Goal: Complete application form: Complete application form

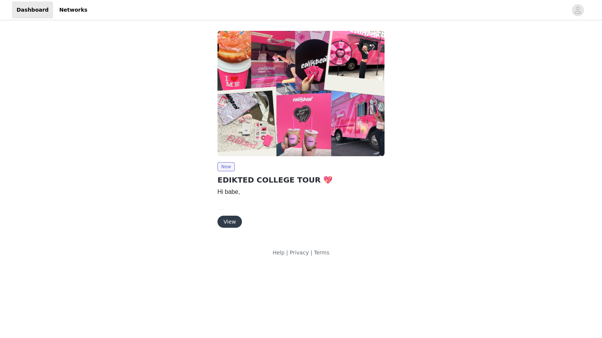
click at [227, 220] on button "View" at bounding box center [229, 222] width 24 height 12
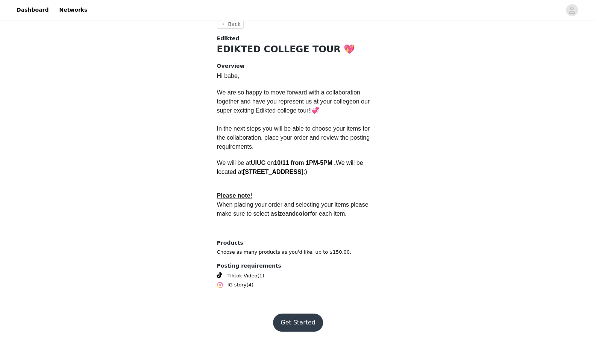
scroll to position [155, 0]
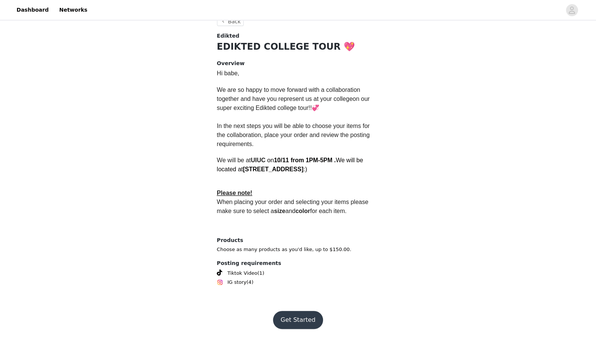
click at [299, 319] on button "Get Started" at bounding box center [298, 320] width 50 height 18
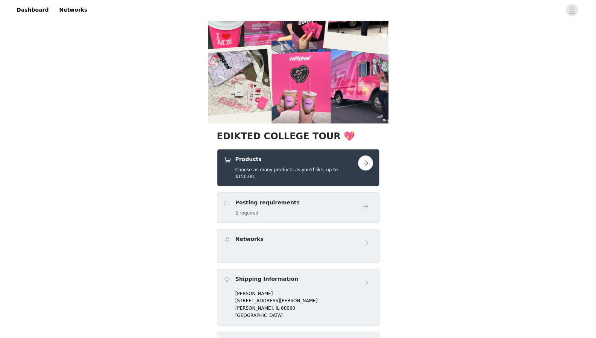
scroll to position [43, 0]
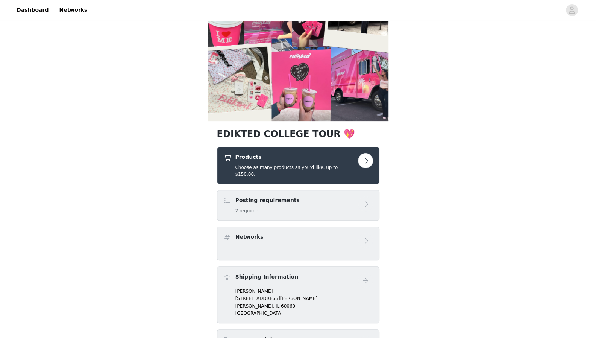
click at [363, 161] on button "button" at bounding box center [365, 160] width 15 height 15
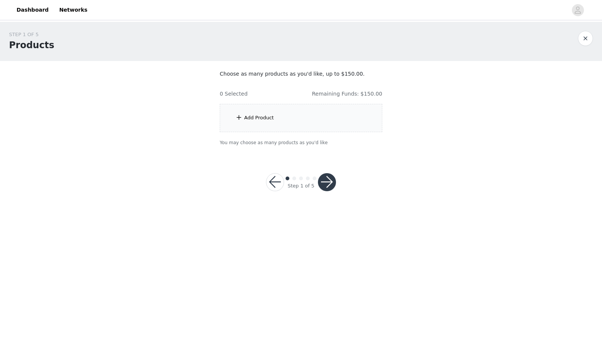
click at [329, 123] on div "Add Product" at bounding box center [301, 118] width 163 height 28
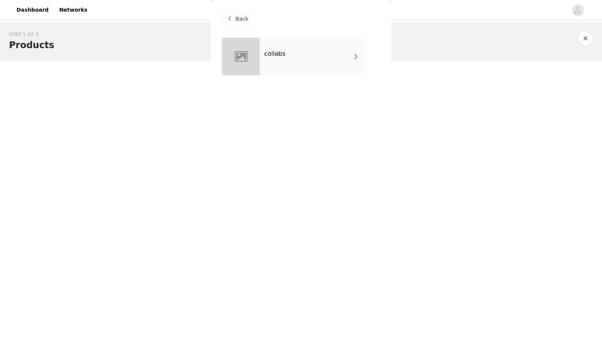
click at [320, 53] on div "collabs" at bounding box center [312, 57] width 105 height 38
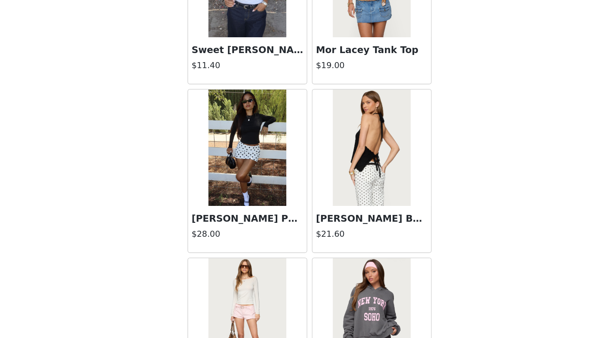
scroll to position [811, 0]
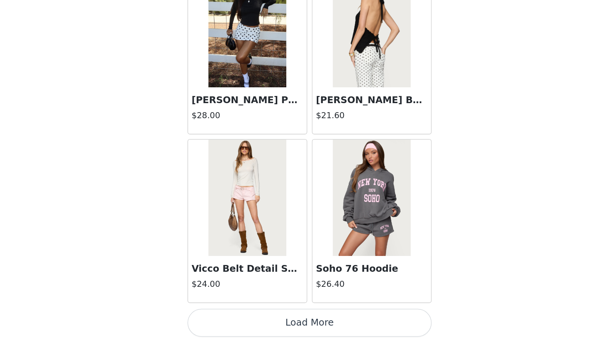
click at [318, 320] on button "Load More" at bounding box center [301, 328] width 158 height 18
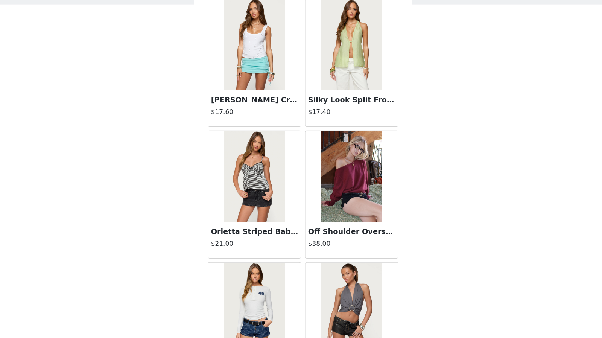
scroll to position [0, 0]
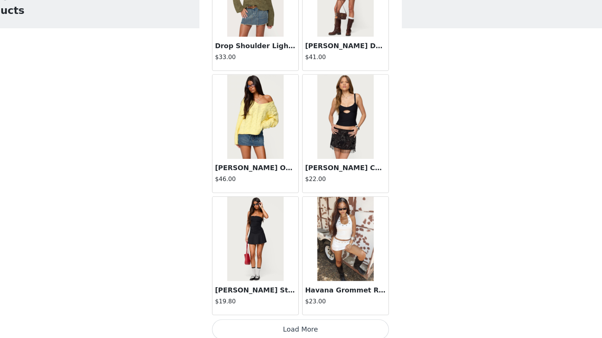
click at [296, 328] on button "Load More" at bounding box center [301, 330] width 158 height 18
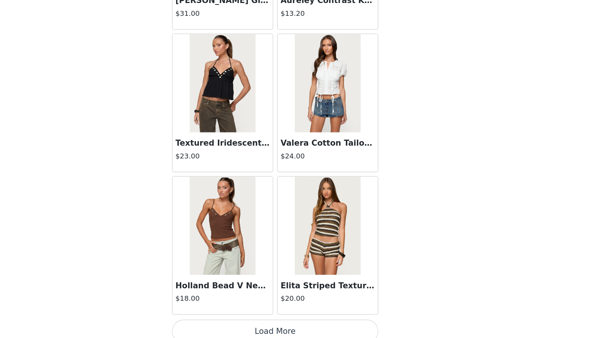
click at [295, 324] on button "Load More" at bounding box center [301, 333] width 158 height 18
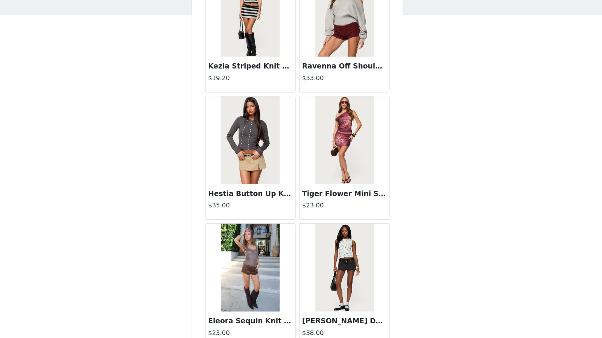
scroll to position [4077, 0]
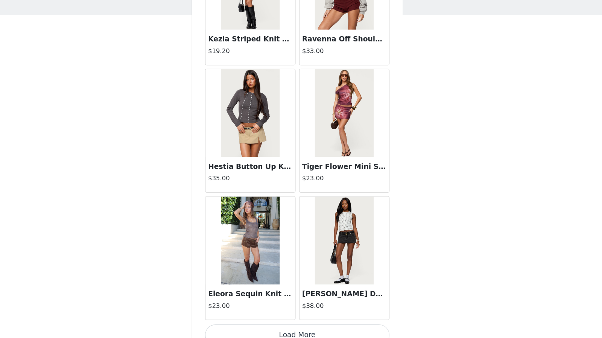
click at [301, 326] on button "Load More" at bounding box center [301, 335] width 158 height 18
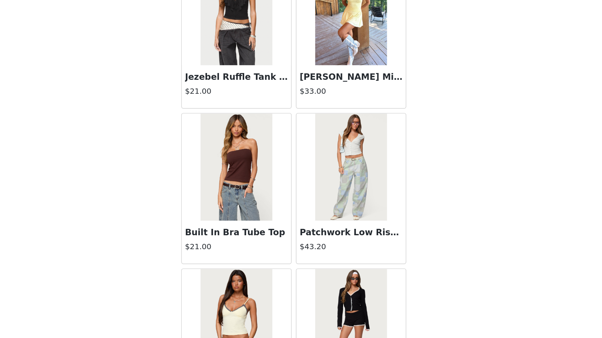
scroll to position [5165, 0]
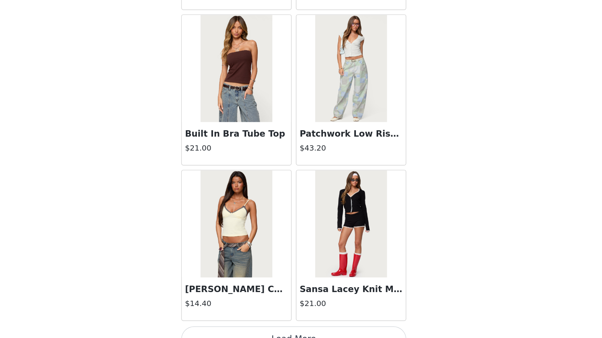
click at [299, 329] on button "Load More" at bounding box center [301, 338] width 158 height 18
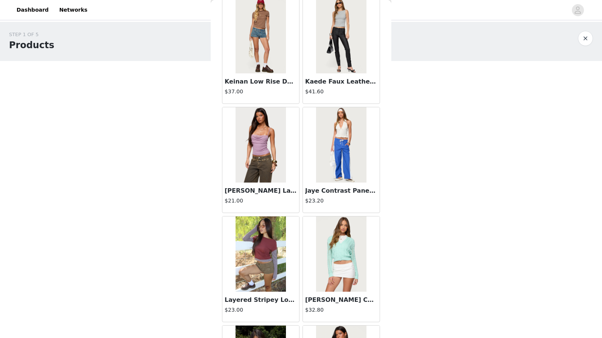
scroll to position [6254, 0]
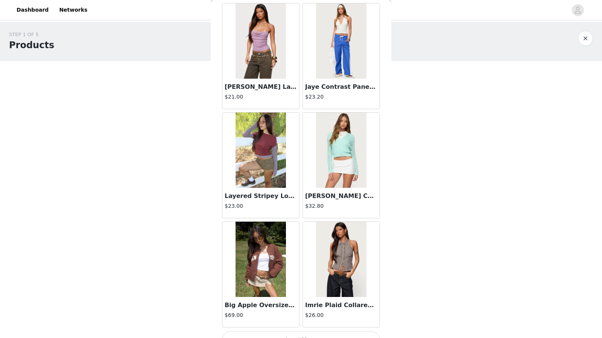
click at [294, 331] on button "Load More" at bounding box center [301, 340] width 158 height 18
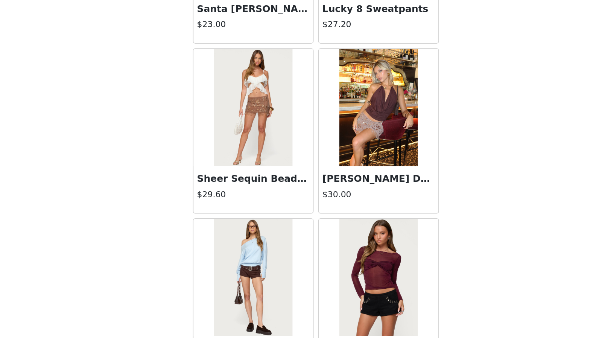
scroll to position [0, 0]
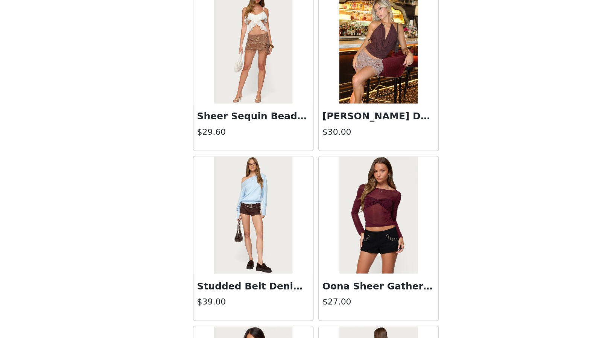
drag, startPoint x: 274, startPoint y: 166, endPoint x: 401, endPoint y: 205, distance: 133.2
click at [401, 205] on div "STEP 1 OF 5 Products Choose as many products as you'd like, up to $150.00. 0 Se…" at bounding box center [301, 115] width 602 height 187
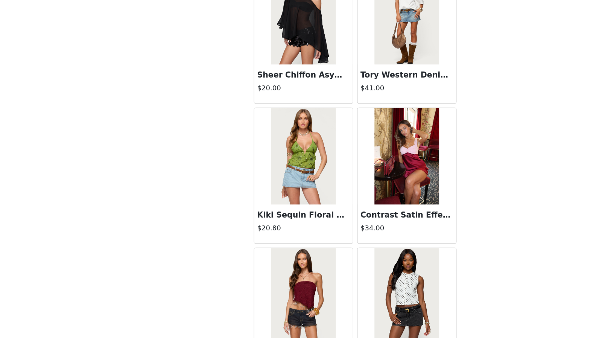
scroll to position [7343, 0]
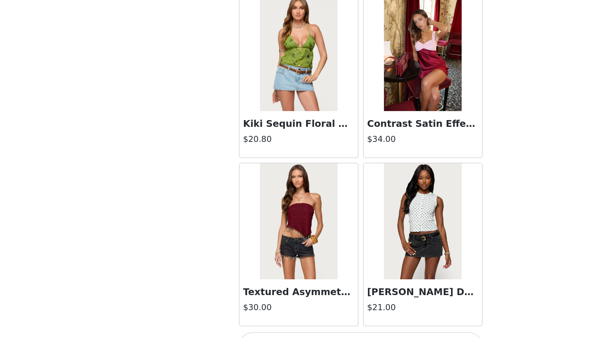
click at [287, 334] on button "Load More" at bounding box center [301, 343] width 158 height 18
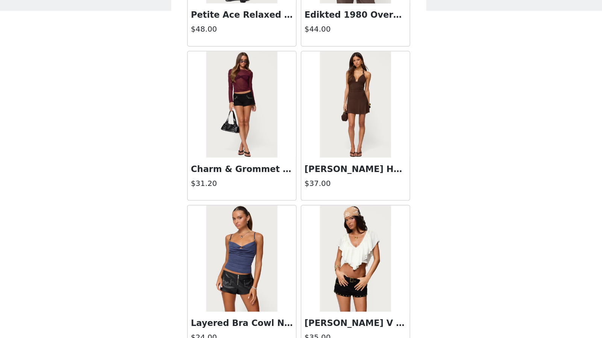
scroll to position [8431, 0]
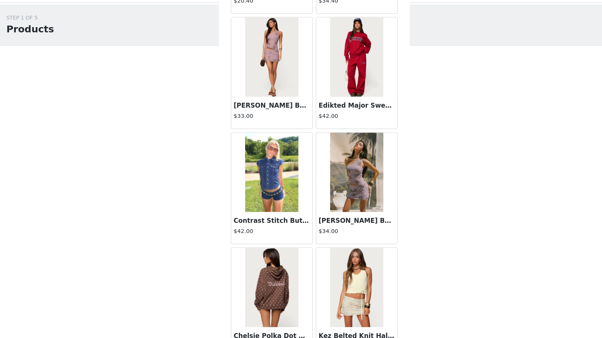
scroll to position [9520, 0]
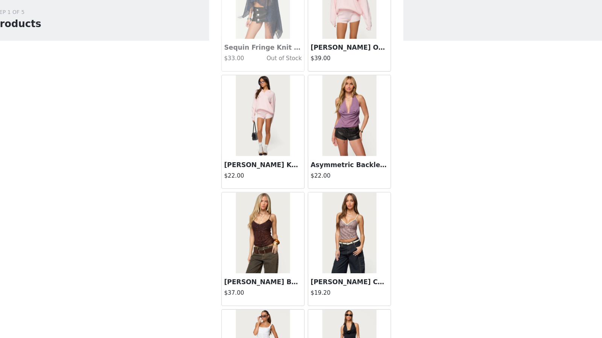
scroll to position [10609, 0]
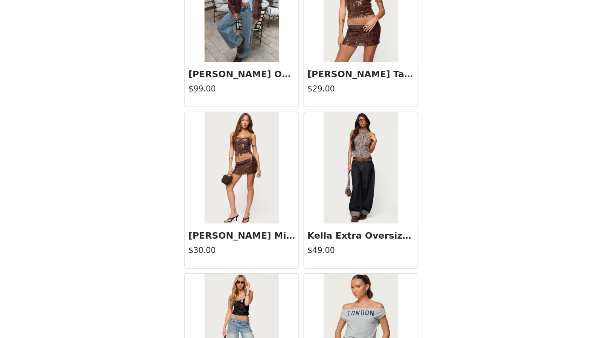
scroll to position [11697, 0]
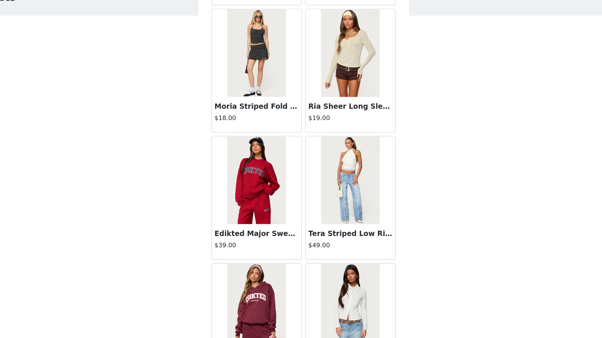
scroll to position [0, 0]
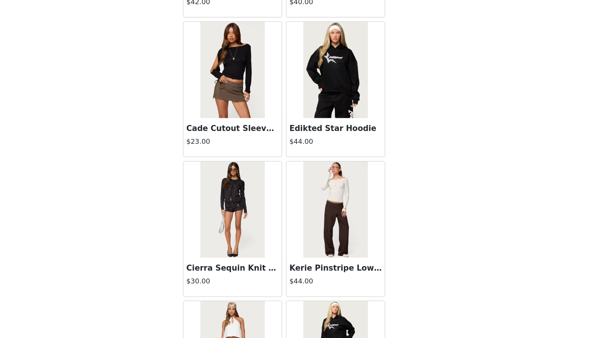
scroll to position [13875, 0]
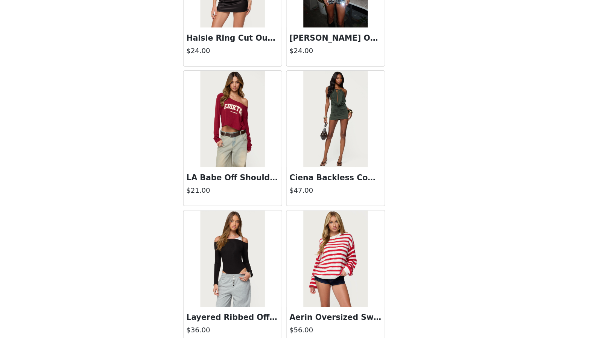
scroll to position [14649, 0]
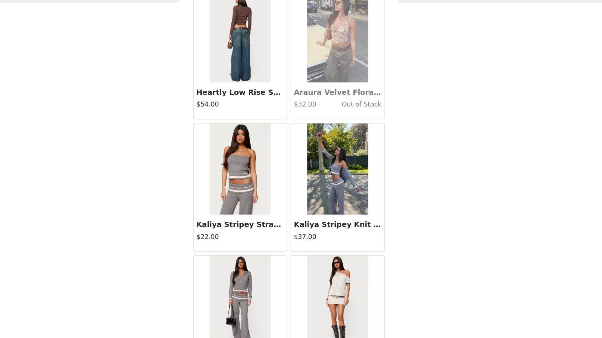
scroll to position [16052, 0]
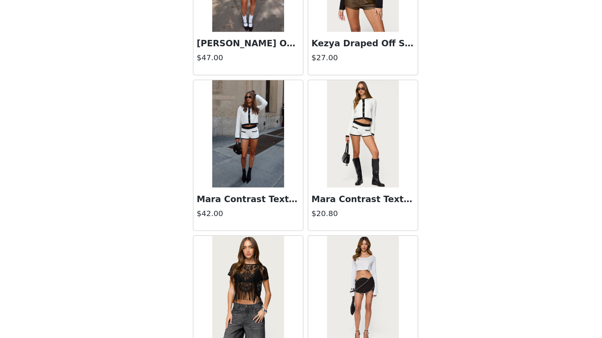
scroll to position [17141, 0]
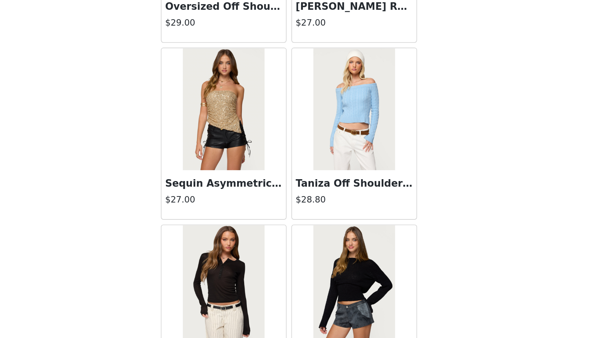
scroll to position [18229, 0]
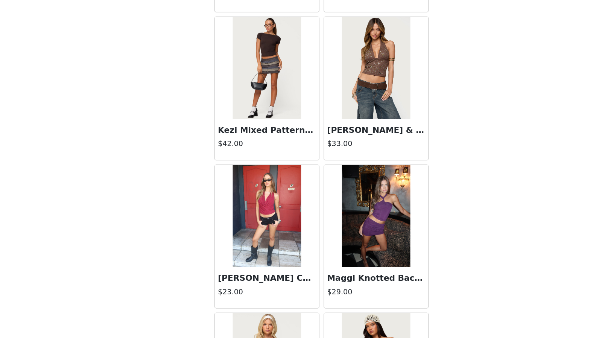
scroll to position [19275, 0]
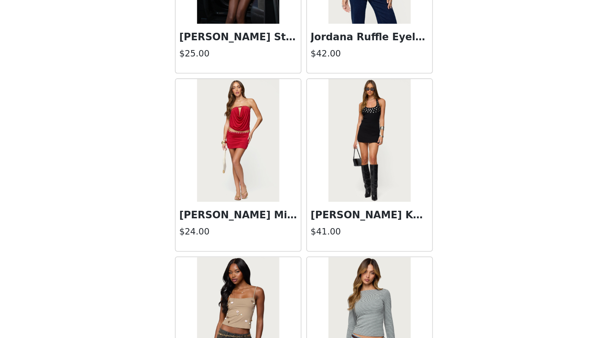
scroll to position [0, 0]
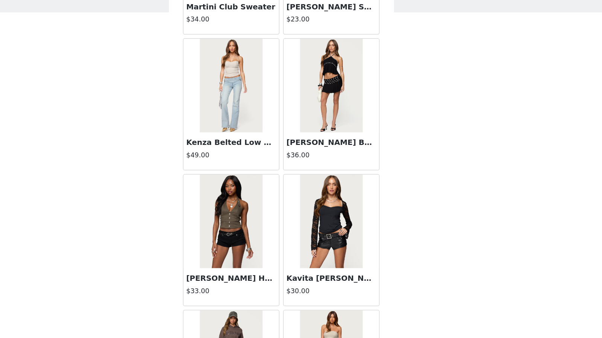
scroll to position [22584, 0]
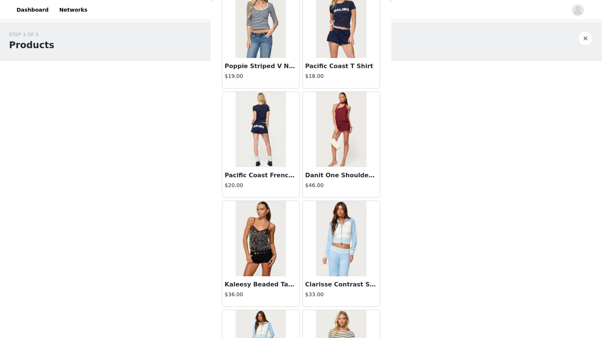
scroll to position [23673, 0]
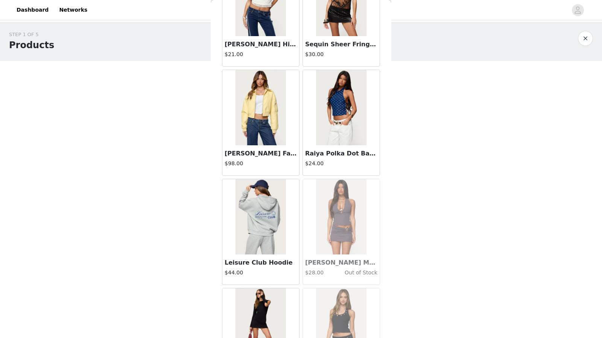
scroll to position [24761, 0]
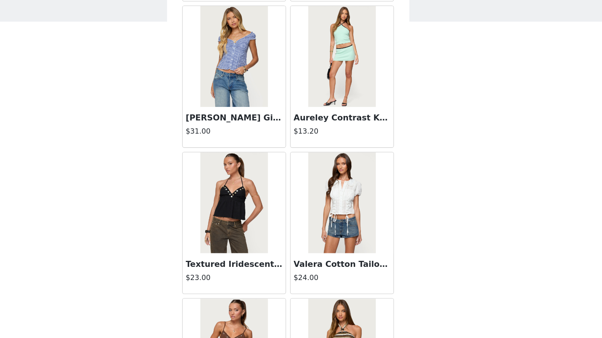
scroll to position [2935, 0]
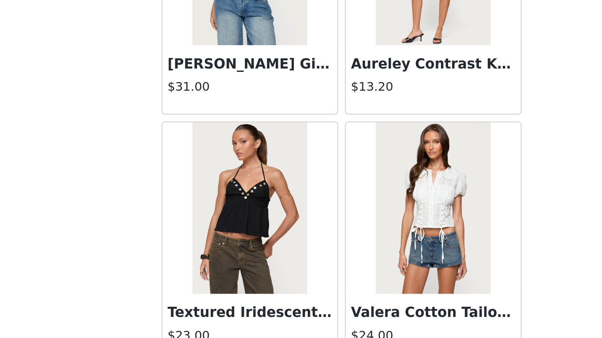
click at [260, 203] on img at bounding box center [261, 195] width 50 height 75
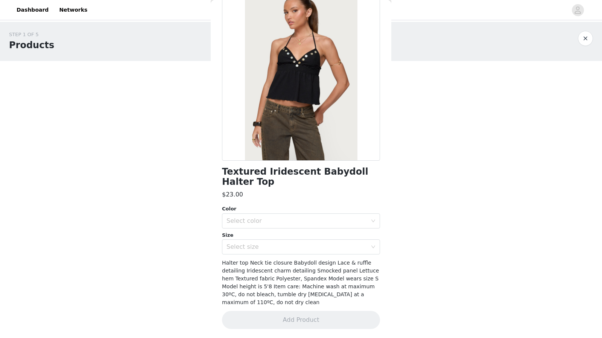
scroll to position [0, 0]
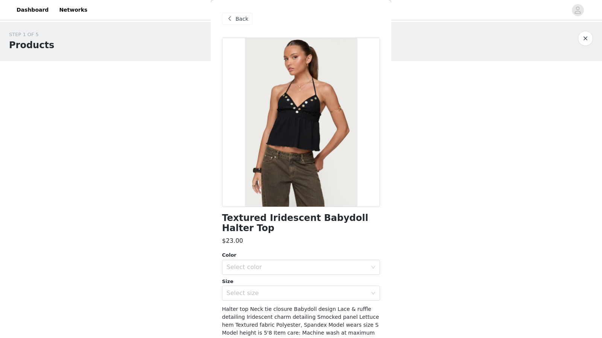
click at [228, 20] on span at bounding box center [229, 18] width 9 height 9
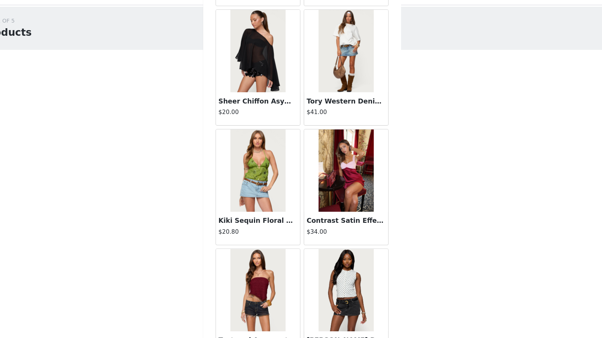
scroll to position [7325, 0]
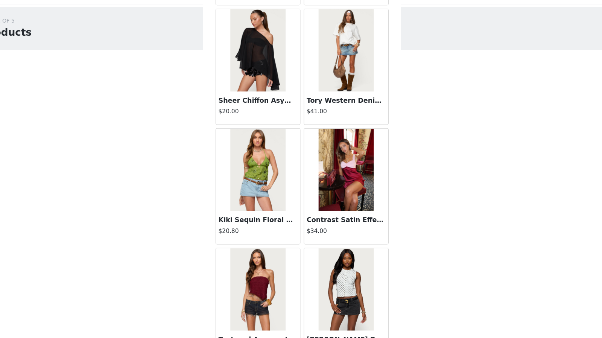
click at [327, 173] on img at bounding box center [341, 170] width 50 height 75
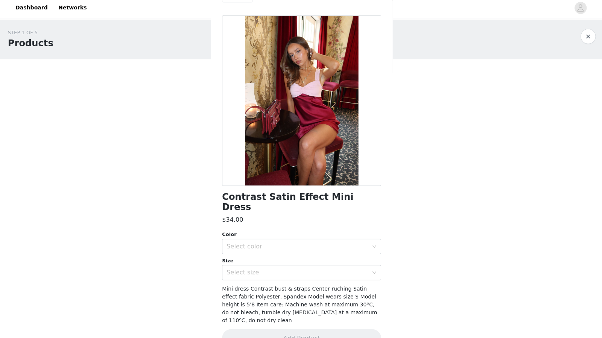
scroll to position [0, 0]
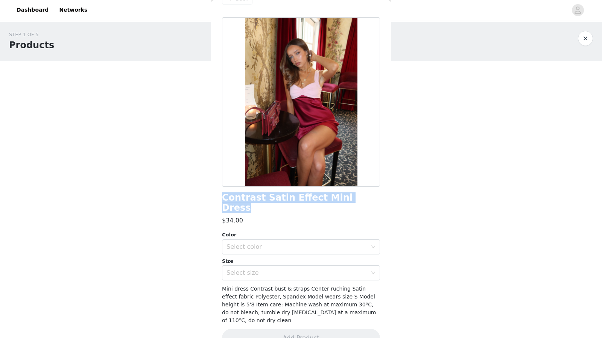
drag, startPoint x: 353, startPoint y: 202, endPoint x: 223, endPoint y: 201, distance: 130.2
click at [223, 201] on div "Contrast Satin Effect Mini Dress" at bounding box center [301, 203] width 158 height 20
copy h1 "Contrast Satin Effect Mini Dress"
click at [275, 219] on div "Contrast Satin Effect Mini Dress $34.00 Color Select color Size Select size Min…" at bounding box center [301, 186] width 158 height 339
click at [277, 243] on div "Select color" at bounding box center [299, 247] width 144 height 14
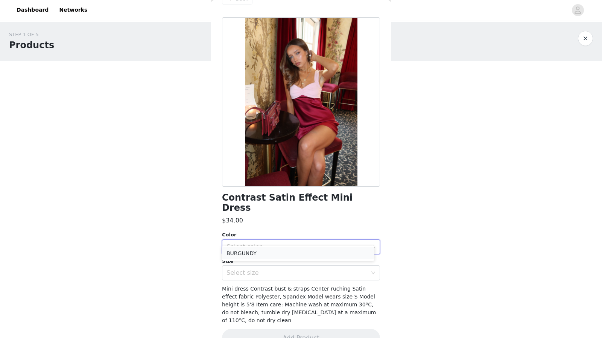
click at [275, 252] on li "BURGUNDY" at bounding box center [298, 253] width 152 height 12
click at [274, 269] on div "Select size" at bounding box center [297, 273] width 141 height 8
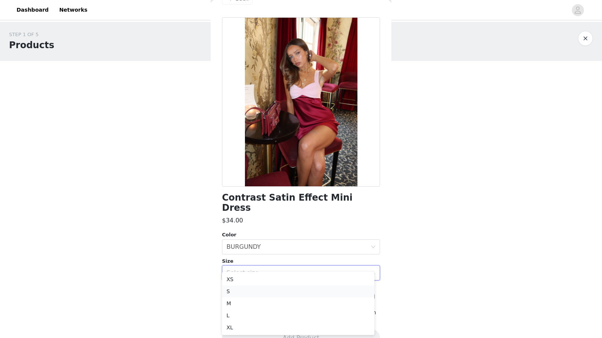
click at [261, 291] on li "S" at bounding box center [298, 291] width 152 height 12
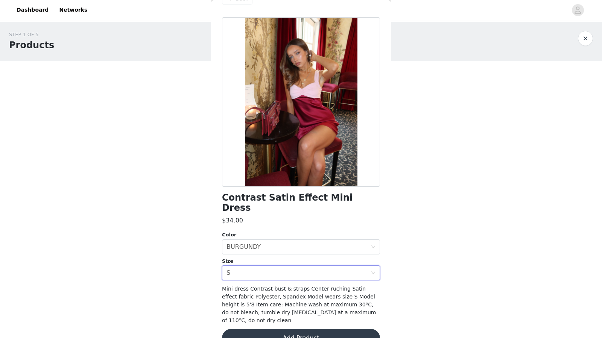
click at [310, 329] on button "Add Product" at bounding box center [301, 338] width 158 height 18
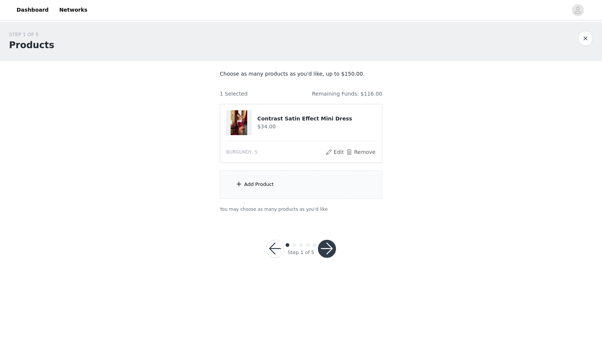
click at [319, 182] on div "Add Product" at bounding box center [301, 184] width 163 height 28
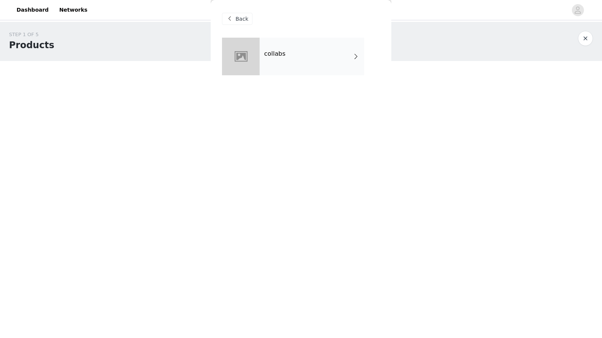
click at [324, 50] on div "collabs" at bounding box center [312, 57] width 105 height 38
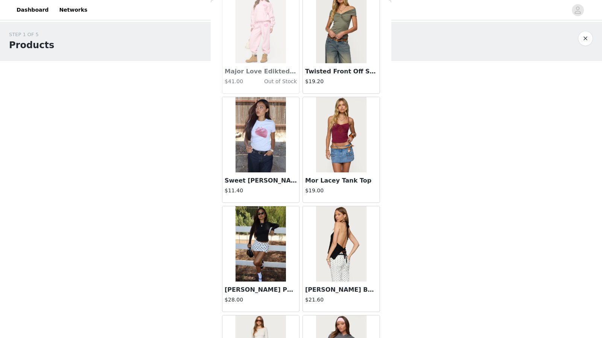
scroll to position [811, 0]
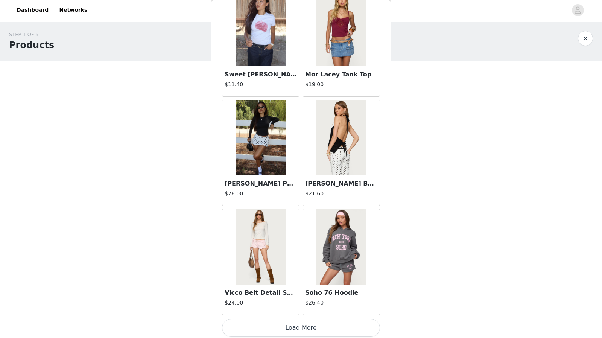
click at [291, 322] on button "Load More" at bounding box center [301, 328] width 158 height 18
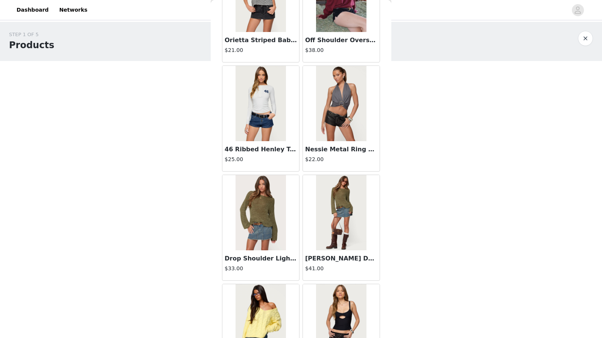
scroll to position [1899, 0]
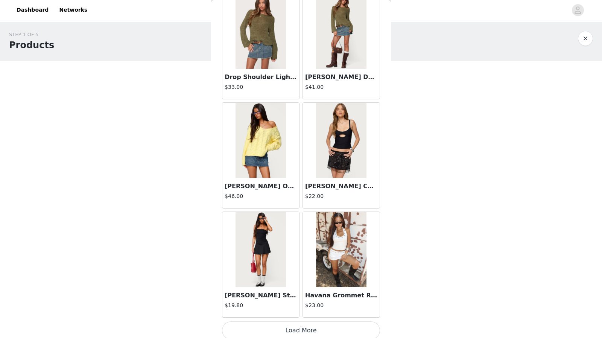
click at [304, 322] on button "Load More" at bounding box center [301, 330] width 158 height 18
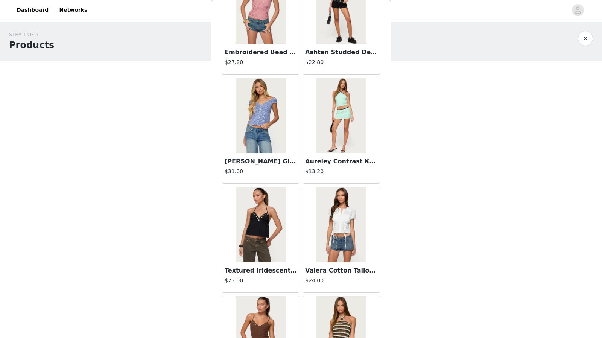
scroll to position [2988, 0]
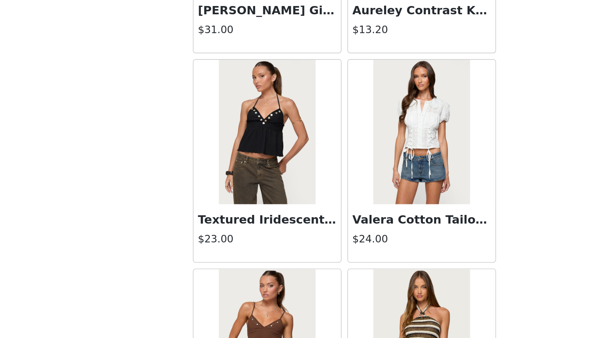
click at [253, 154] on img at bounding box center [261, 142] width 50 height 75
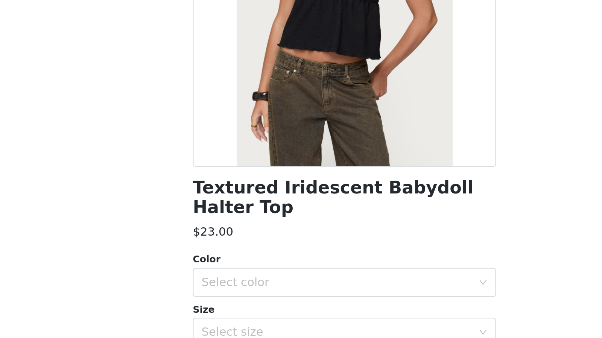
scroll to position [46, 0]
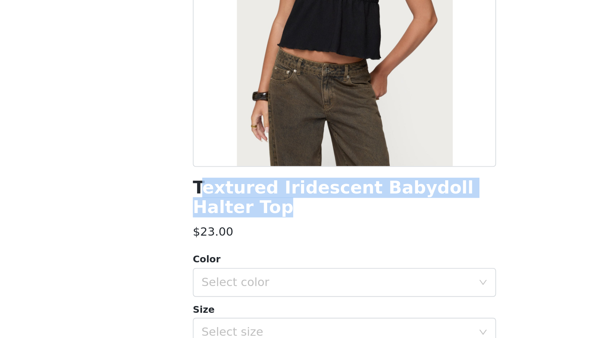
drag, startPoint x: 242, startPoint y: 181, endPoint x: 225, endPoint y: 174, distance: 18.5
click at [225, 174] on h1 "Textured Iridescent Babydoll Halter Top" at bounding box center [301, 177] width 158 height 20
click at [226, 176] on h1 "Textured Iridescent Babydoll Halter Top" at bounding box center [301, 177] width 158 height 20
drag, startPoint x: 238, startPoint y: 181, endPoint x: 223, endPoint y: 175, distance: 16.3
click at [223, 175] on h1 "Textured Iridescent Babydoll Halter Top" at bounding box center [301, 177] width 158 height 20
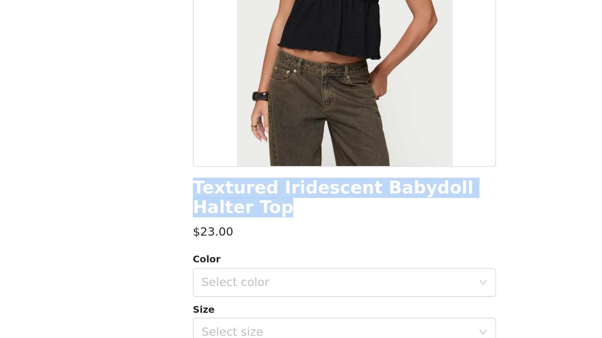
copy h1 "Textured Iridescent Babydoll Halter Top"
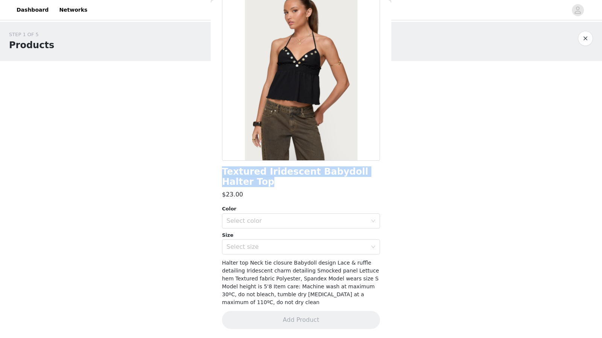
scroll to position [0, 0]
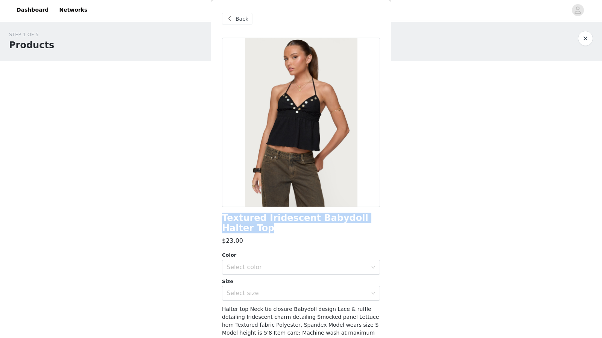
click at [233, 17] on span at bounding box center [229, 18] width 9 height 9
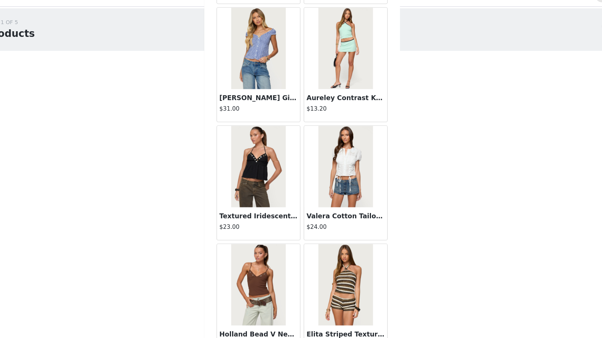
scroll to position [2988, 0]
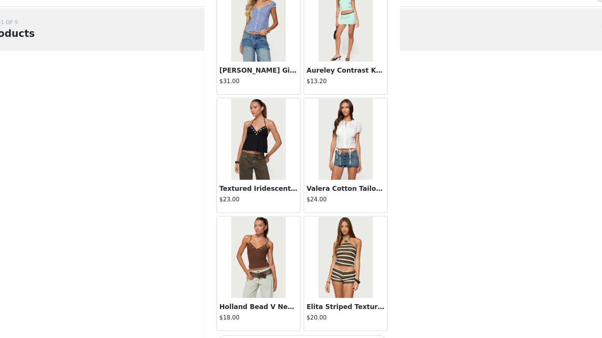
click at [298, 324] on button "Load More" at bounding box center [301, 333] width 158 height 18
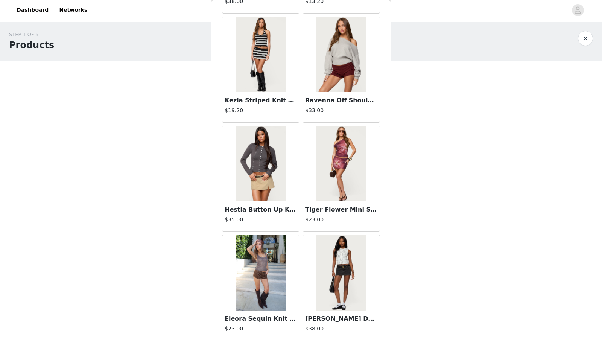
scroll to position [4077, 0]
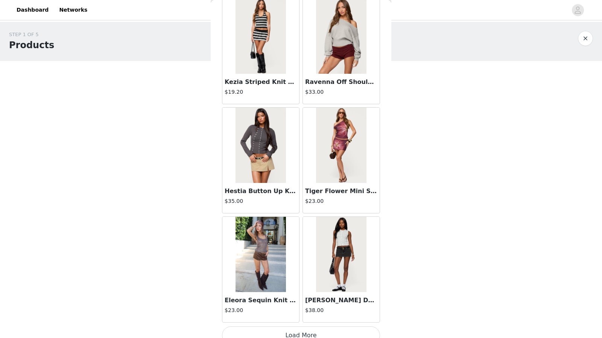
click at [295, 326] on button "Load More" at bounding box center [301, 335] width 158 height 18
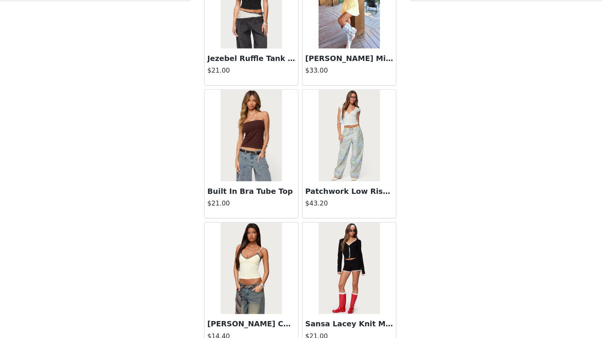
scroll to position [5165, 0]
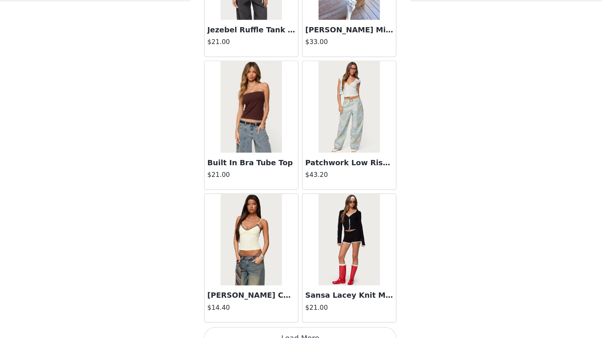
click at [300, 329] on button "Load More" at bounding box center [301, 338] width 158 height 18
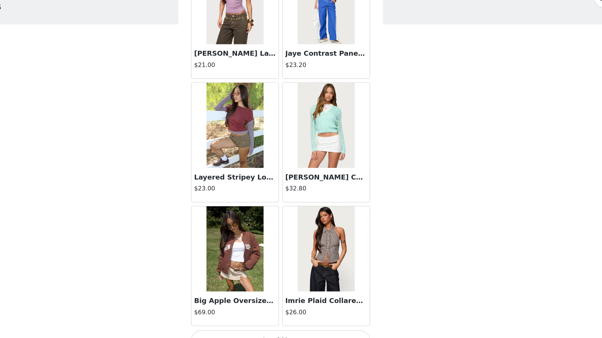
scroll to position [6254, 0]
click at [304, 331] on button "Load More" at bounding box center [301, 340] width 158 height 18
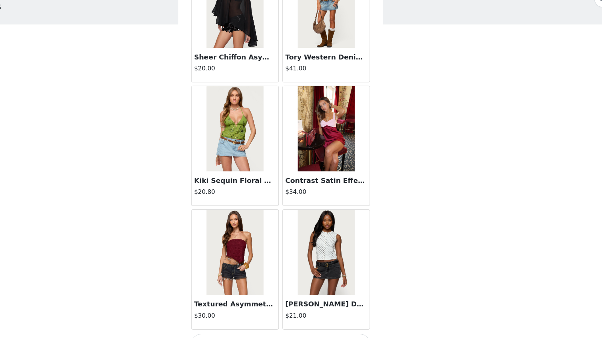
scroll to position [7343, 0]
click at [302, 334] on button "Load More" at bounding box center [301, 343] width 158 height 18
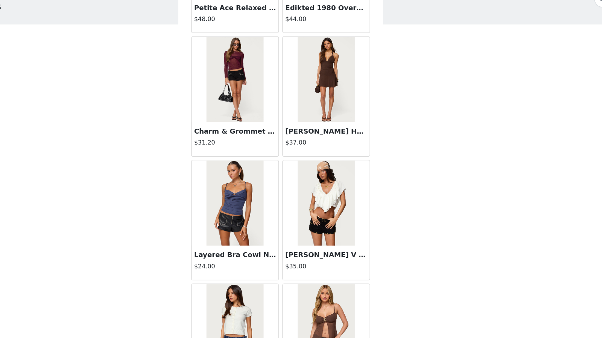
scroll to position [8431, 0]
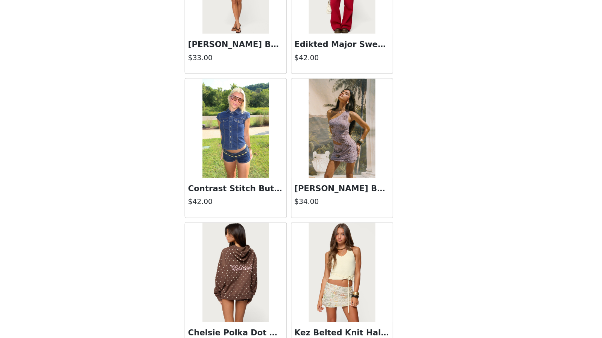
scroll to position [9520, 0]
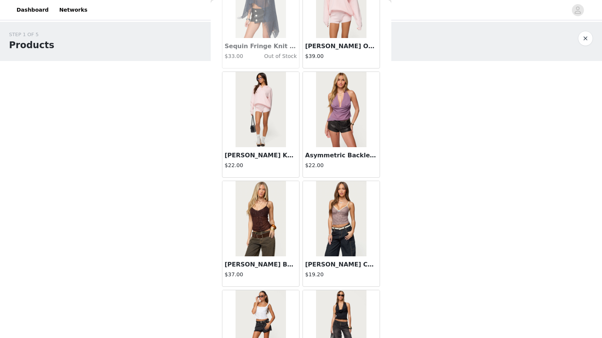
scroll to position [10609, 0]
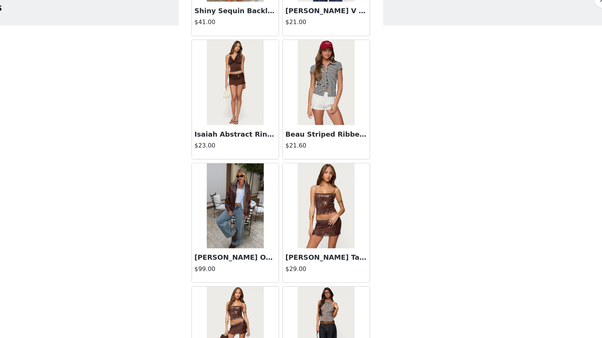
scroll to position [11697, 0]
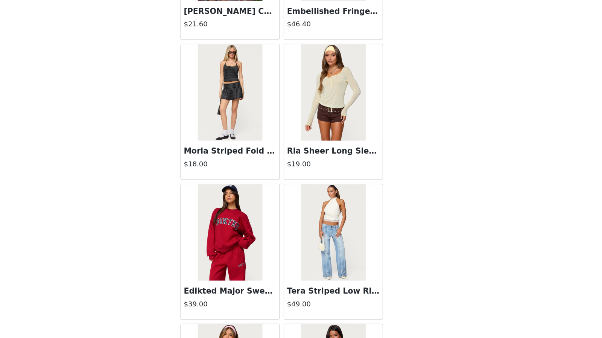
scroll to position [12488, 0]
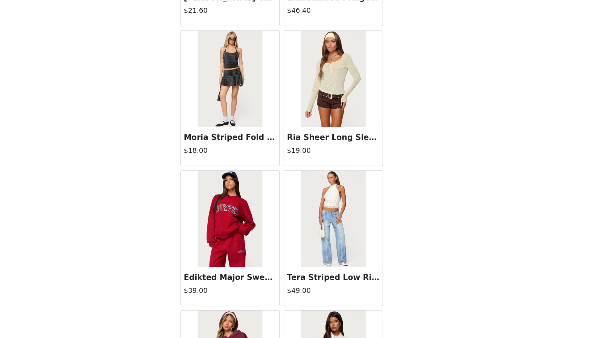
click at [271, 237] on img at bounding box center [261, 244] width 50 height 75
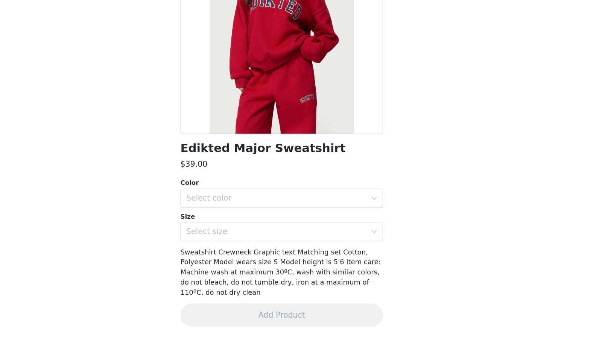
scroll to position [20, 0]
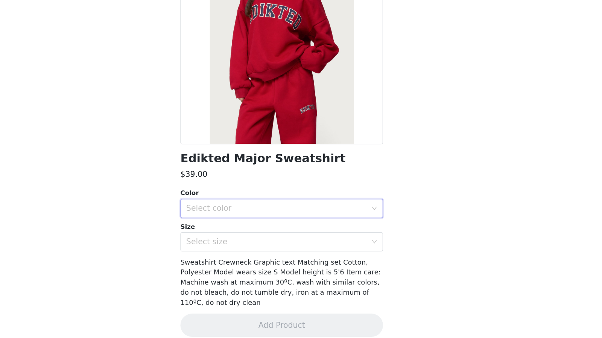
click at [281, 232] on div "Select color" at bounding box center [299, 237] width 144 height 14
click at [278, 252] on li "RED" at bounding box center [298, 253] width 152 height 12
click at [292, 262] on div "Select size" at bounding box center [297, 263] width 141 height 8
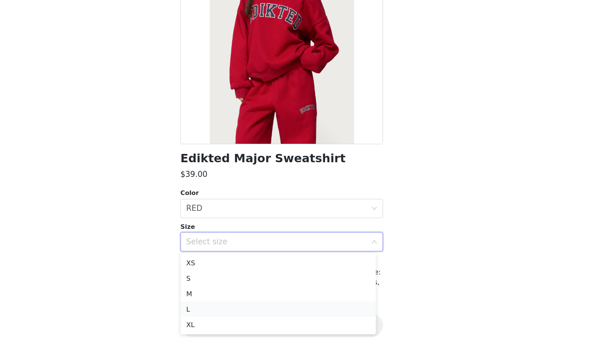
click at [271, 317] on li "L" at bounding box center [298, 315] width 152 height 12
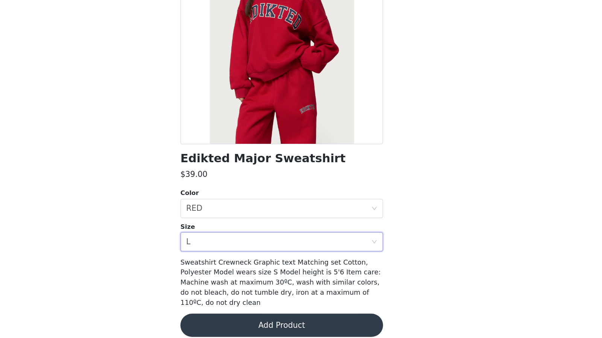
click at [288, 319] on button "Add Product" at bounding box center [301, 328] width 158 height 18
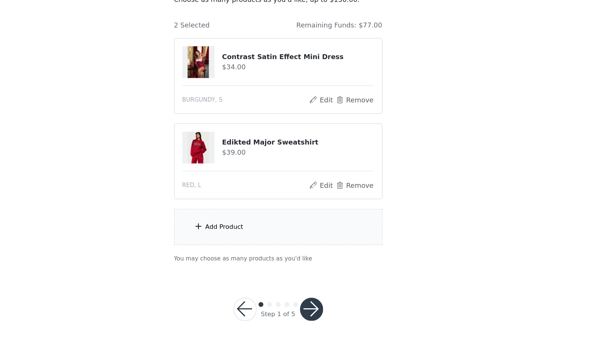
click at [309, 253] on div "Add Product" at bounding box center [298, 251] width 163 height 28
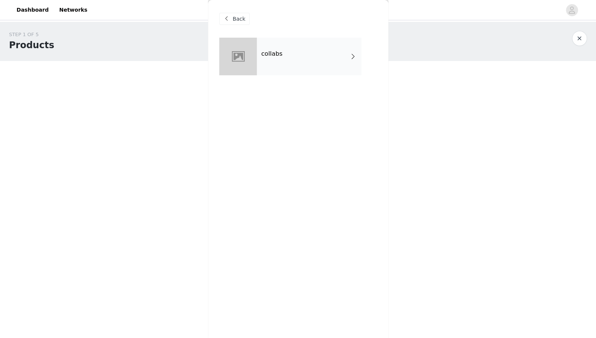
click at [308, 49] on div "collabs" at bounding box center [309, 57] width 105 height 38
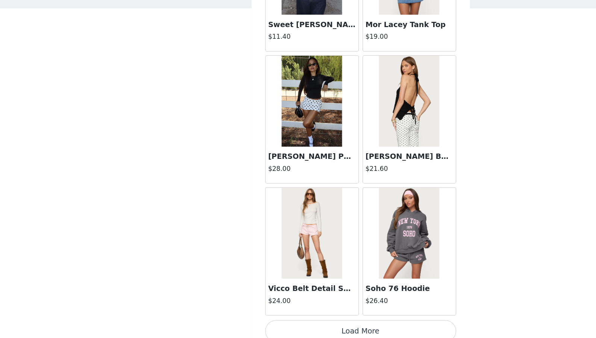
scroll to position [4, 0]
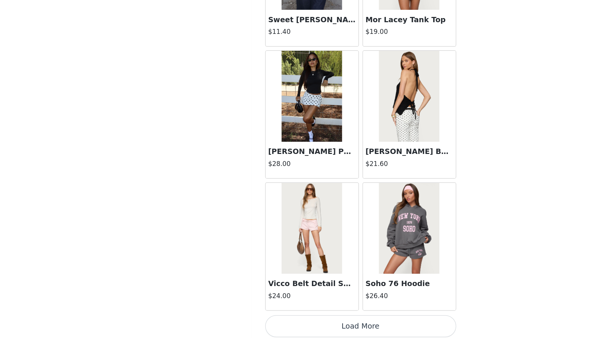
click at [327, 325] on button "Load More" at bounding box center [298, 328] width 158 height 18
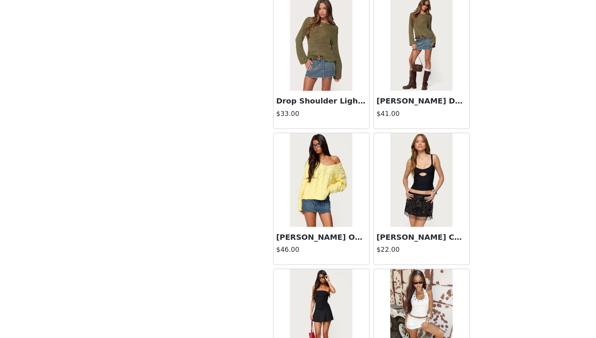
scroll to position [1899, 0]
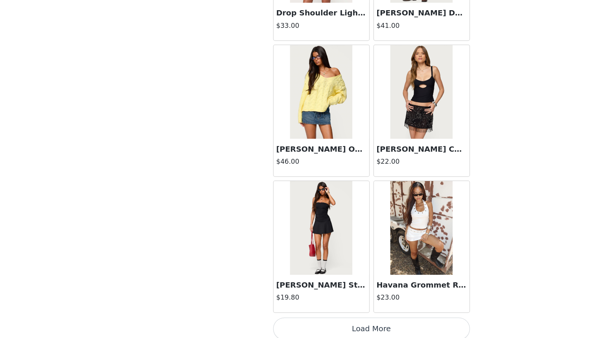
click at [311, 321] on button "Load More" at bounding box center [298, 330] width 158 height 18
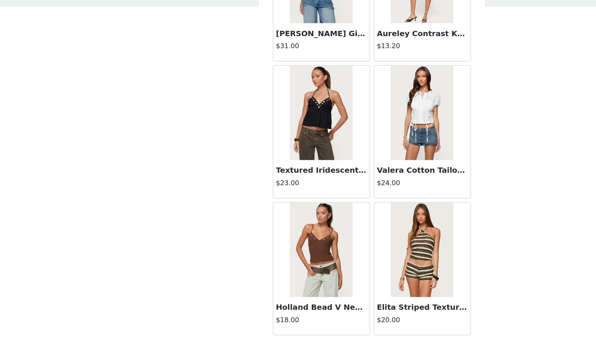
scroll to position [4, 0]
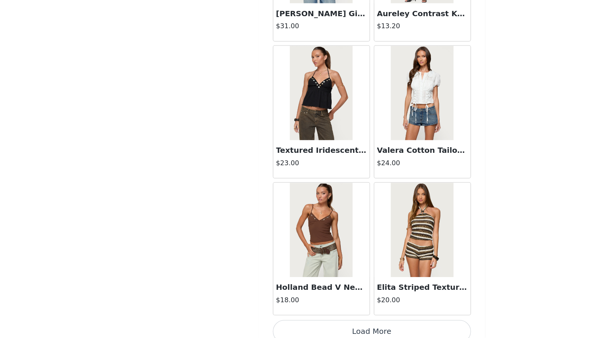
click at [286, 324] on button "Load More" at bounding box center [298, 333] width 158 height 18
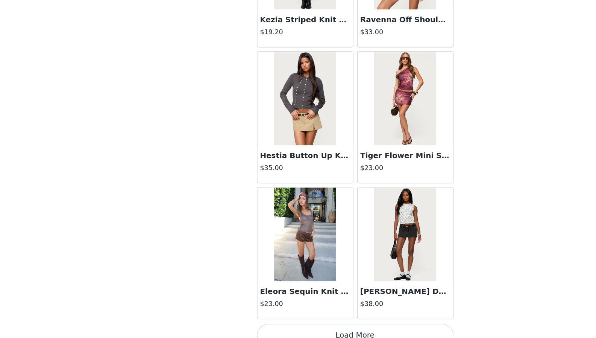
click at [310, 326] on button "Load More" at bounding box center [298, 335] width 158 height 18
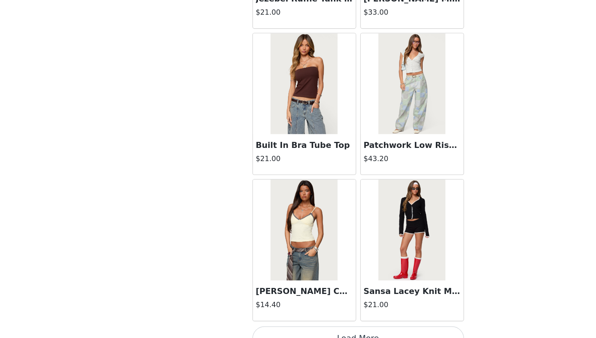
click at [286, 329] on button "Load More" at bounding box center [298, 338] width 158 height 18
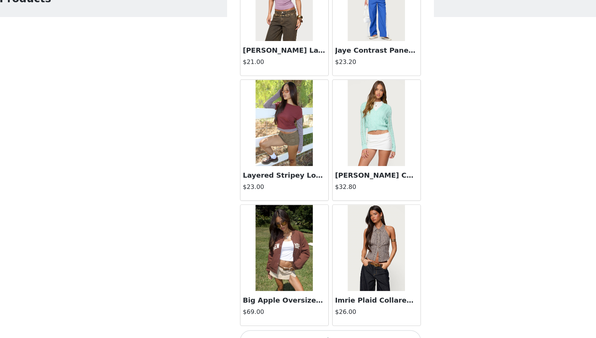
click at [334, 331] on button "Load More" at bounding box center [298, 340] width 158 height 18
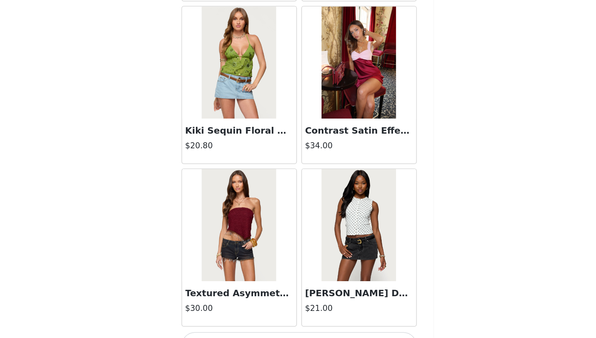
click at [292, 334] on button "Load More" at bounding box center [298, 343] width 158 height 18
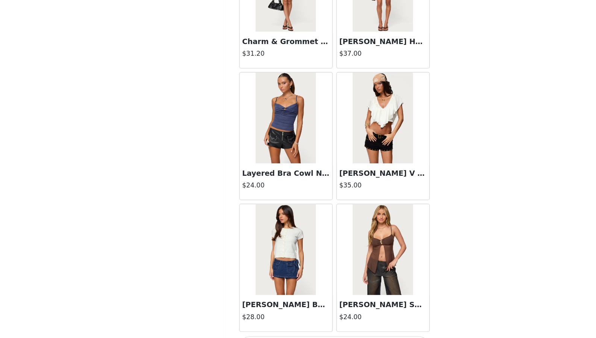
scroll to position [3, 0]
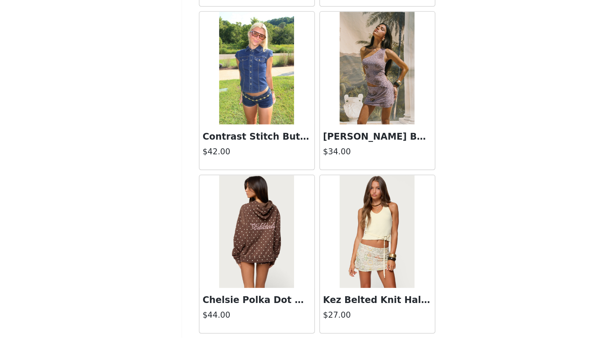
scroll to position [4, 0]
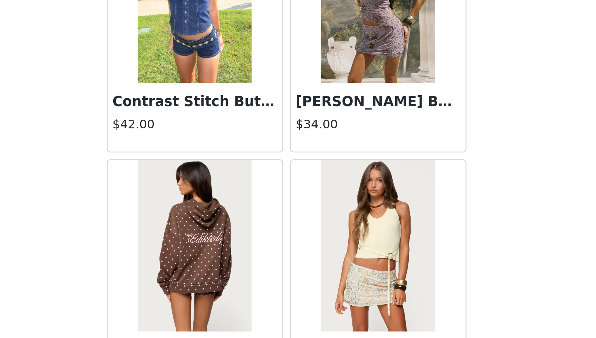
click at [335, 241] on img at bounding box center [338, 266] width 50 height 75
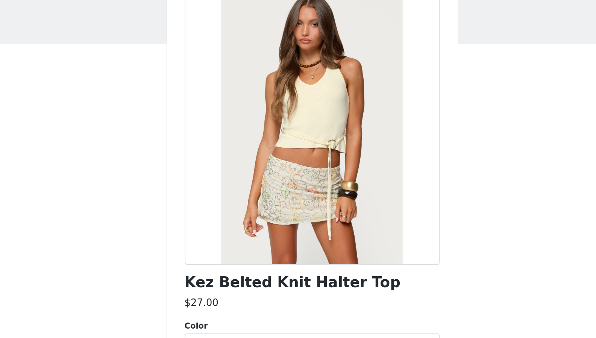
scroll to position [11, 0]
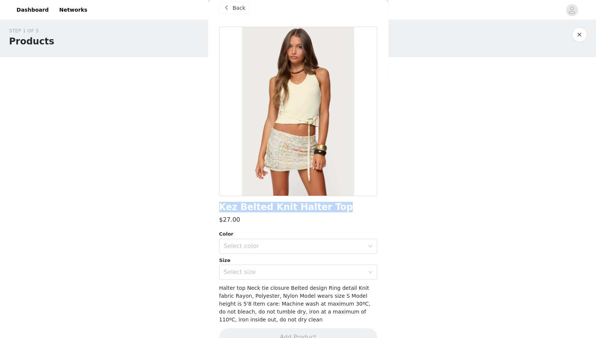
drag, startPoint x: 331, startPoint y: 206, endPoint x: 217, endPoint y: 208, distance: 114.4
click at [217, 208] on div "Back Kez Belted Knit Halter Top $27.00 Color Select color Size Select size Halt…" at bounding box center [298, 169] width 181 height 338
copy h1 "Kez Belted Knit Halter Top"
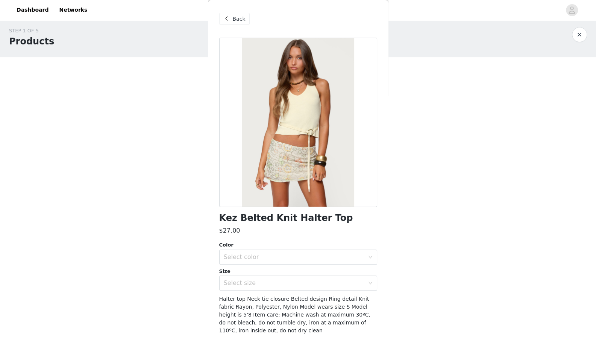
click at [239, 21] on span "Back" at bounding box center [239, 19] width 13 height 8
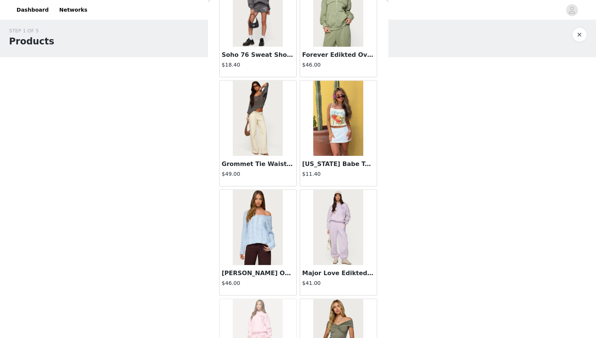
scroll to position [394, 0]
click at [251, 133] on img at bounding box center [258, 118] width 50 height 75
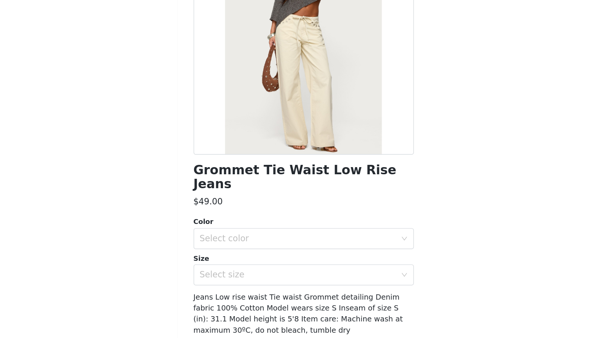
scroll to position [3, 0]
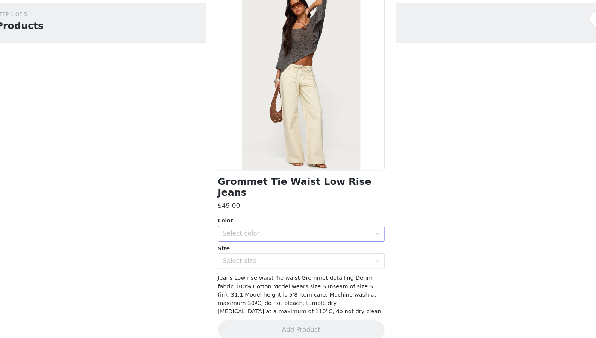
click at [265, 235] on div "Select color" at bounding box center [294, 239] width 141 height 8
click at [262, 244] on li "BEIGE" at bounding box center [295, 245] width 152 height 12
click at [270, 261] on div "Select size" at bounding box center [294, 265] width 141 height 8
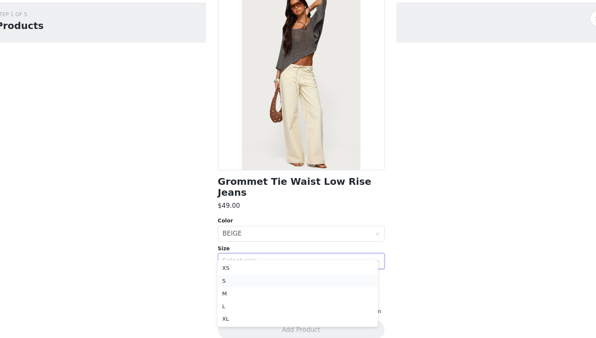
click at [262, 285] on li "S" at bounding box center [295, 283] width 152 height 12
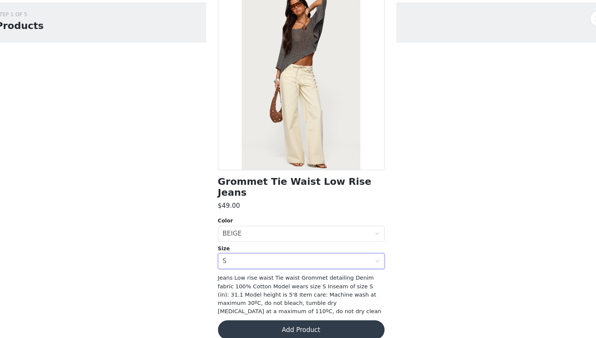
click at [283, 321] on button "Add Product" at bounding box center [298, 330] width 158 height 18
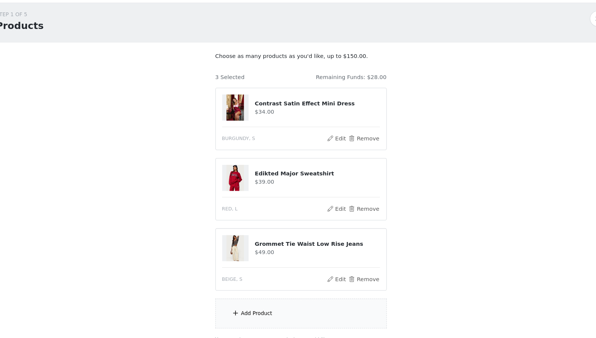
click at [292, 310] on div "Add Product" at bounding box center [298, 314] width 163 height 28
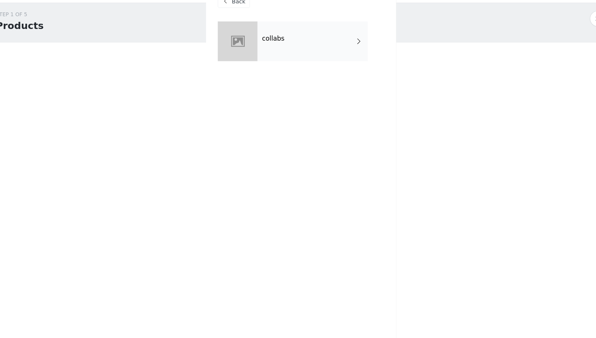
click at [307, 65] on div "collabs" at bounding box center [309, 57] width 105 height 38
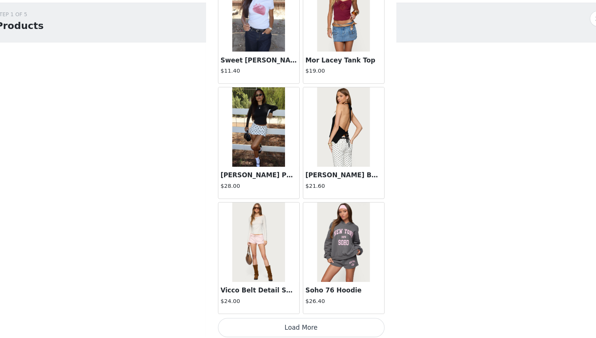
scroll to position [810, 0]
click at [308, 329] on button "Load More" at bounding box center [298, 328] width 158 height 18
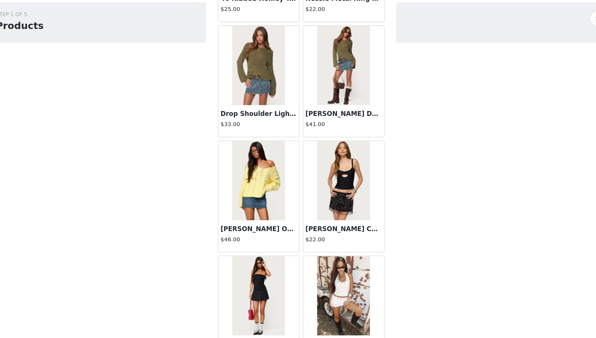
scroll to position [1892, 0]
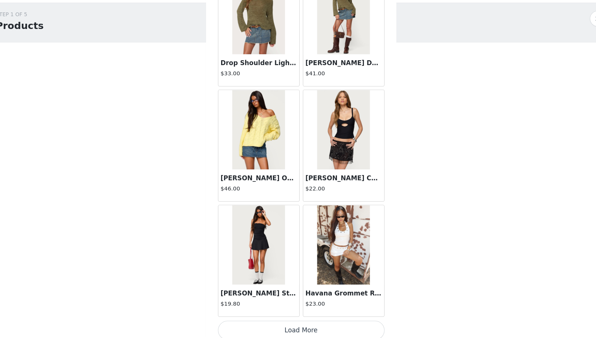
click at [298, 321] on button "Load More" at bounding box center [298, 330] width 158 height 18
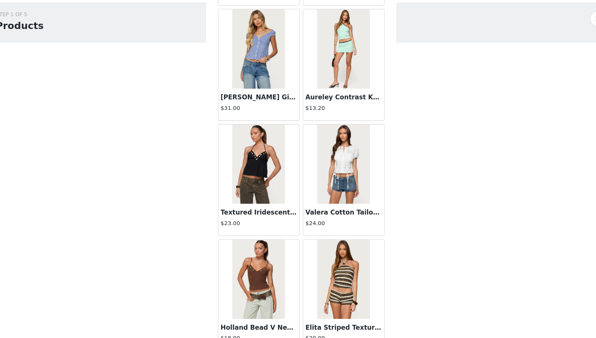
scroll to position [2988, 0]
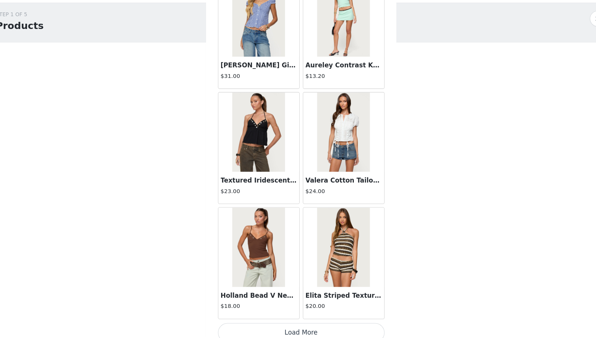
click at [298, 328] on button "Load More" at bounding box center [298, 333] width 158 height 18
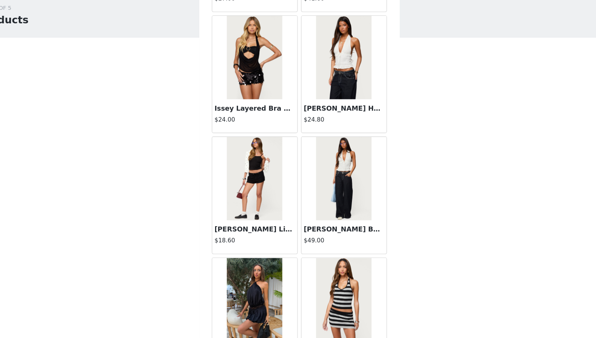
scroll to position [3706, 0]
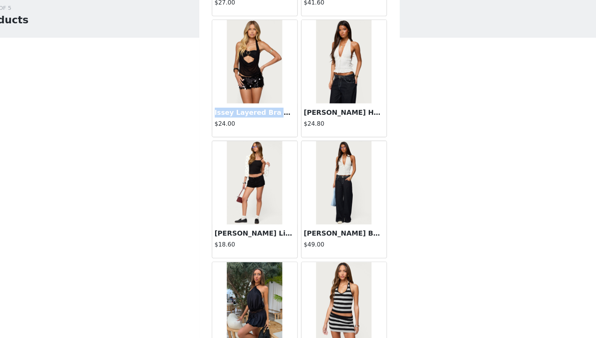
drag, startPoint x: 220, startPoint y: 117, endPoint x: 284, endPoint y: 115, distance: 63.6
click at [284, 117] on div "Issey Layered Bra Cowl Neck Top $24.00" at bounding box center [258, 132] width 77 height 30
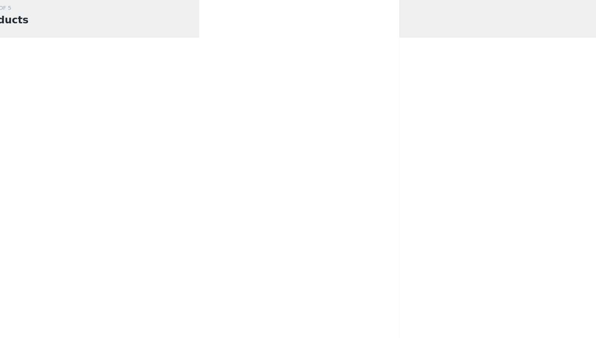
scroll to position [28, 0]
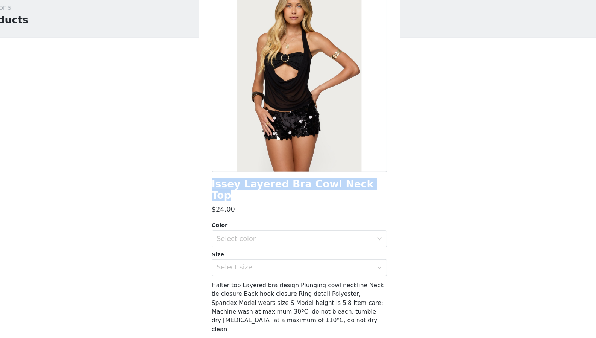
drag, startPoint x: 360, startPoint y: 190, endPoint x: 216, endPoint y: 193, distance: 143.4
click at [216, 193] on div "Back Issey Layered Bra Cowl Neck Top $24.00 Color Select color Size Select size…" at bounding box center [298, 169] width 181 height 338
copy h1 "Issey Layered Bra Cowl Neck Top"
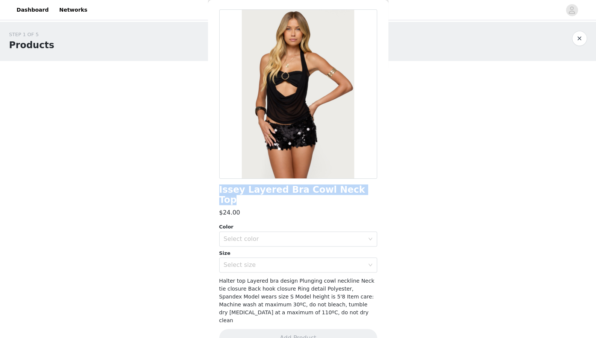
scroll to position [0, 0]
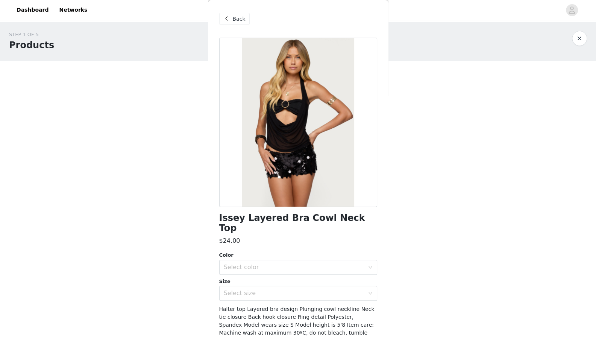
click at [236, 14] on div "Back" at bounding box center [234, 19] width 30 height 12
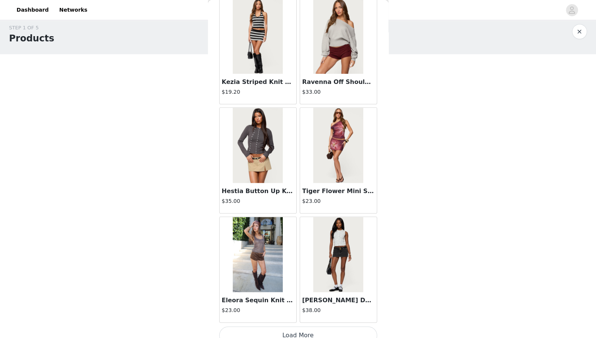
scroll to position [7, 0]
click at [286, 326] on button "Load More" at bounding box center [298, 335] width 158 height 18
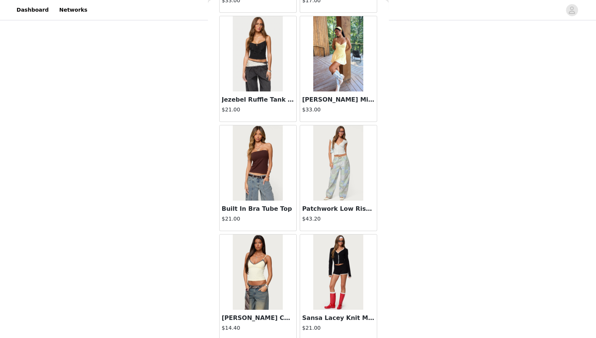
scroll to position [5165, 0]
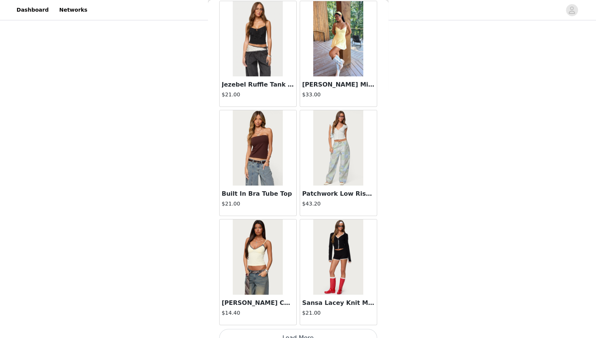
click at [305, 329] on button "Load More" at bounding box center [298, 338] width 158 height 18
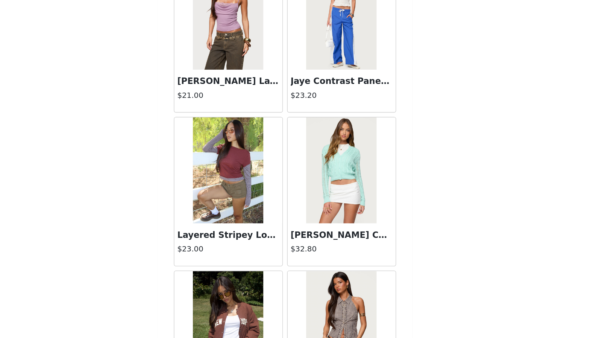
scroll to position [70, 0]
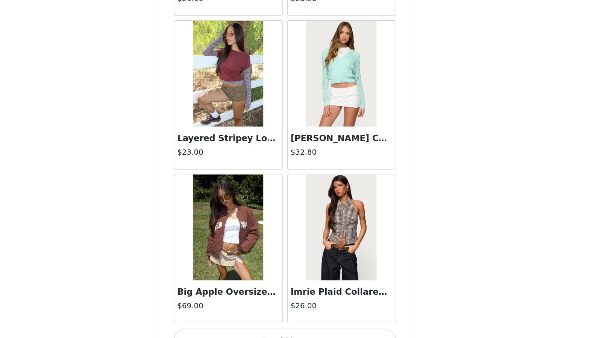
click at [324, 331] on button "Load More" at bounding box center [298, 340] width 158 height 18
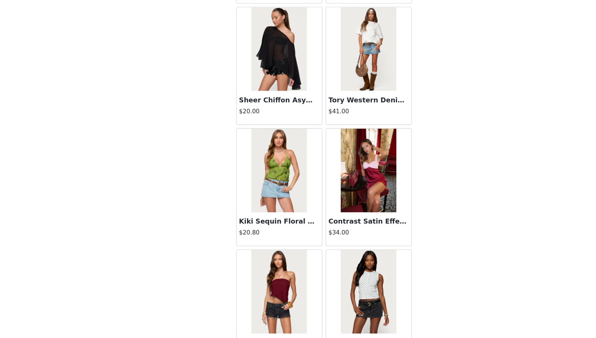
scroll to position [7343, 0]
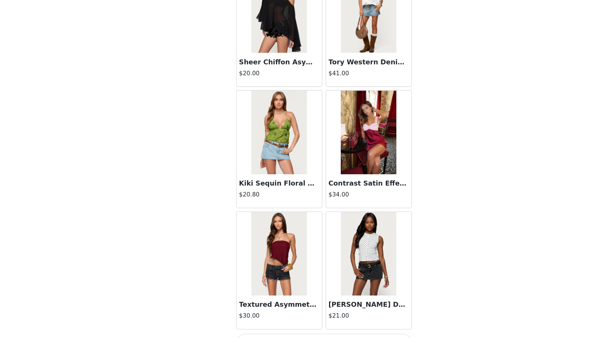
click at [299, 334] on button "Load More" at bounding box center [298, 343] width 158 height 18
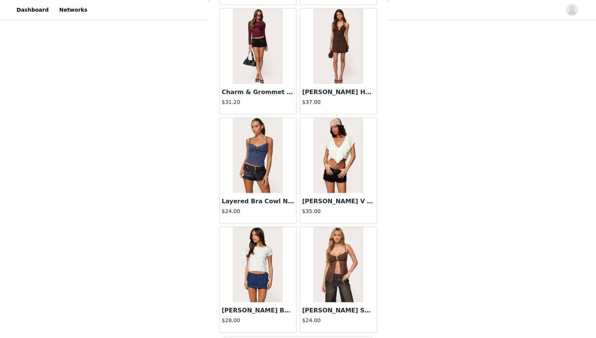
scroll to position [70, 0]
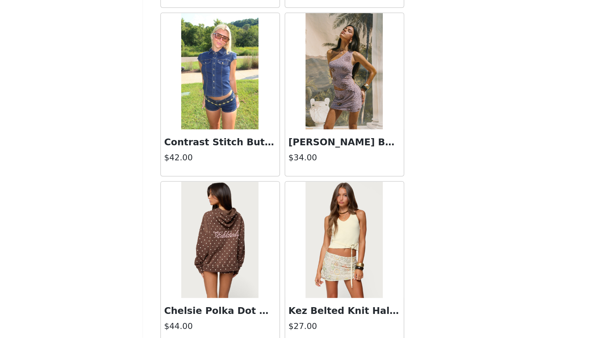
scroll to position [9520, 0]
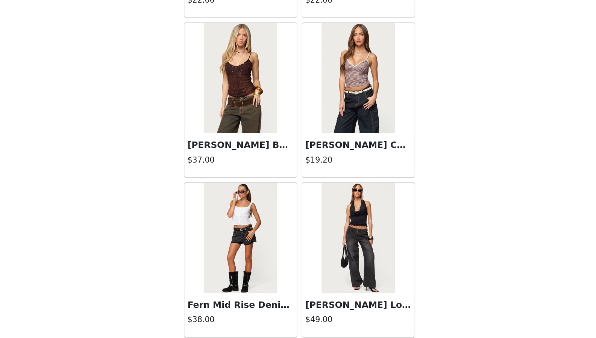
scroll to position [67, 0]
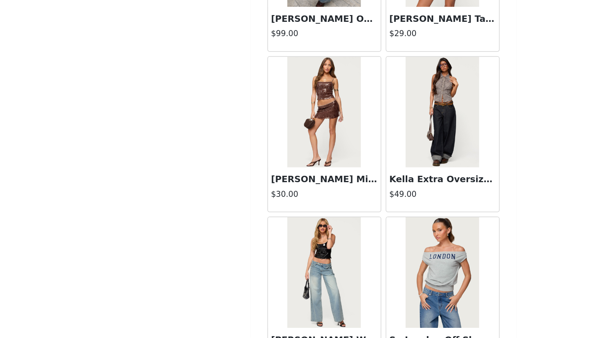
scroll to position [11697, 0]
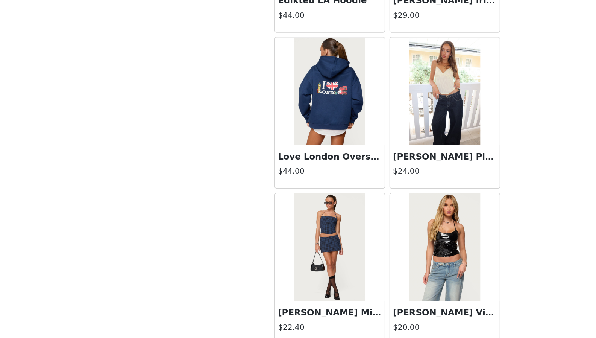
scroll to position [12786, 0]
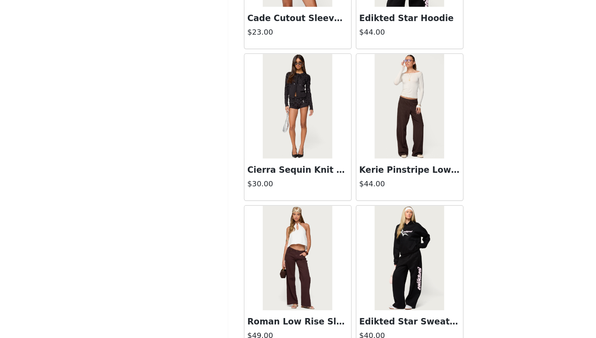
scroll to position [70, 0]
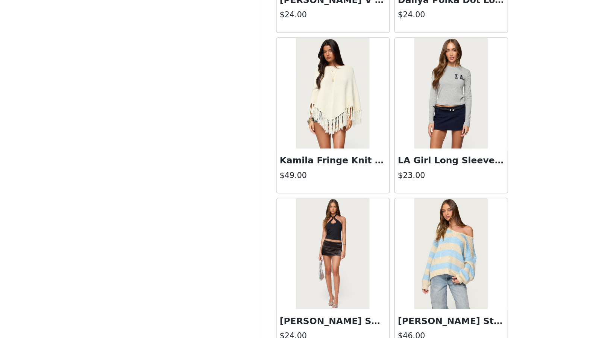
scroll to position [14963, 0]
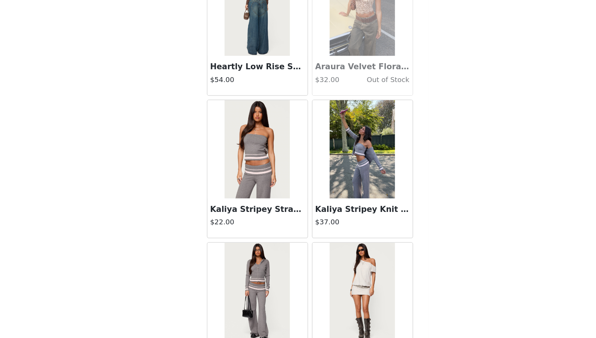
scroll to position [16052, 0]
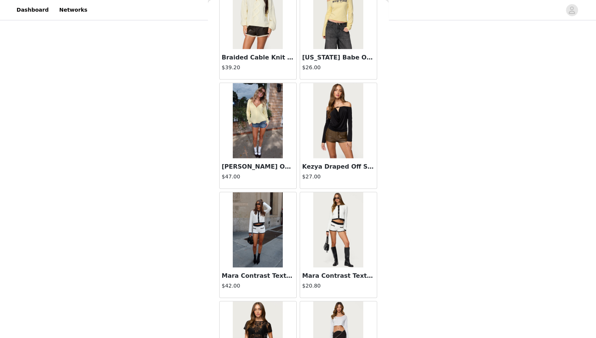
scroll to position [17141, 0]
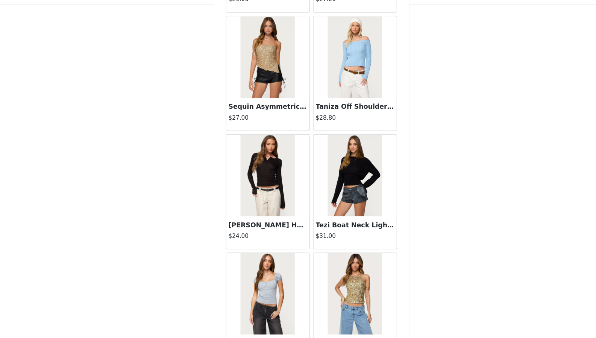
scroll to position [70, 0]
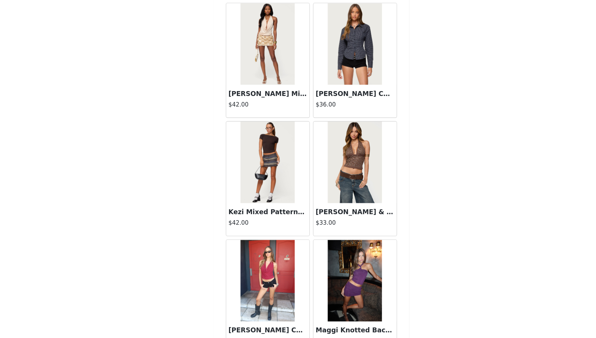
scroll to position [19318, 0]
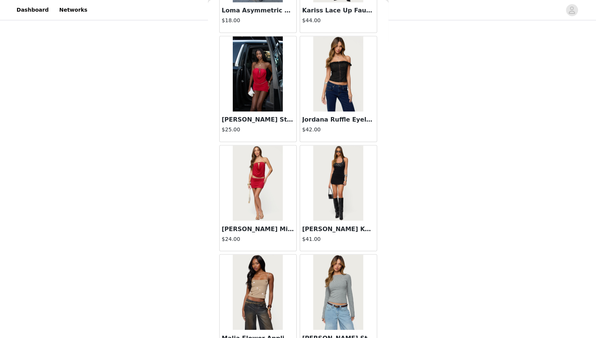
scroll to position [70, 0]
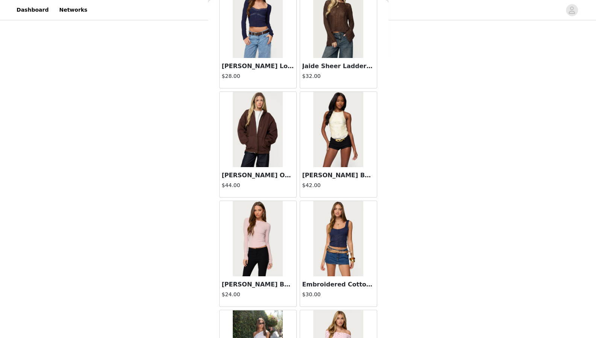
scroll to position [21445, 0]
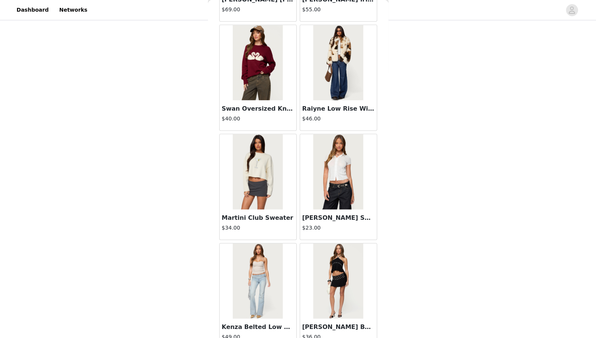
scroll to position [22584, 0]
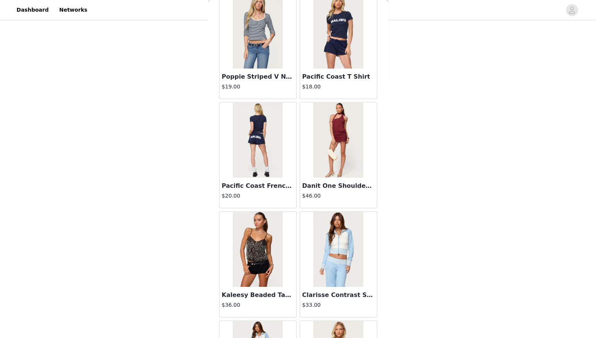
scroll to position [23673, 0]
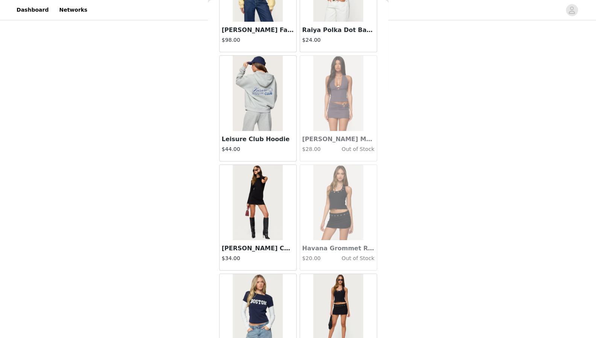
scroll to position [24761, 0]
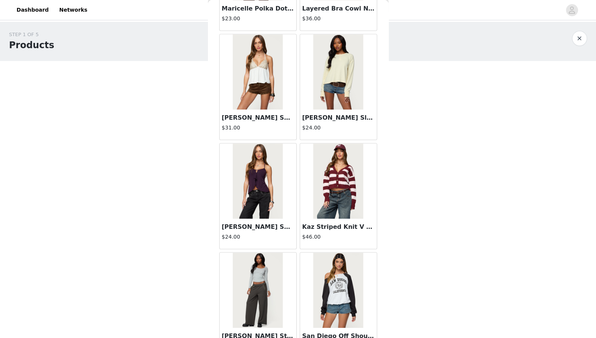
scroll to position [19862, 0]
click at [254, 144] on img at bounding box center [258, 181] width 50 height 75
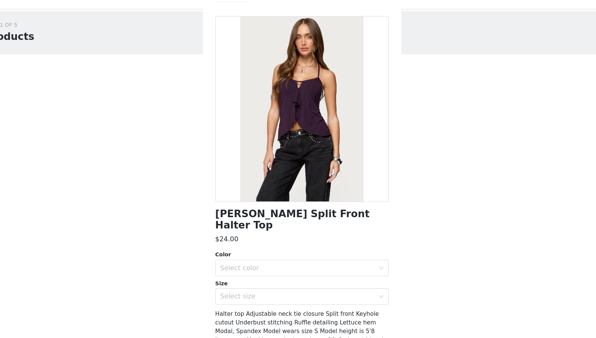
scroll to position [12, 0]
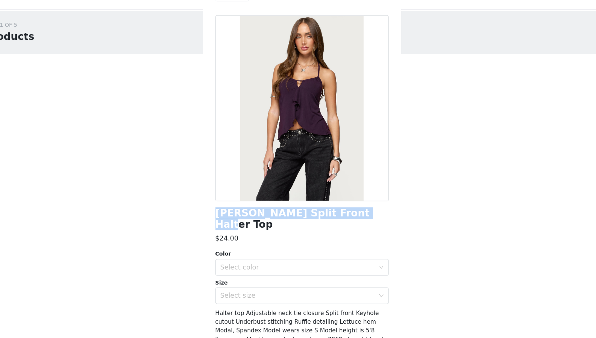
drag, startPoint x: 350, startPoint y: 205, endPoint x: 220, endPoint y: 211, distance: 129.5
click at [220, 211] on div "[PERSON_NAME] Split Front Halter Top" at bounding box center [298, 211] width 158 height 20
copy h1 "[PERSON_NAME] Split Front Halter Top"
click at [287, 248] on div "Select color" at bounding box center [296, 255] width 144 height 14
click at [271, 263] on li "PURPLE" at bounding box center [295, 261] width 152 height 12
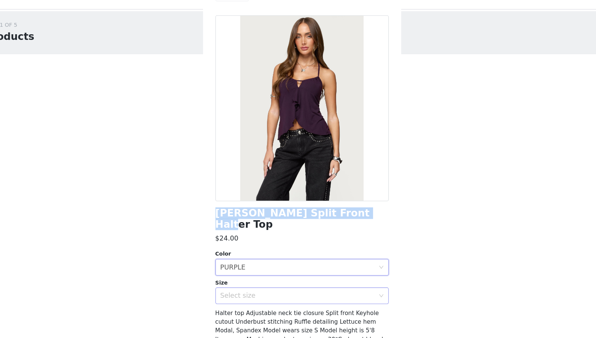
click at [265, 277] on div "Select size" at bounding box center [294, 281] width 141 height 8
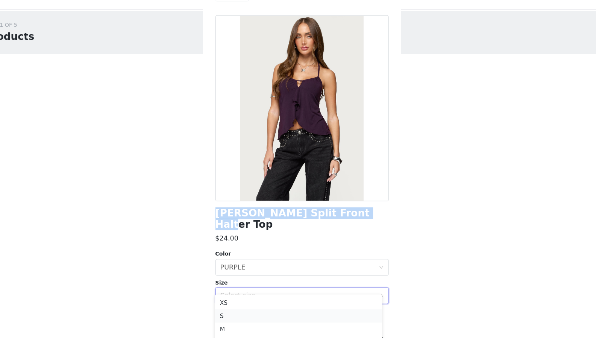
click at [248, 300] on li "S" at bounding box center [295, 299] width 152 height 12
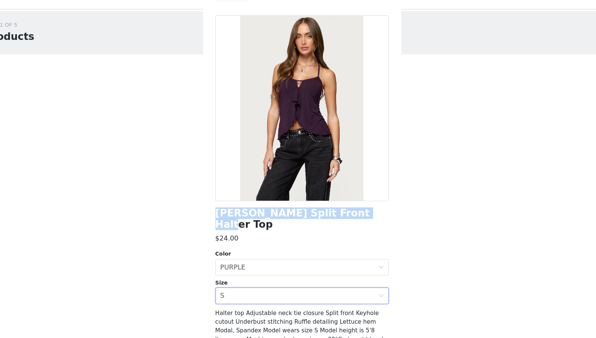
scroll to position [28, 0]
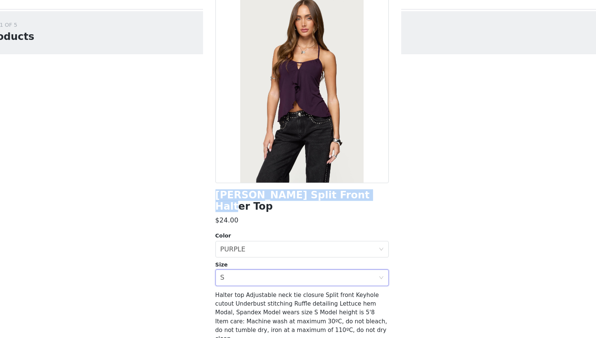
click at [301, 329] on button "Add Product" at bounding box center [298, 338] width 158 height 18
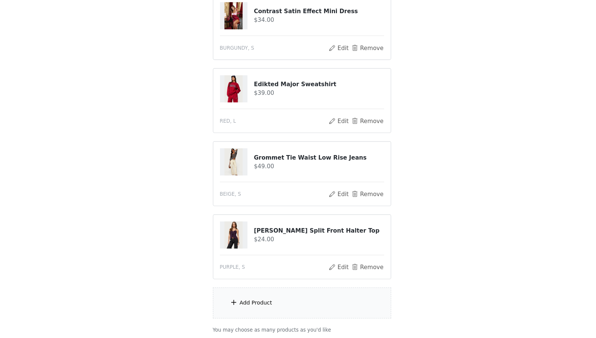
scroll to position [79, 0]
click at [268, 304] on div "Add Product" at bounding box center [257, 305] width 30 height 8
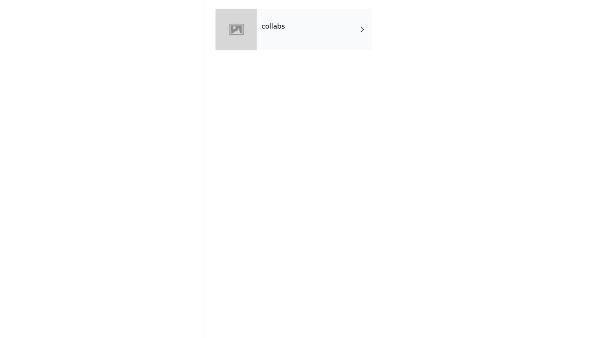
click at [330, 59] on div "collabs" at bounding box center [309, 57] width 105 height 38
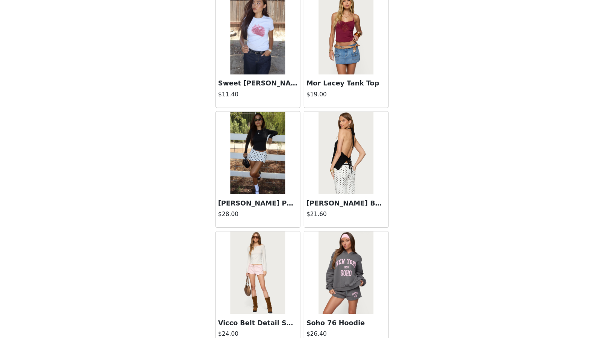
scroll to position [811, 0]
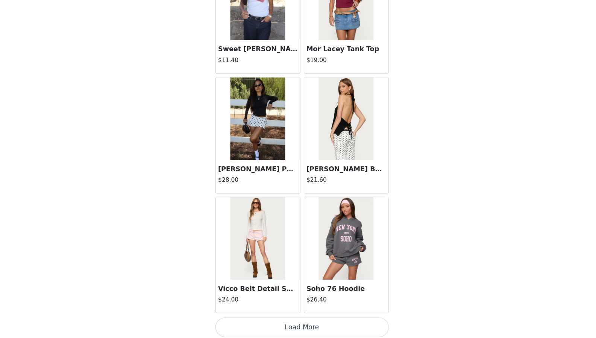
click at [293, 325] on button "Load More" at bounding box center [298, 328] width 158 height 18
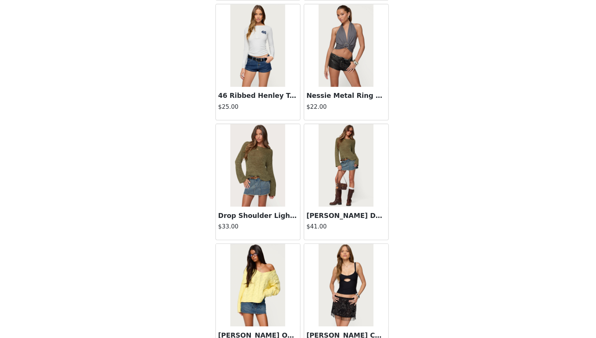
scroll to position [1899, 0]
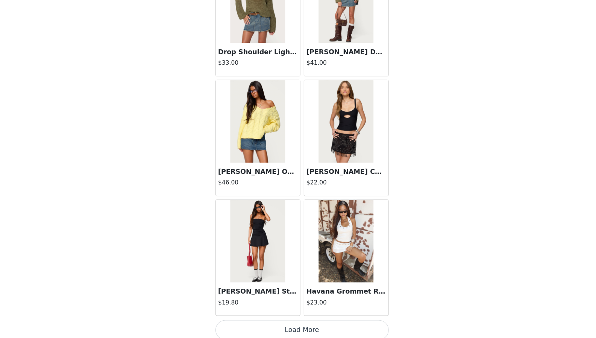
click at [287, 329] on button "Load More" at bounding box center [298, 330] width 158 height 18
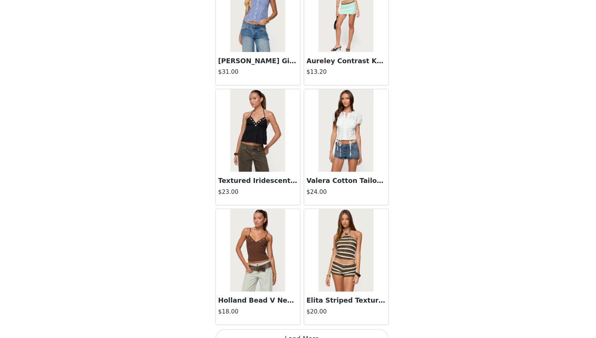
scroll to position [2988, 0]
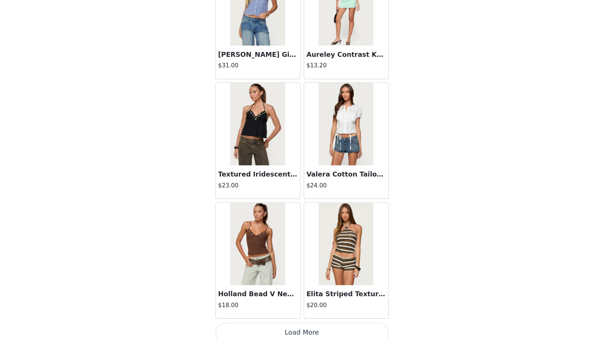
click at [292, 327] on button "Load More" at bounding box center [298, 333] width 158 height 18
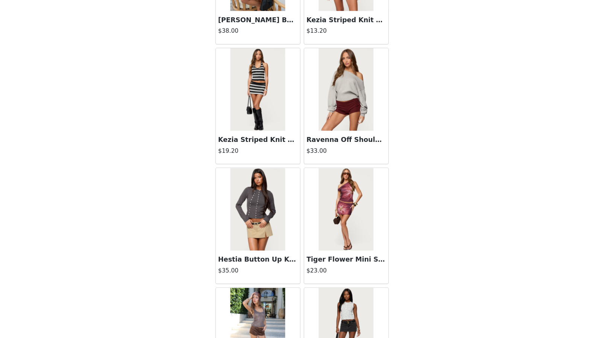
scroll to position [4077, 0]
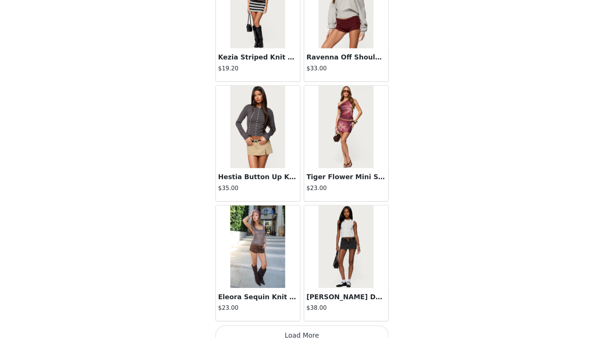
click at [292, 327] on button "Load More" at bounding box center [298, 335] width 158 height 18
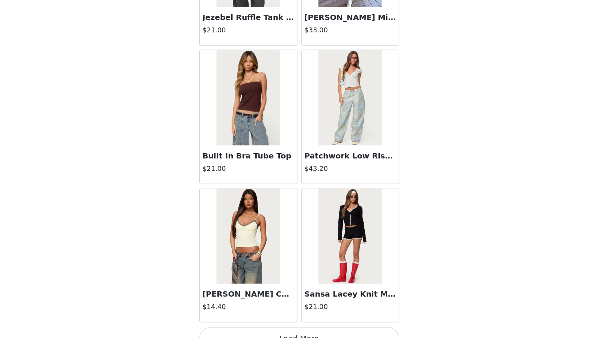
scroll to position [135, 0]
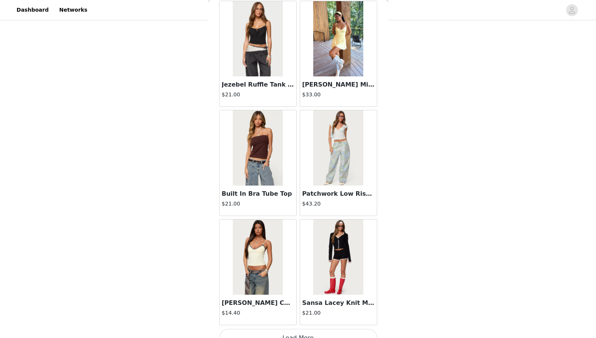
click at [314, 329] on button "Load More" at bounding box center [298, 338] width 158 height 18
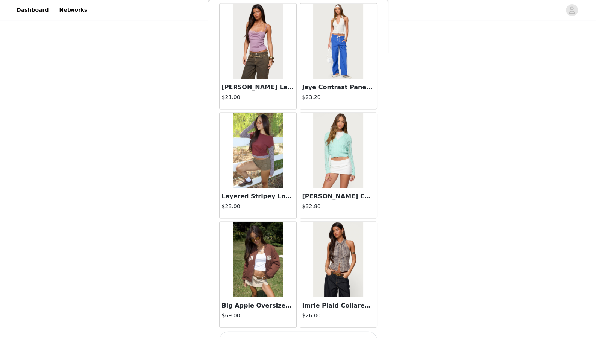
scroll to position [6254, 0]
click at [307, 331] on button "Load More" at bounding box center [298, 340] width 158 height 18
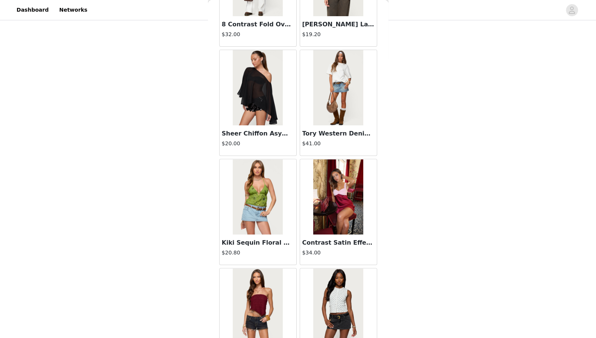
scroll to position [7343, 0]
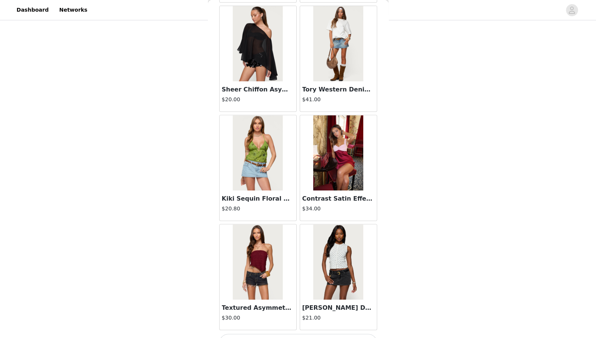
click at [294, 334] on button "Load More" at bounding box center [298, 343] width 158 height 18
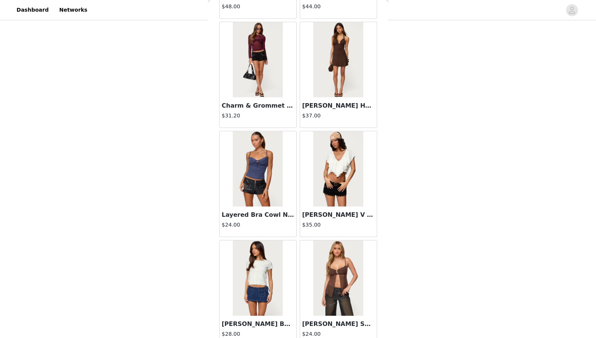
scroll to position [8426, 0]
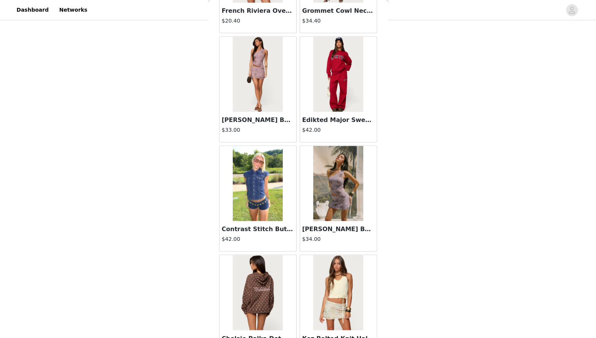
scroll to position [9511, 0]
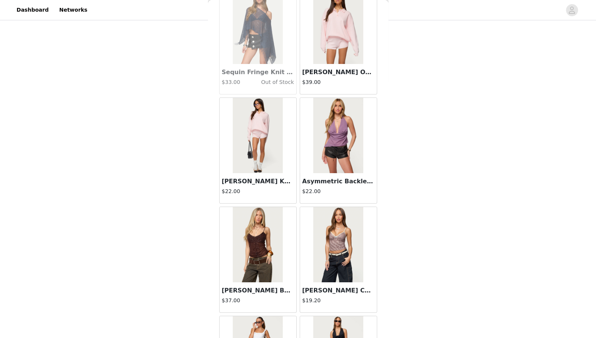
scroll to position [10609, 0]
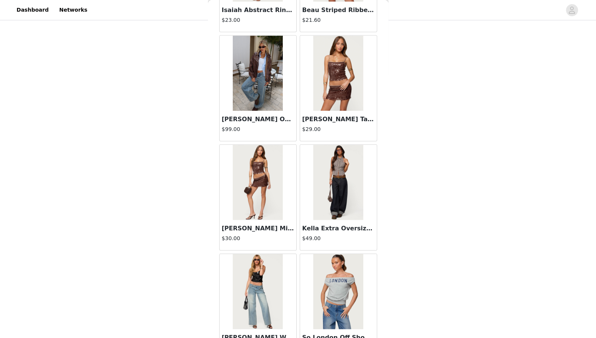
scroll to position [11697, 0]
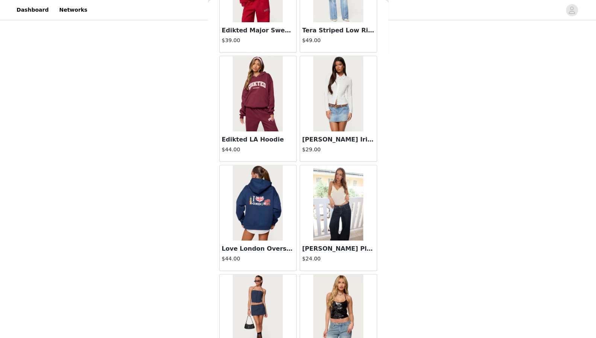
scroll to position [12786, 0]
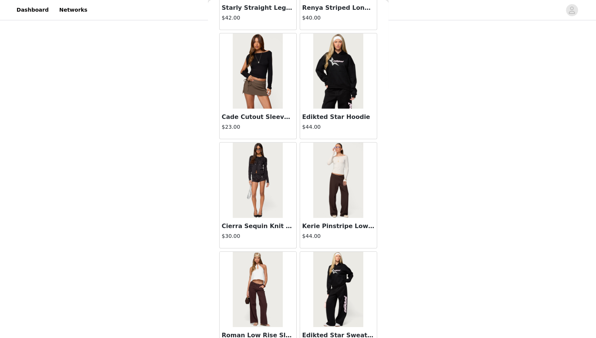
scroll to position [13875, 0]
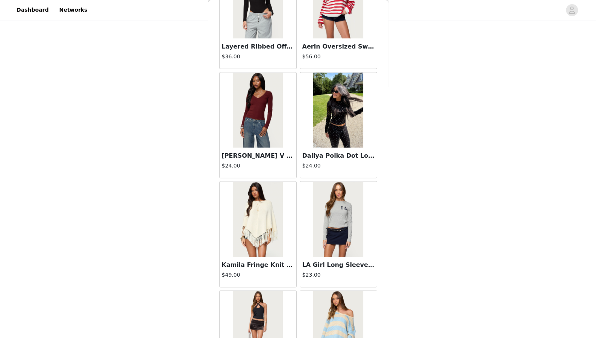
scroll to position [14963, 0]
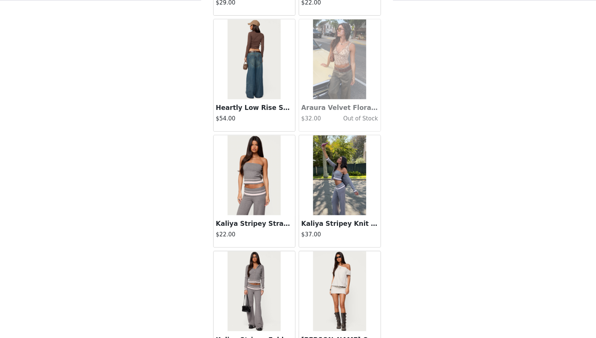
scroll to position [16052, 0]
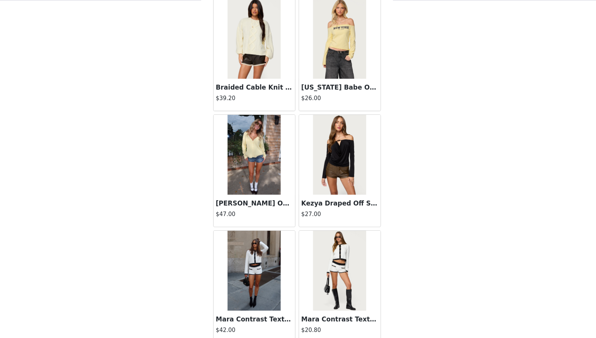
scroll to position [17141, 0]
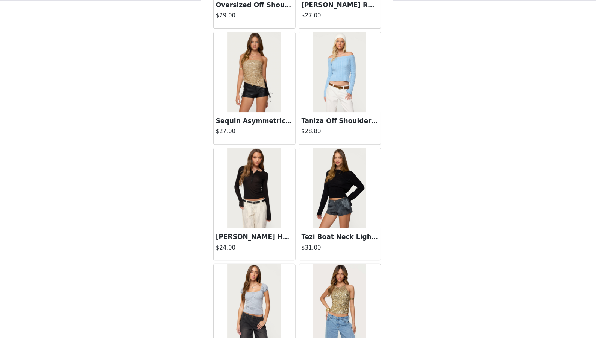
scroll to position [18229, 0]
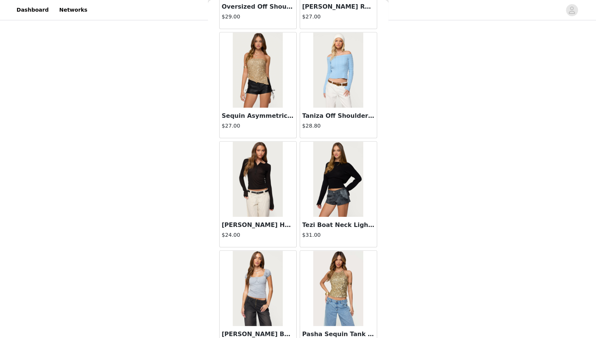
scroll to position [18219, 0]
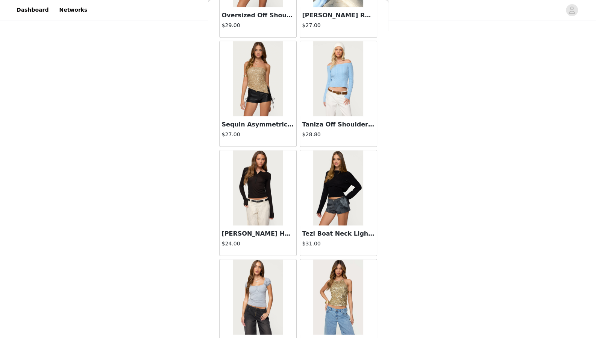
click at [335, 150] on img at bounding box center [338, 187] width 50 height 75
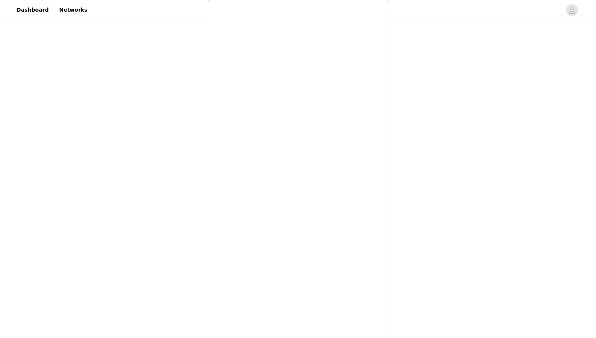
scroll to position [28, 0]
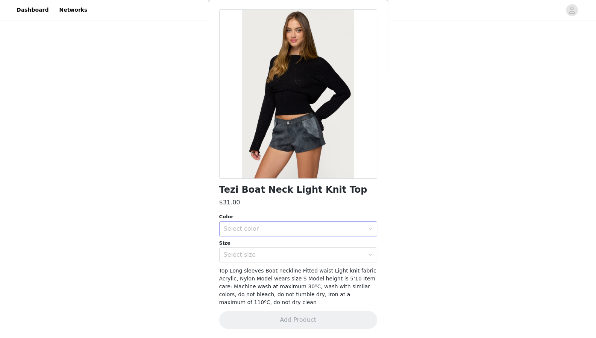
click at [253, 229] on div "Select color" at bounding box center [294, 229] width 141 height 8
click at [256, 242] on li "BLACK" at bounding box center [295, 245] width 152 height 12
click at [256, 248] on div "Select size" at bounding box center [296, 255] width 144 height 14
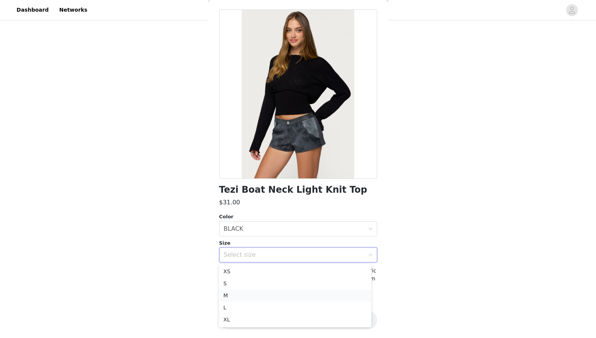
click at [245, 297] on li "M" at bounding box center [295, 295] width 152 height 12
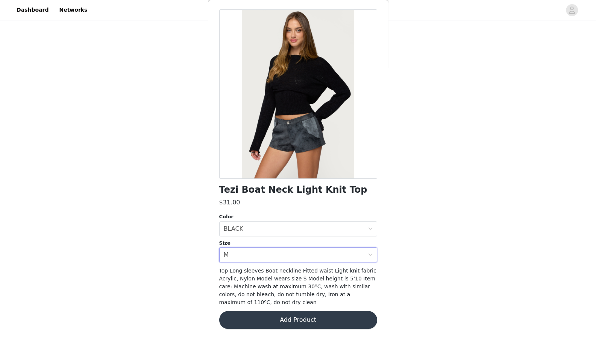
click at [286, 324] on button "Add Product" at bounding box center [298, 320] width 158 height 18
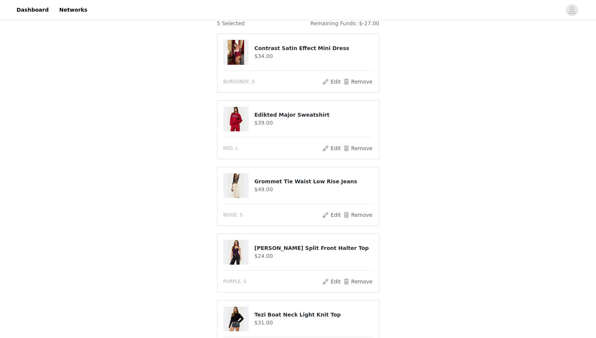
scroll to position [66, 0]
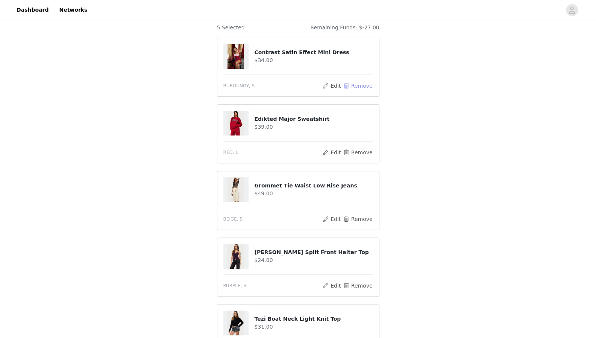
click at [358, 86] on button "Remove" at bounding box center [358, 85] width 30 height 9
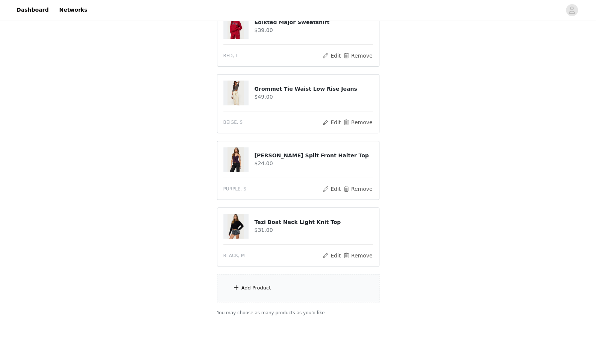
scroll to position [117, 0]
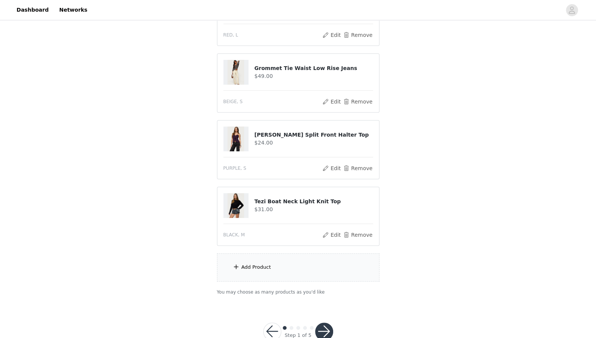
click at [270, 264] on div "Add Product" at bounding box center [298, 267] width 163 height 28
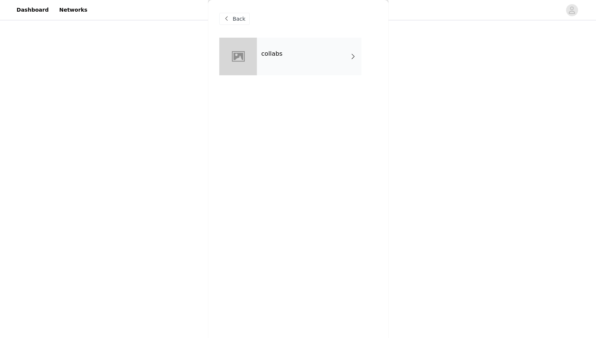
click at [322, 44] on div "collabs" at bounding box center [309, 57] width 105 height 38
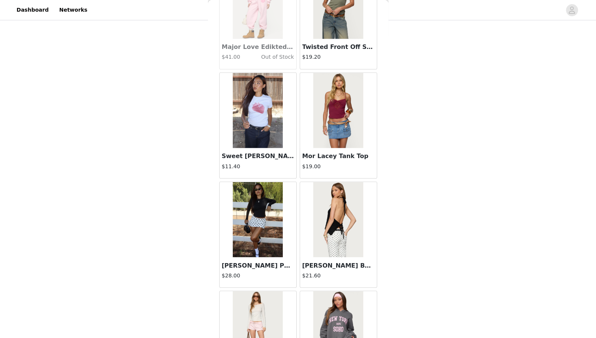
scroll to position [811, 0]
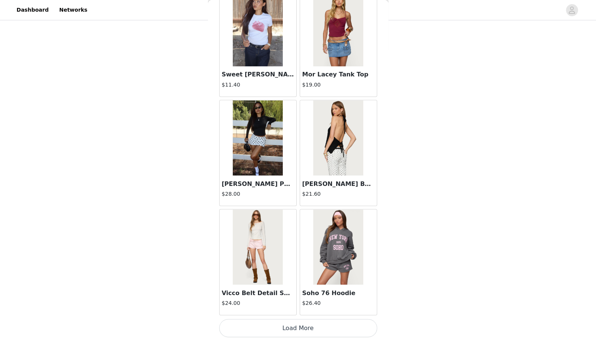
click at [294, 322] on button "Load More" at bounding box center [298, 328] width 158 height 18
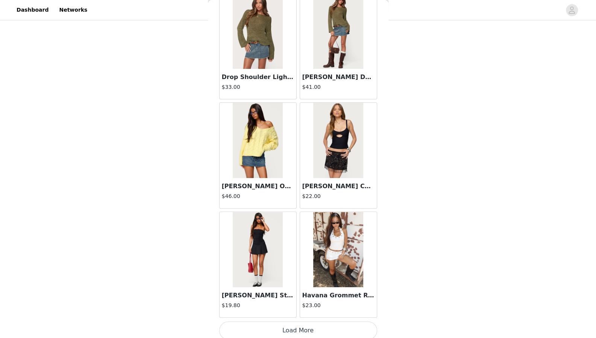
click at [295, 326] on button "Load More" at bounding box center [298, 330] width 158 height 18
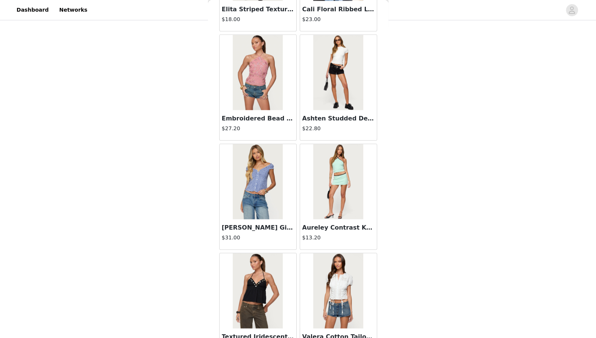
scroll to position [2988, 0]
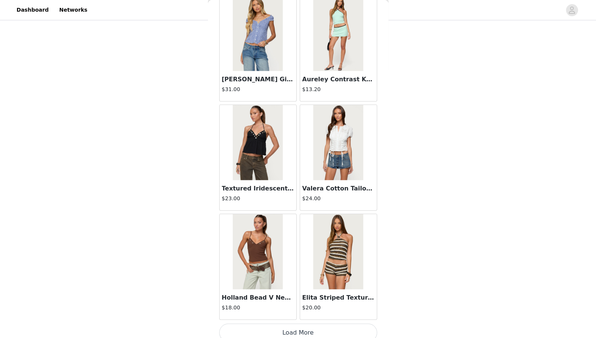
click at [295, 326] on button "Load More" at bounding box center [298, 333] width 158 height 18
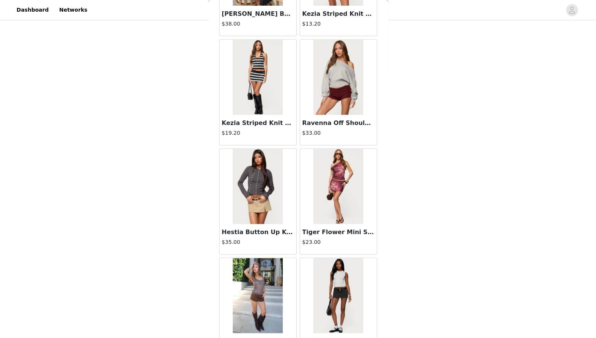
scroll to position [4077, 0]
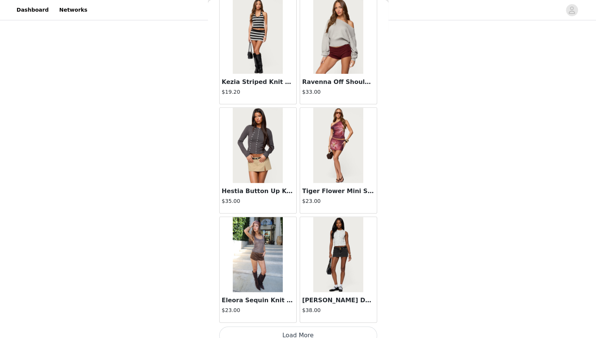
click at [274, 326] on button "Load More" at bounding box center [298, 335] width 158 height 18
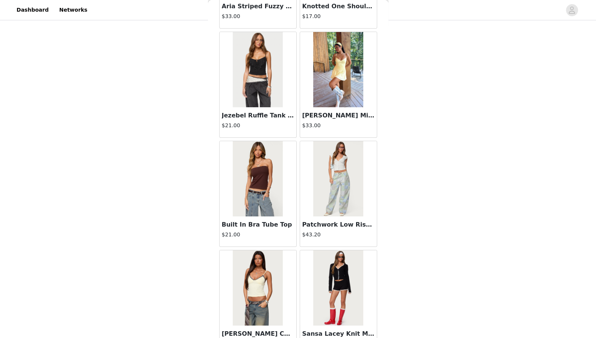
scroll to position [5165, 0]
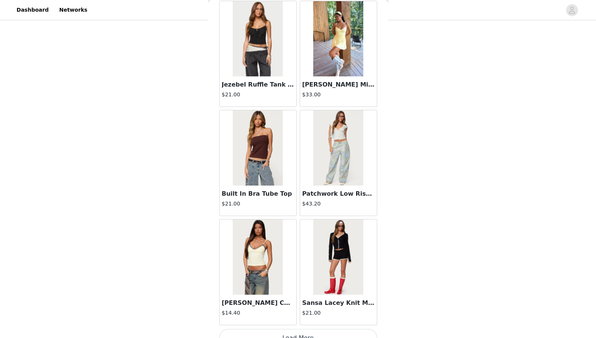
click at [299, 329] on button "Load More" at bounding box center [298, 338] width 158 height 18
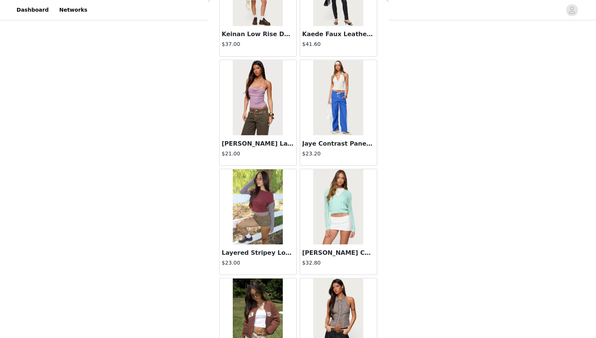
scroll to position [6254, 0]
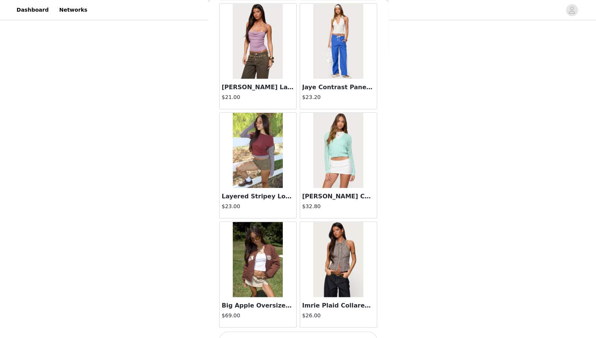
click at [304, 331] on button "Load More" at bounding box center [298, 340] width 158 height 18
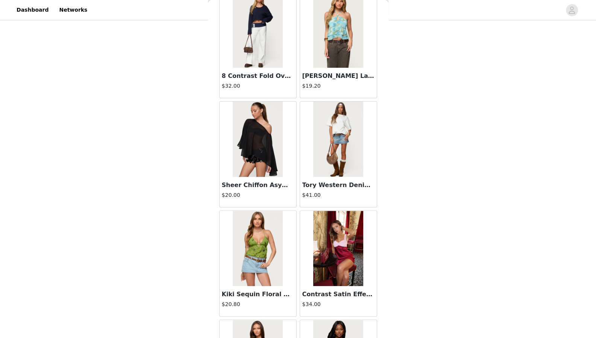
scroll to position [7343, 0]
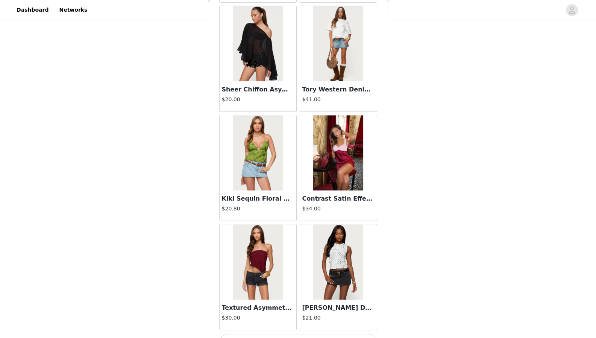
click at [304, 334] on button "Load More" at bounding box center [298, 343] width 158 height 18
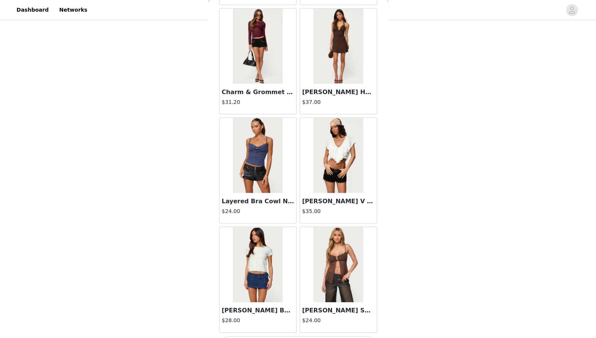
scroll to position [137, 0]
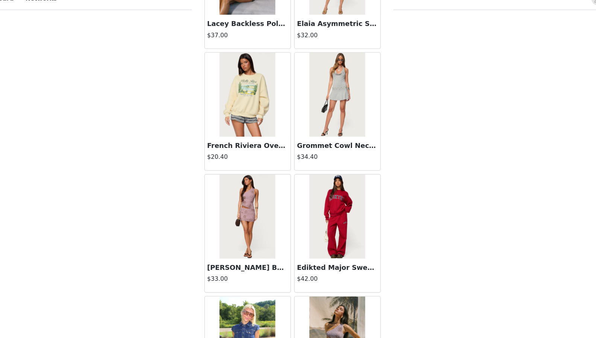
scroll to position [9520, 0]
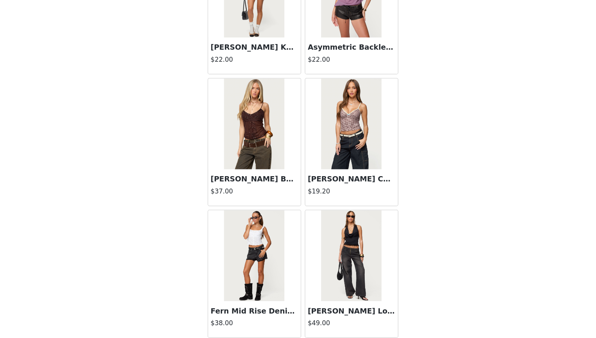
scroll to position [137, 0]
click at [257, 140] on img at bounding box center [258, 160] width 50 height 75
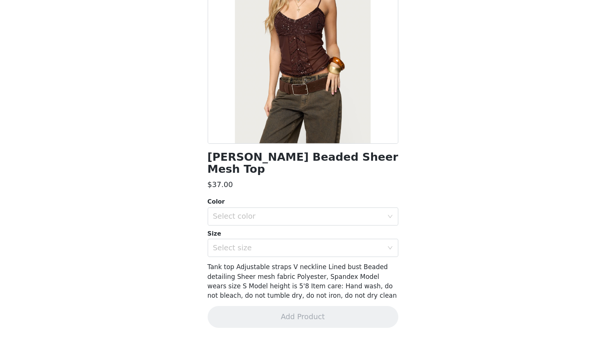
scroll to position [20, 0]
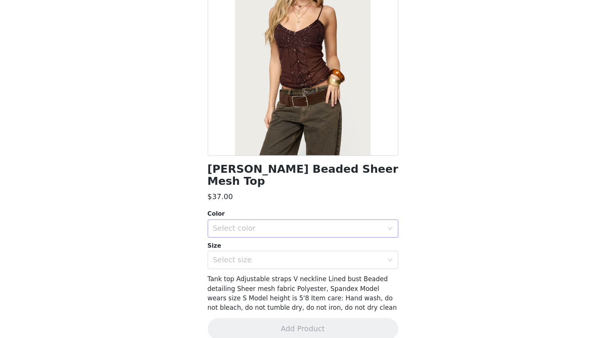
click at [280, 243] on div "Select color" at bounding box center [294, 247] width 141 height 8
click at [279, 252] on li "BROWN" at bounding box center [295, 253] width 152 height 12
click at [277, 269] on div "Select size" at bounding box center [294, 273] width 141 height 8
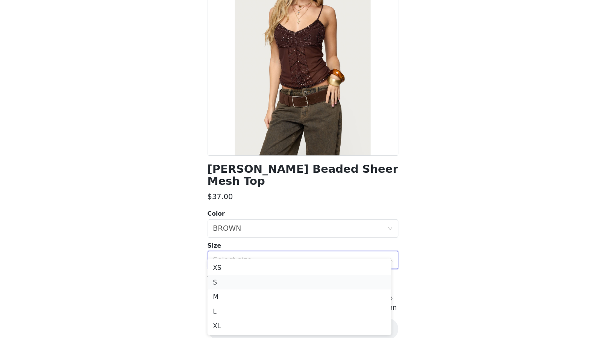
click at [268, 291] on li "S" at bounding box center [295, 291] width 152 height 12
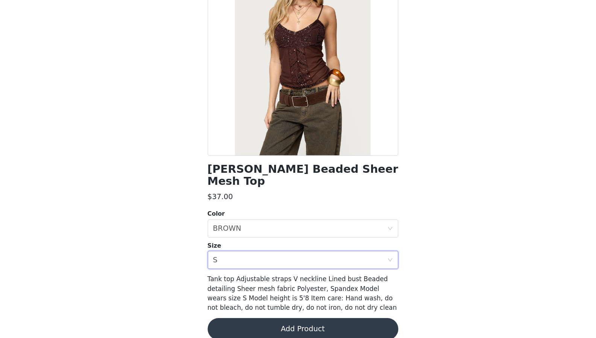
click at [274, 321] on button "Add Product" at bounding box center [298, 330] width 158 height 18
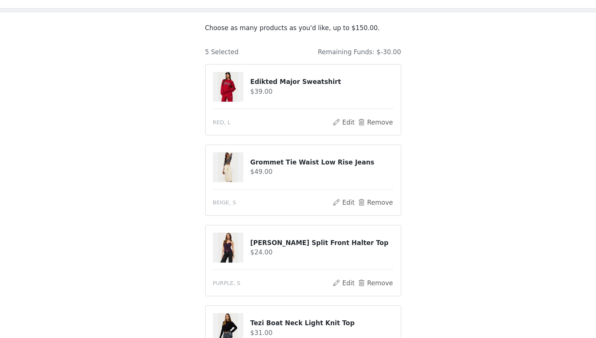
scroll to position [203, 0]
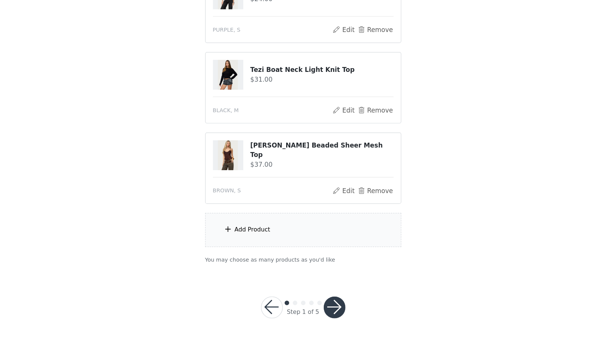
click at [270, 248] on div "Add Product" at bounding box center [298, 248] width 163 height 28
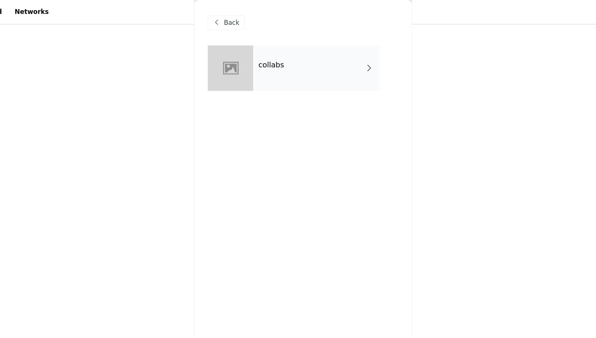
scroll to position [169, 0]
click at [271, 63] on div "collabs" at bounding box center [309, 57] width 105 height 38
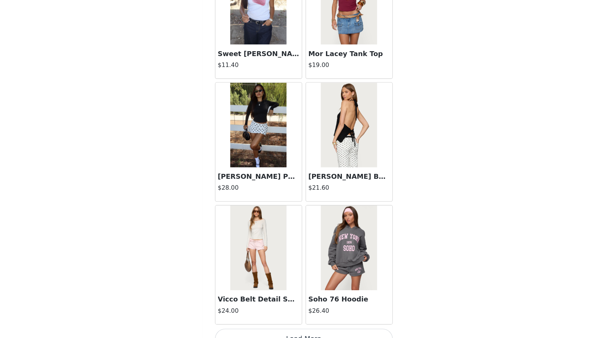
scroll to position [203, 0]
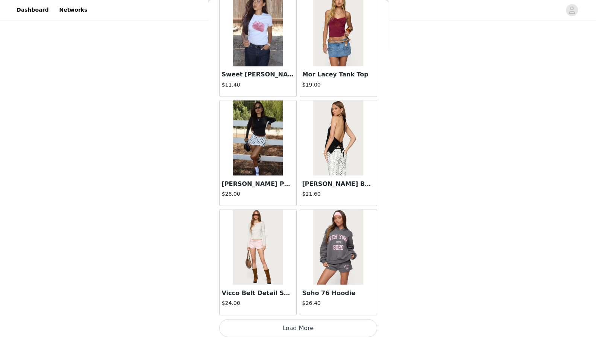
click at [275, 328] on button "Load More" at bounding box center [298, 328] width 158 height 18
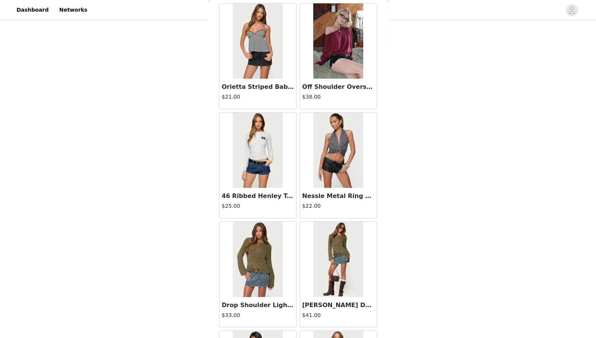
scroll to position [1899, 0]
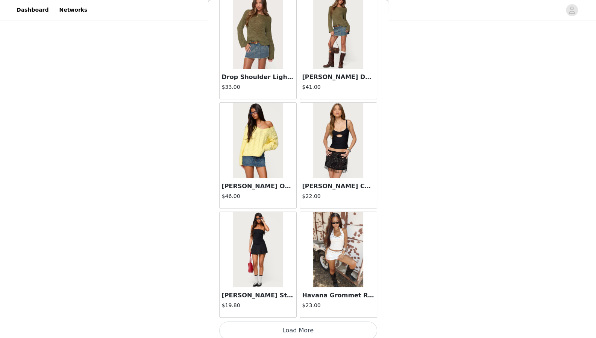
click at [285, 323] on button "Load More" at bounding box center [298, 330] width 158 height 18
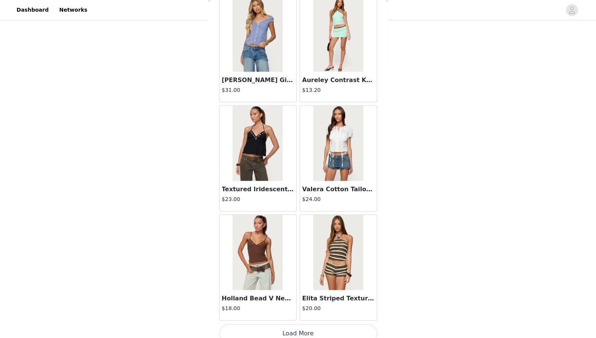
scroll to position [2988, 0]
click at [285, 324] on button "Load More" at bounding box center [298, 333] width 158 height 18
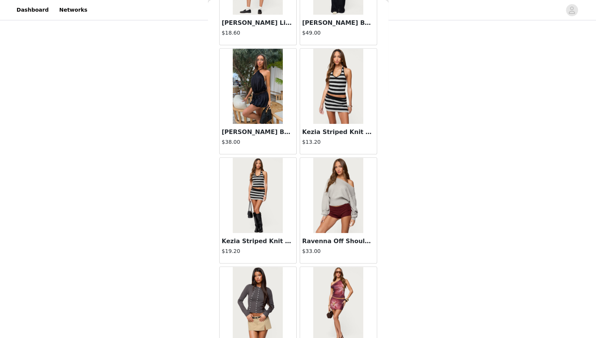
scroll to position [4077, 0]
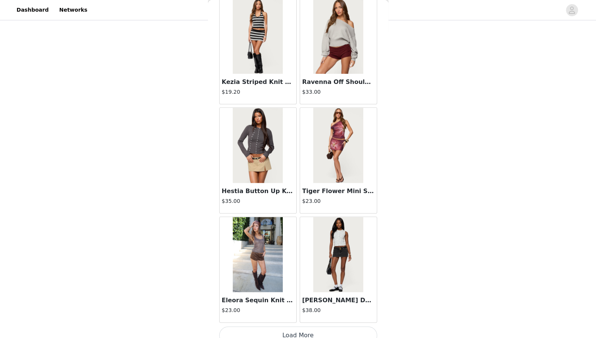
click at [297, 326] on button "Load More" at bounding box center [298, 335] width 158 height 18
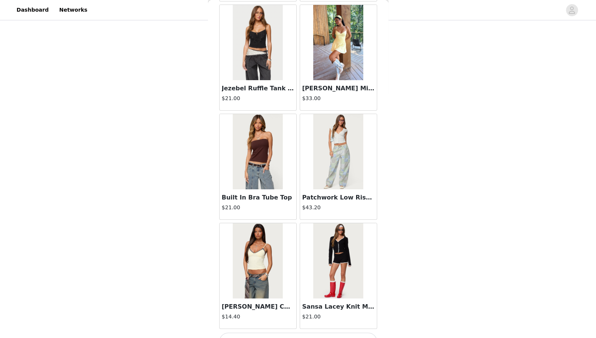
scroll to position [5165, 0]
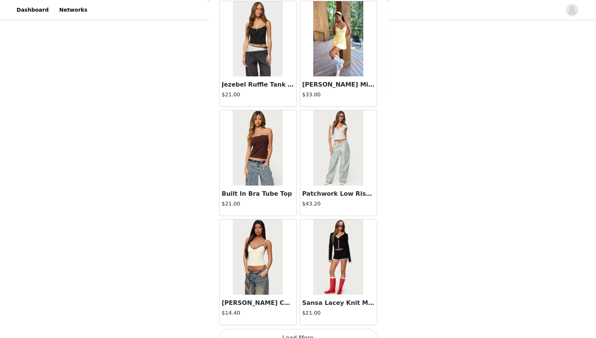
click at [284, 329] on button "Load More" at bounding box center [298, 338] width 158 height 18
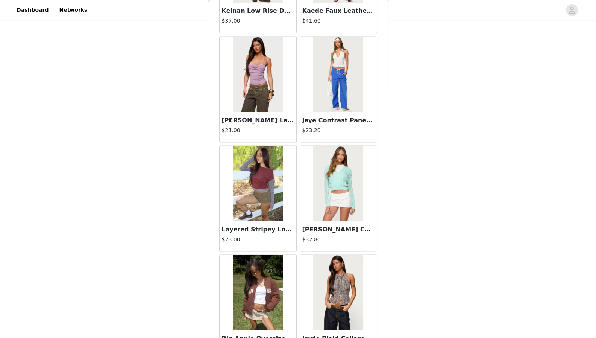
scroll to position [6254, 0]
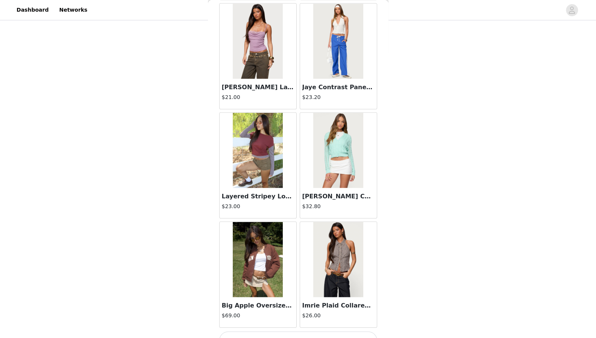
click at [295, 331] on button "Load More" at bounding box center [298, 340] width 158 height 18
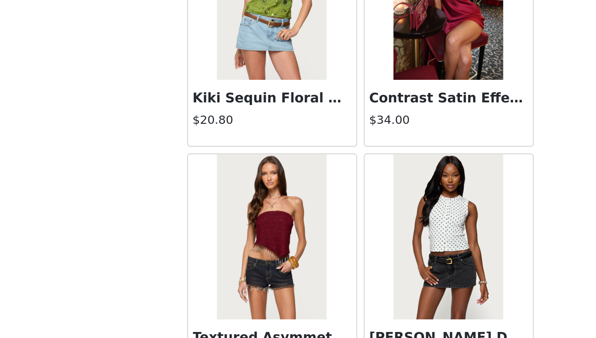
scroll to position [203, 0]
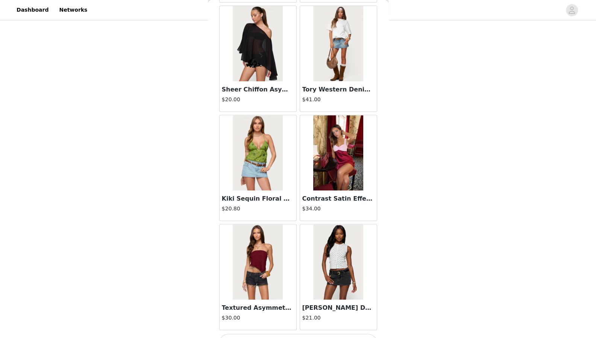
click at [281, 334] on button "Load More" at bounding box center [298, 343] width 158 height 18
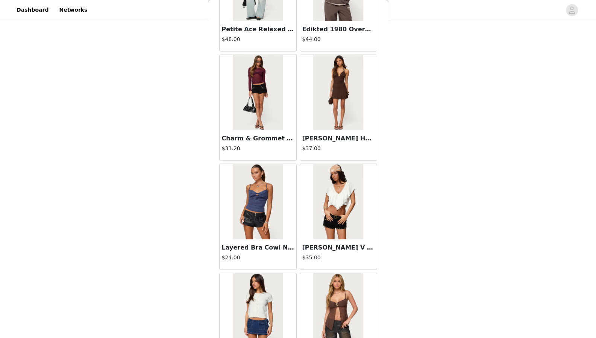
scroll to position [8431, 0]
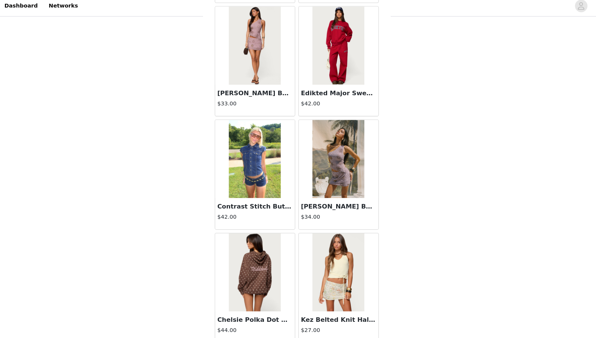
scroll to position [203, 0]
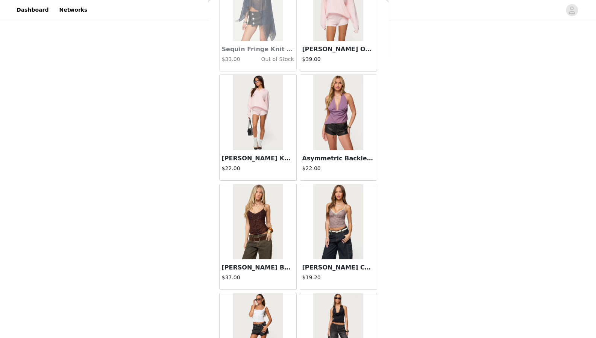
scroll to position [10609, 0]
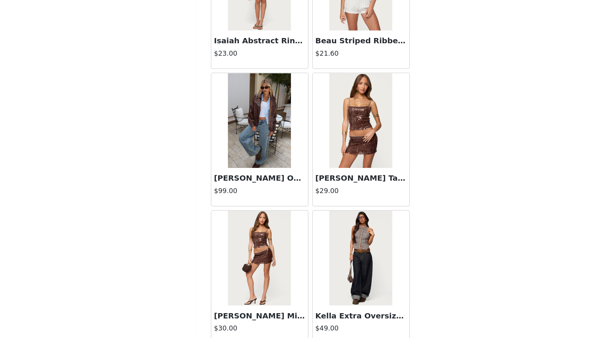
scroll to position [11697, 0]
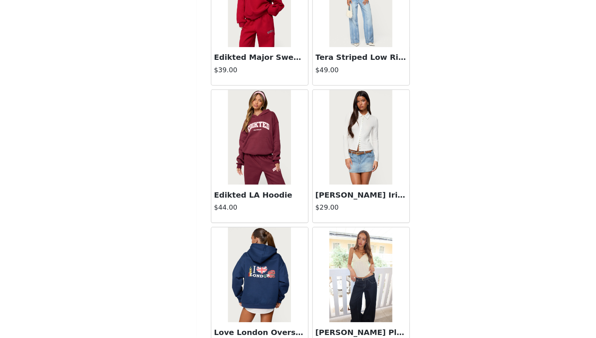
scroll to position [12786, 0]
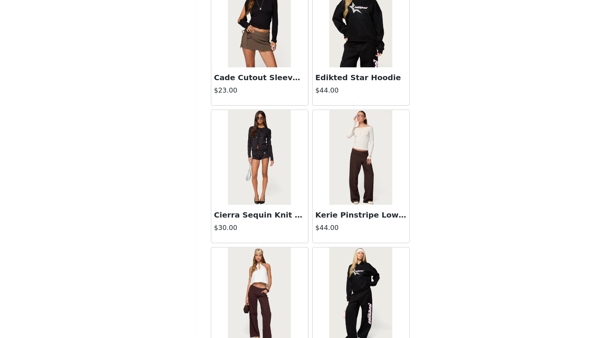
scroll to position [13875, 0]
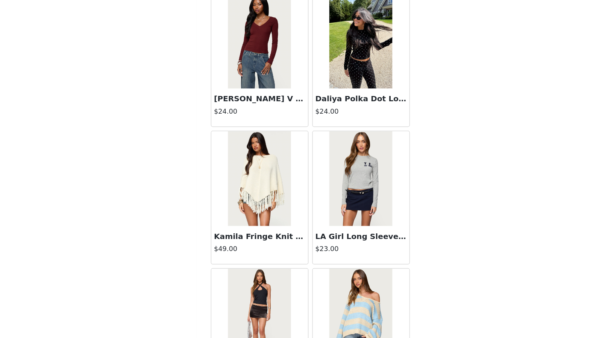
scroll to position [14963, 0]
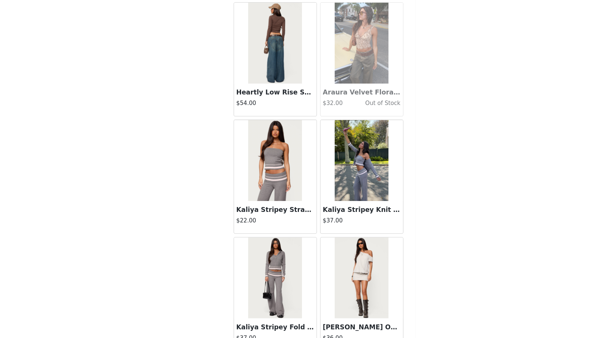
scroll to position [203, 0]
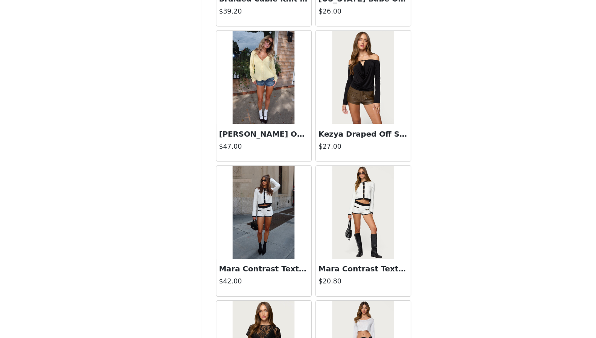
scroll to position [17141, 0]
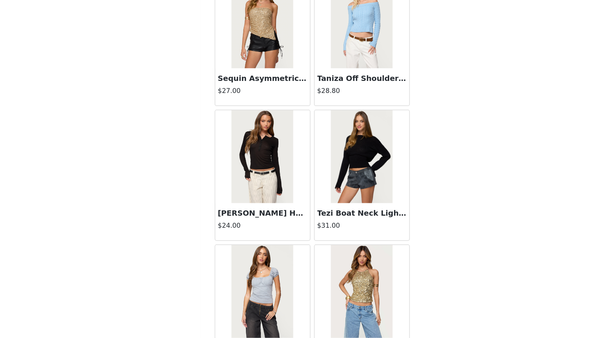
scroll to position [18229, 0]
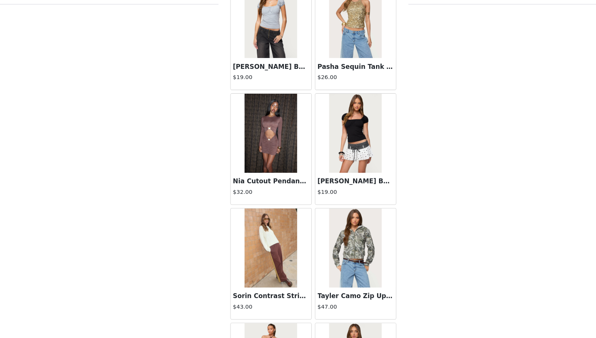
scroll to position [199, 0]
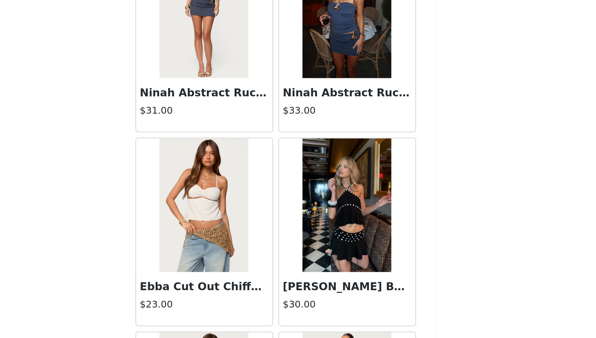
scroll to position [202, 0]
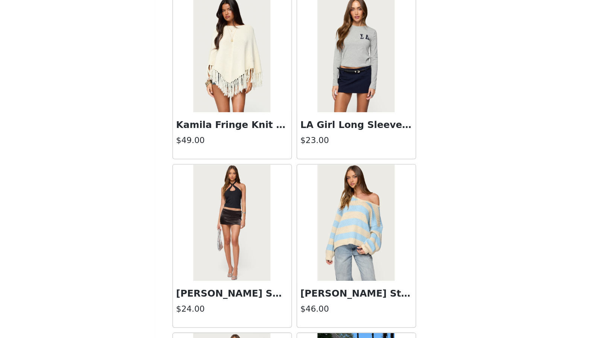
scroll to position [15016, 0]
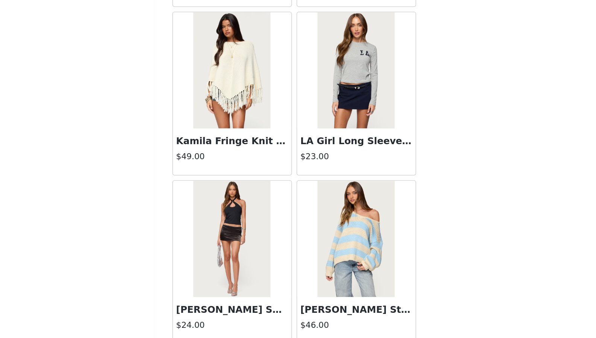
click at [339, 189] on img at bounding box center [338, 226] width 50 height 75
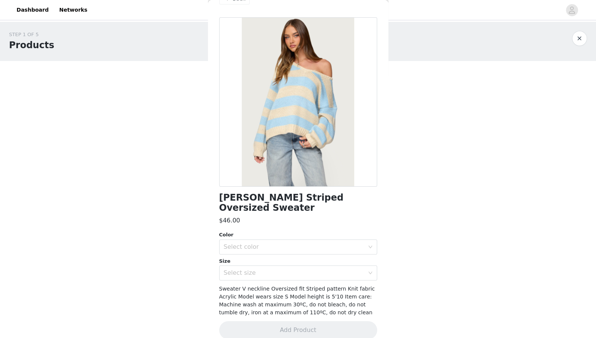
scroll to position [0, 0]
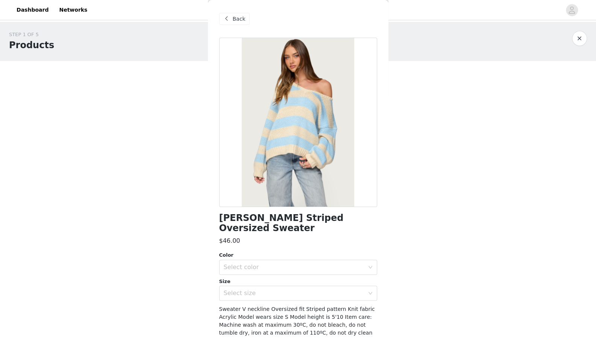
click at [231, 14] on div "Back" at bounding box center [234, 19] width 30 height 12
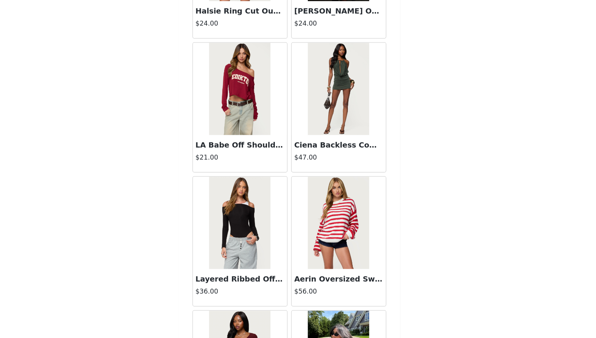
scroll to position [14714, 0]
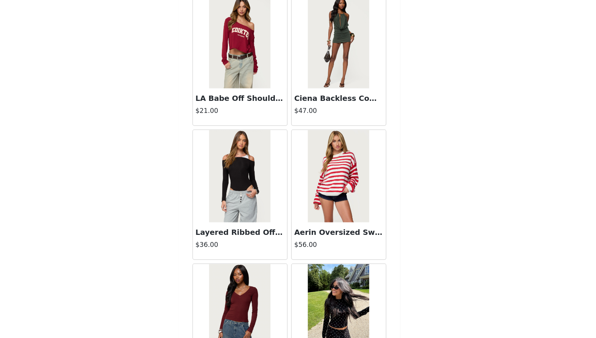
drag, startPoint x: 332, startPoint y: 164, endPoint x: 417, endPoint y: 151, distance: 86.0
click at [417, 151] on div "STEP 1 OF 5 Products Choose as many products as you'd like, up to $150.00. 5 Se…" at bounding box center [298, 54] width 596 height 466
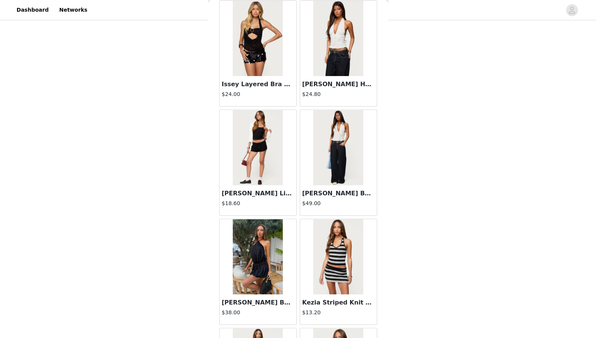
scroll to position [3747, 0]
click at [340, 189] on h3 "[PERSON_NAME] Belt Low Rise Jeans" at bounding box center [339, 193] width 72 height 9
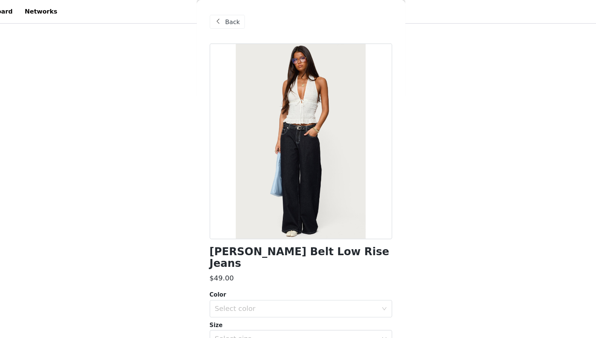
scroll to position [109, 0]
click at [230, 15] on span at bounding box center [226, 18] width 9 height 9
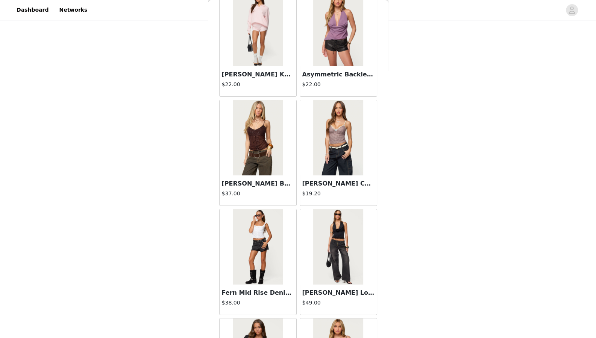
scroll to position [10631, 0]
click at [330, 211] on img at bounding box center [338, 247] width 50 height 75
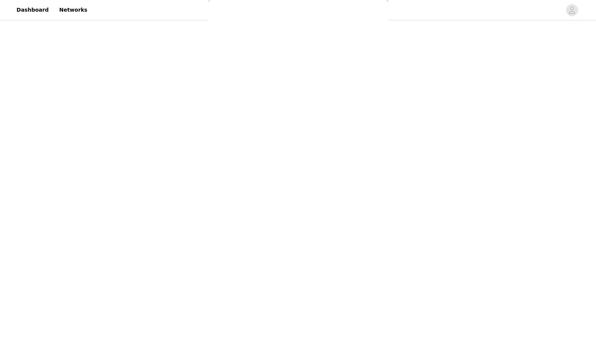
scroll to position [28, 0]
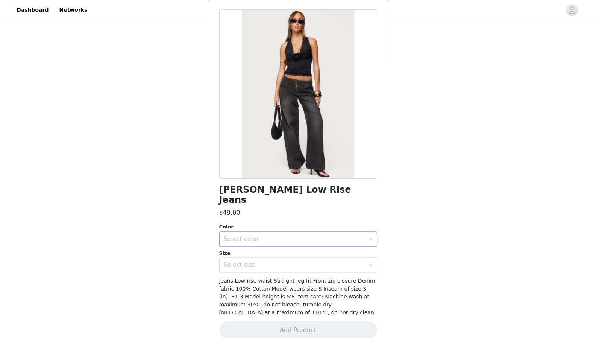
click at [311, 235] on div "Select color" at bounding box center [294, 239] width 141 height 8
click at [293, 242] on li "BLACK WASHED" at bounding box center [295, 245] width 152 height 12
click at [288, 261] on div "Select size" at bounding box center [294, 265] width 141 height 8
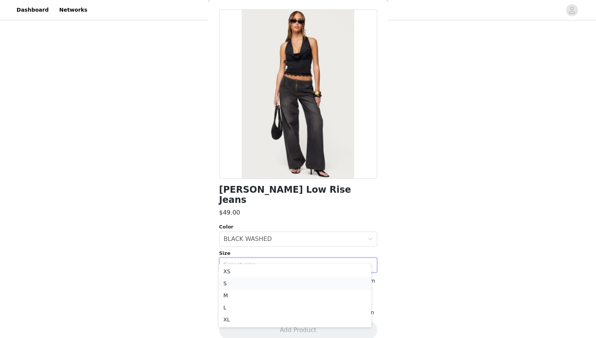
click at [265, 283] on li "S" at bounding box center [295, 283] width 152 height 12
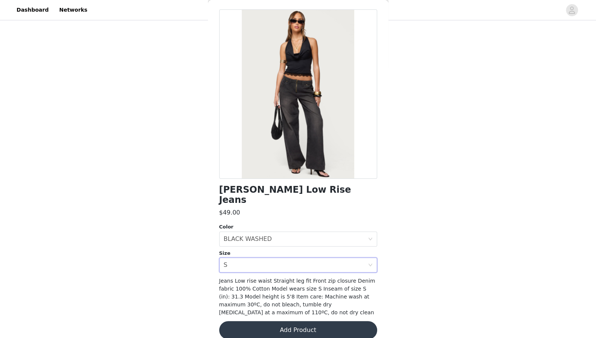
click at [284, 322] on button "Add Product" at bounding box center [298, 330] width 158 height 18
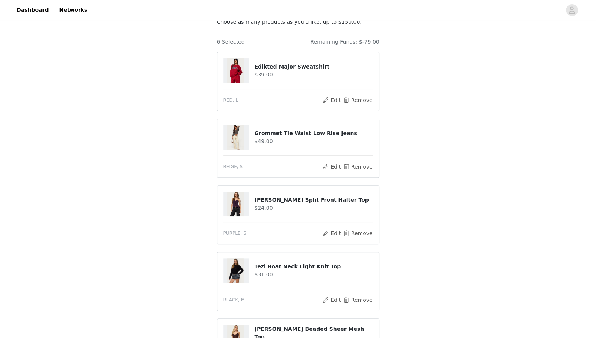
scroll to position [53, 0]
click at [368, 164] on button "Remove" at bounding box center [358, 165] width 30 height 9
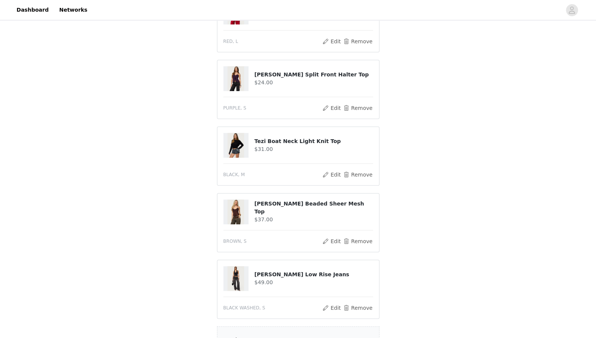
scroll to position [117, 0]
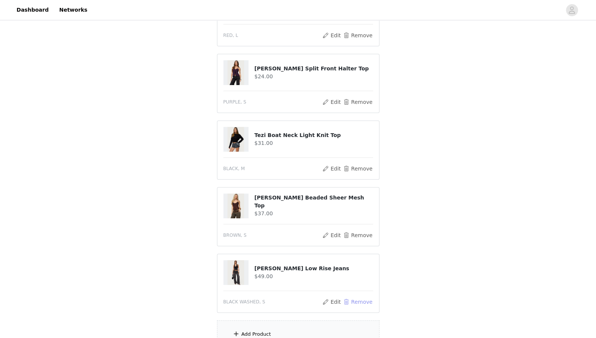
click at [353, 297] on button "Remove" at bounding box center [358, 301] width 30 height 9
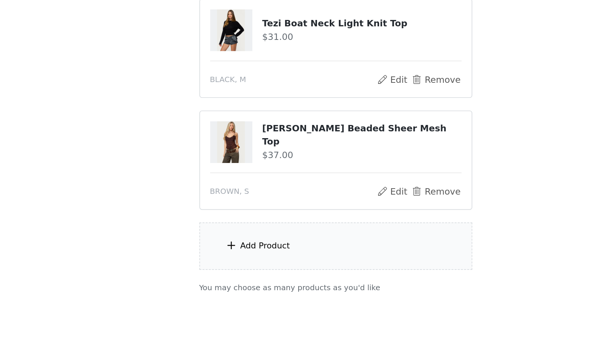
scroll to position [101, 0]
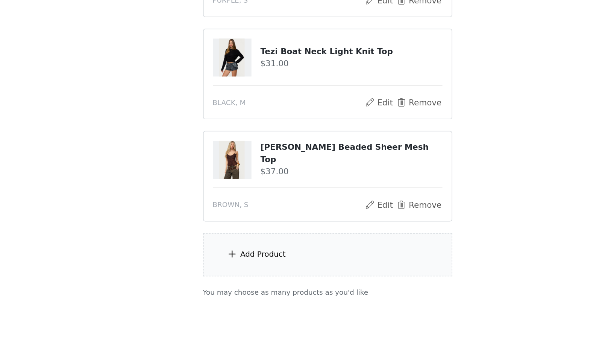
click at [242, 277] on div "Add Product" at bounding box center [298, 283] width 163 height 28
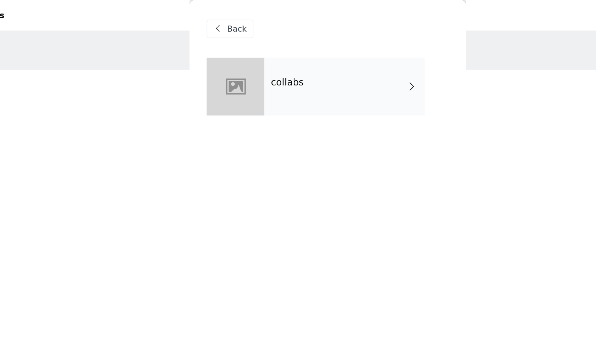
scroll to position [7, 0]
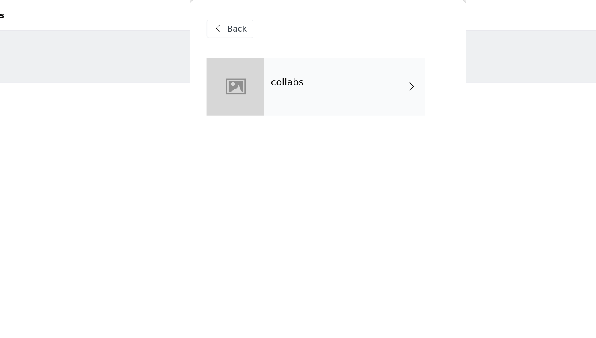
click at [288, 58] on div "collabs" at bounding box center [309, 57] width 105 height 38
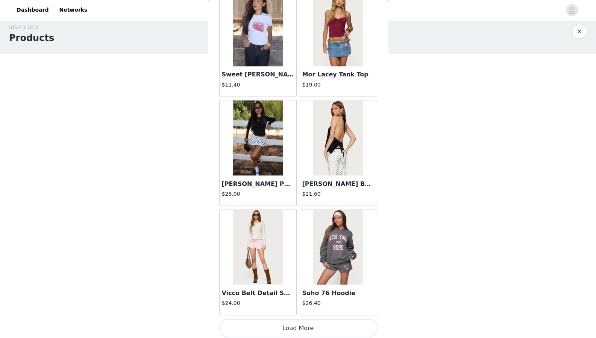
scroll to position [15, 0]
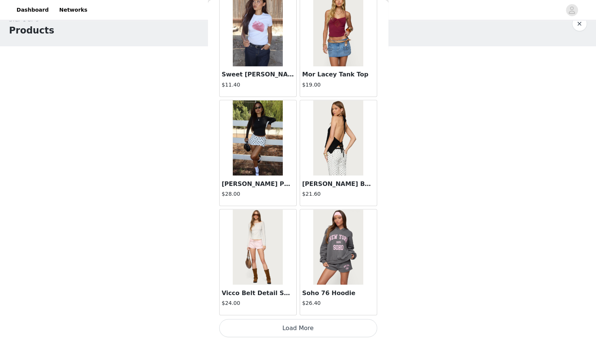
click at [295, 320] on button "Load More" at bounding box center [298, 328] width 158 height 18
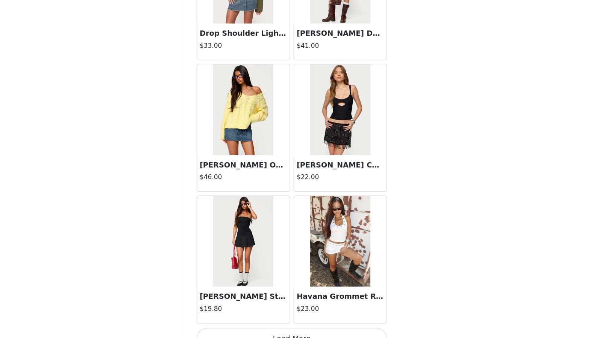
scroll to position [1899, 0]
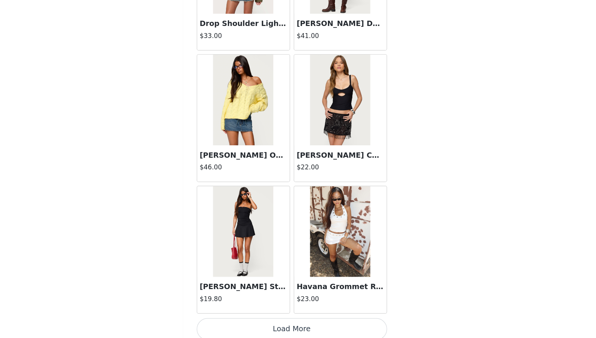
click at [312, 329] on button "Load More" at bounding box center [298, 330] width 158 height 18
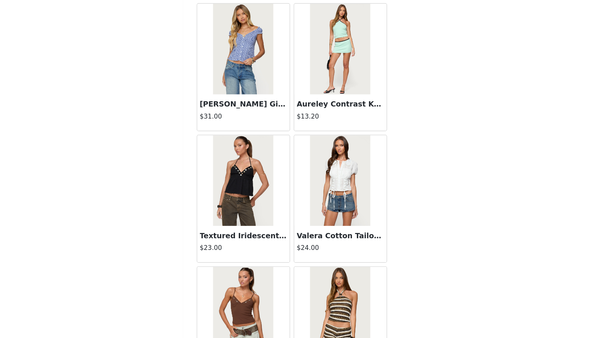
scroll to position [2988, 0]
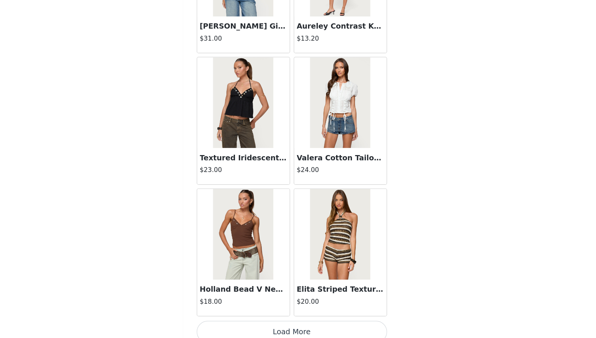
click at [306, 324] on button "Load More" at bounding box center [298, 333] width 158 height 18
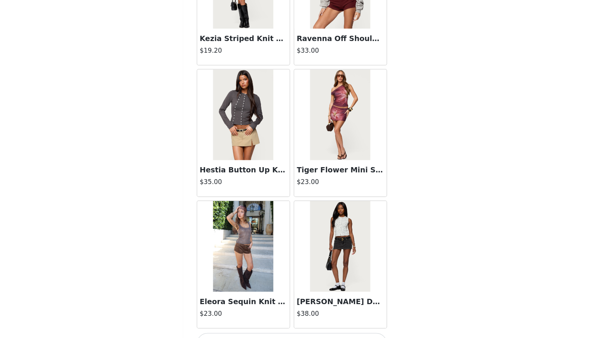
scroll to position [4077, 0]
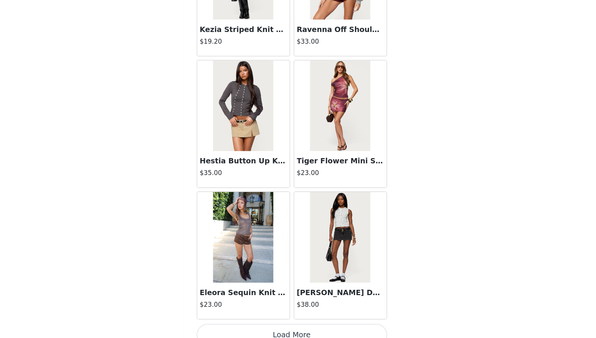
click at [296, 326] on button "Load More" at bounding box center [298, 335] width 158 height 18
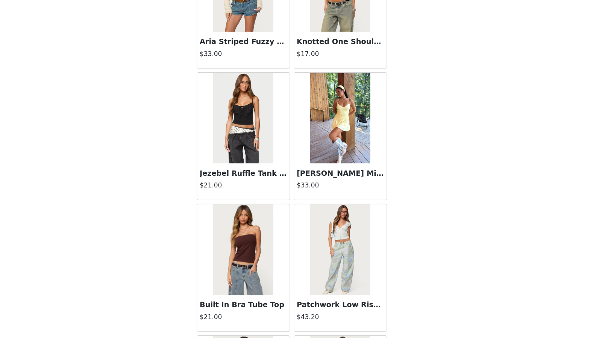
scroll to position [5165, 0]
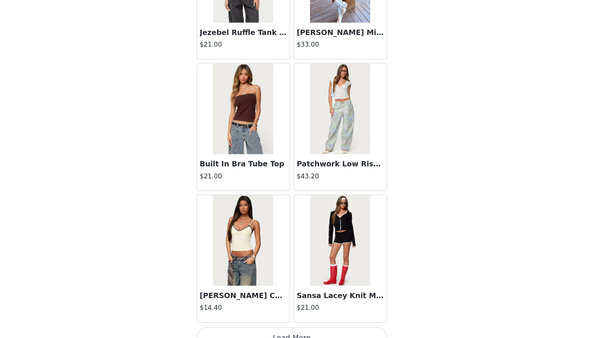
click at [296, 329] on button "Load More" at bounding box center [298, 338] width 158 height 18
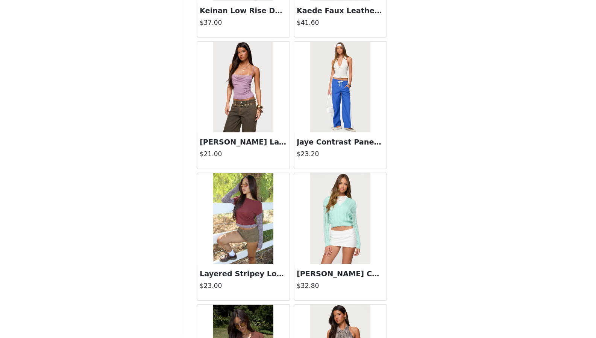
scroll to position [6254, 0]
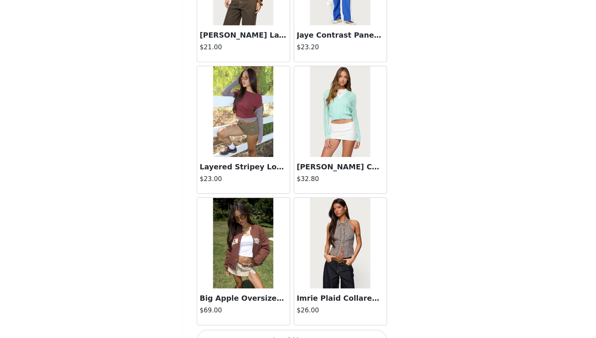
click at [296, 332] on button "Load More" at bounding box center [298, 340] width 158 height 18
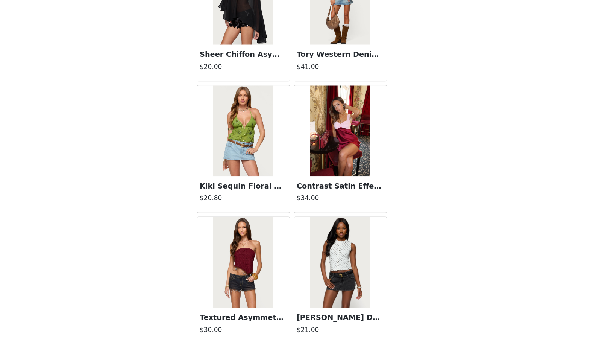
scroll to position [7343, 0]
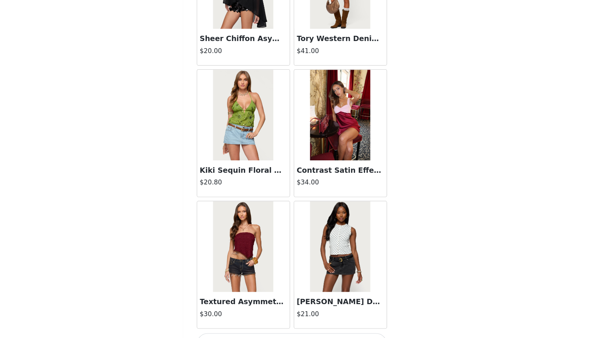
click at [302, 334] on button "Load More" at bounding box center [298, 343] width 158 height 18
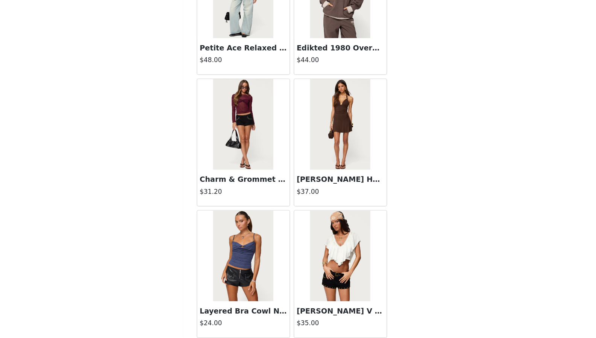
scroll to position [8431, 0]
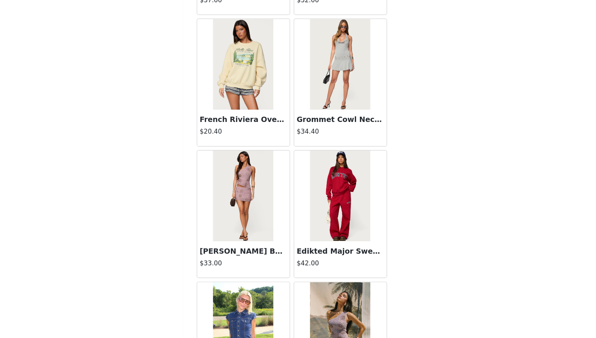
scroll to position [9520, 0]
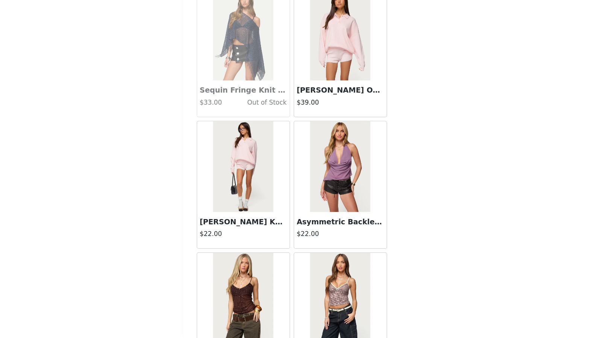
scroll to position [10609, 0]
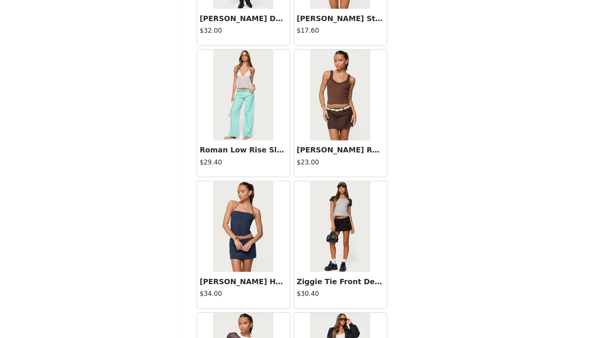
scroll to position [11074, 0]
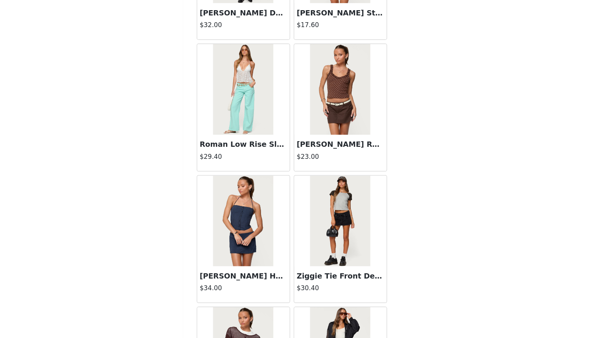
click at [345, 224] on img at bounding box center [338, 240] width 50 height 75
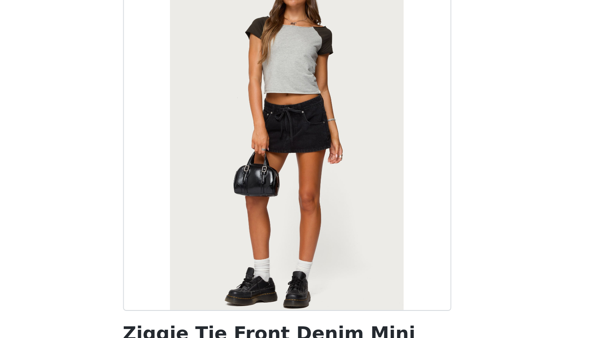
scroll to position [137, 0]
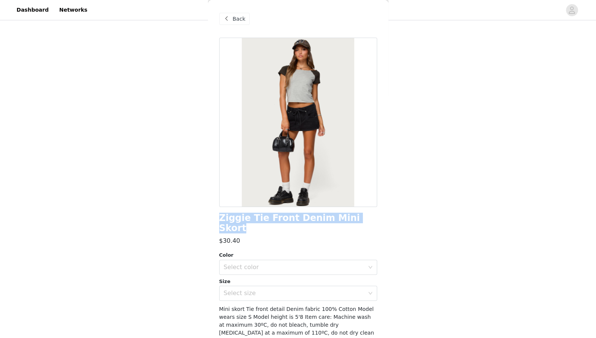
drag, startPoint x: 219, startPoint y: 217, endPoint x: 363, endPoint y: 211, distance: 144.6
click at [363, 211] on div "Back Ziggie Tie Front Denim Mini Skort $30.40 Color Select color Size Select si…" at bounding box center [298, 169] width 181 height 338
copy h1 "Ziggie Tie Front Denim Mini Skort"
click at [253, 236] on div "$30.40" at bounding box center [298, 240] width 158 height 9
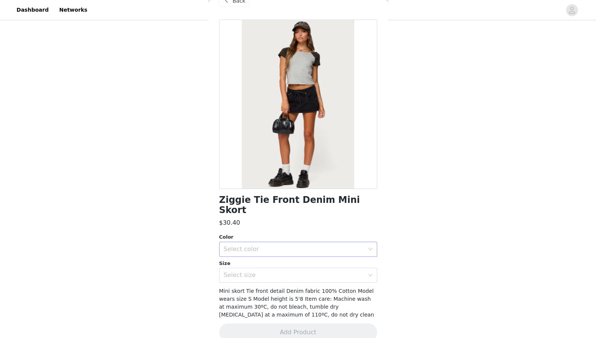
click at [252, 243] on div "Select color" at bounding box center [296, 249] width 144 height 14
click at [253, 252] on li "BLACK" at bounding box center [295, 255] width 152 height 12
click at [252, 271] on div "Select size" at bounding box center [294, 275] width 141 height 8
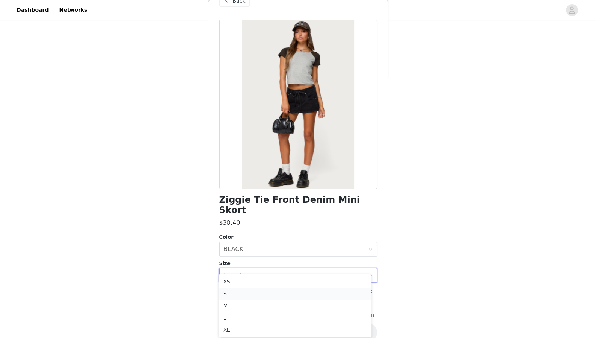
click at [254, 297] on li "S" at bounding box center [295, 293] width 152 height 12
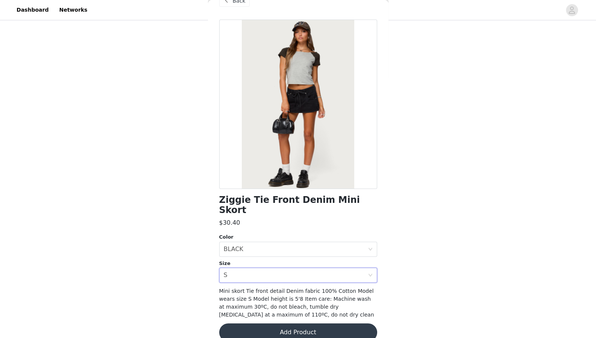
click at [286, 323] on button "Add Product" at bounding box center [298, 332] width 158 height 18
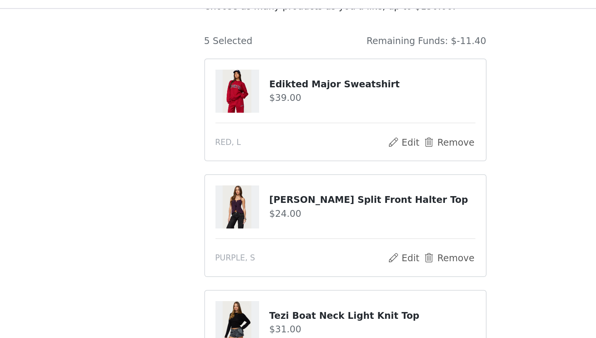
scroll to position [55, 0]
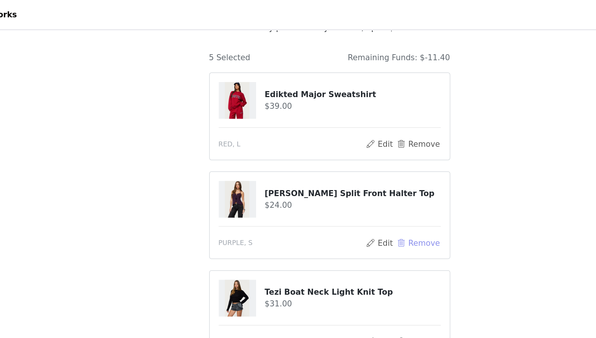
click at [362, 164] on button "Remove" at bounding box center [358, 163] width 30 height 9
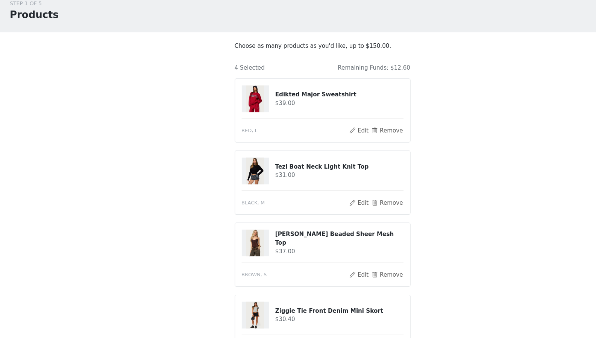
scroll to position [137, 0]
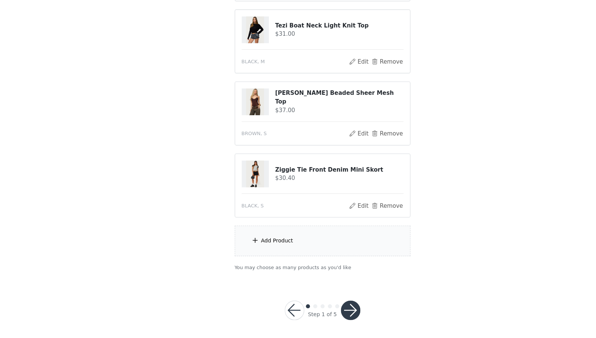
click at [315, 240] on div "Add Product" at bounding box center [298, 248] width 163 height 28
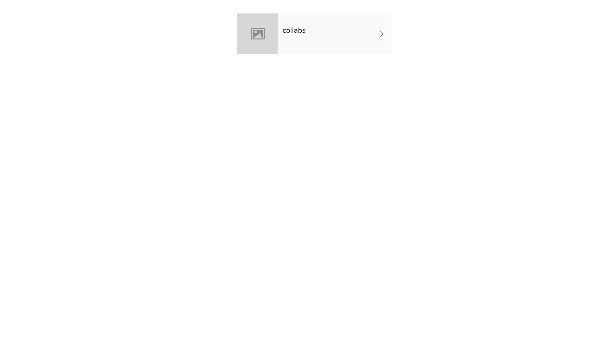
click at [295, 56] on div "collabs" at bounding box center [309, 57] width 105 height 38
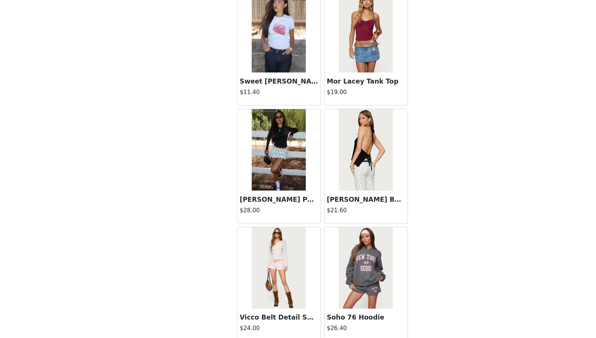
scroll to position [811, 0]
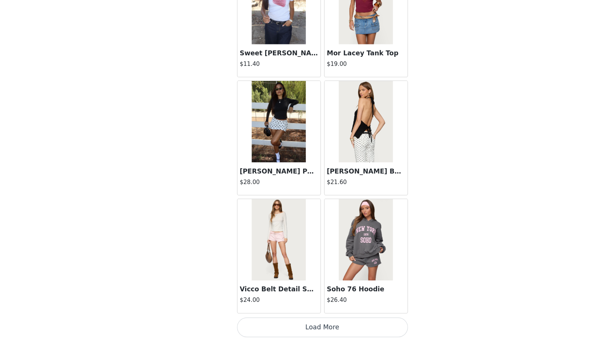
click at [260, 322] on button "Load More" at bounding box center [298, 328] width 158 height 18
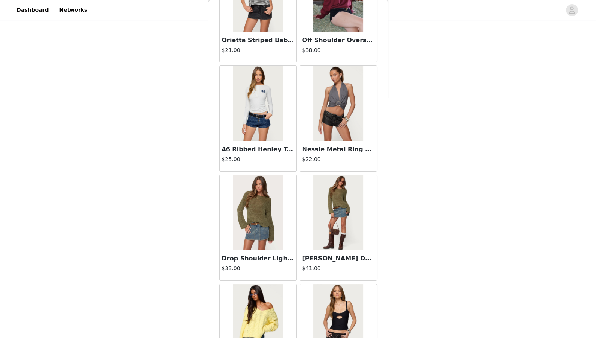
scroll to position [1899, 0]
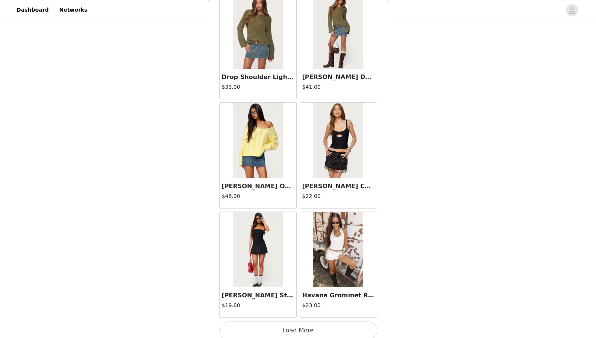
click at [311, 322] on button "Load More" at bounding box center [298, 330] width 158 height 18
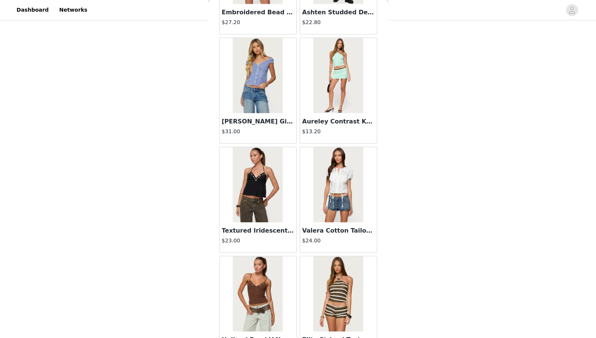
scroll to position [2988, 0]
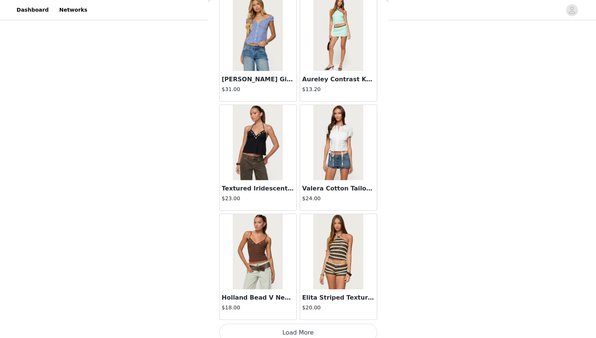
click at [312, 329] on button "Load More" at bounding box center [298, 333] width 158 height 18
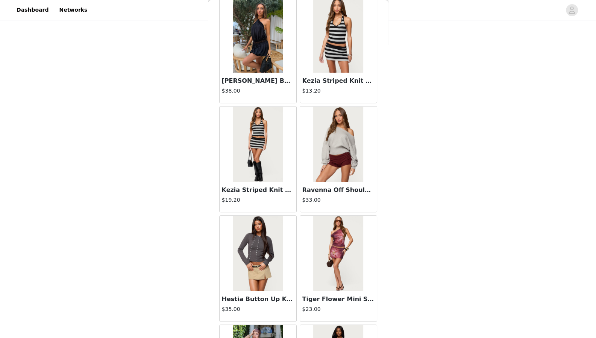
scroll to position [4034, 0]
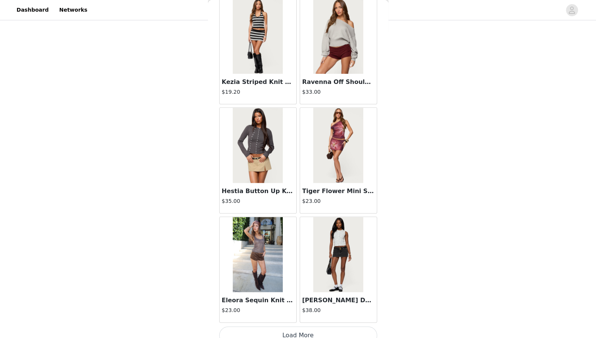
click at [312, 329] on button "Load More" at bounding box center [298, 335] width 158 height 18
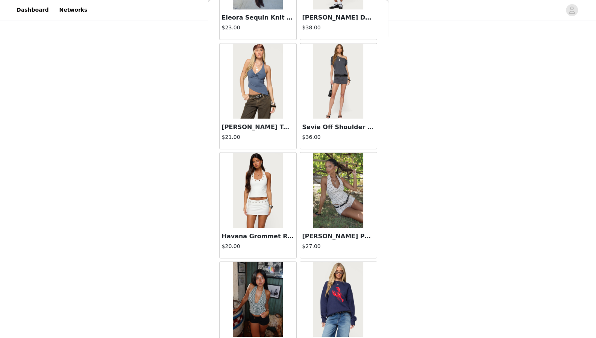
scroll to position [4360, 0]
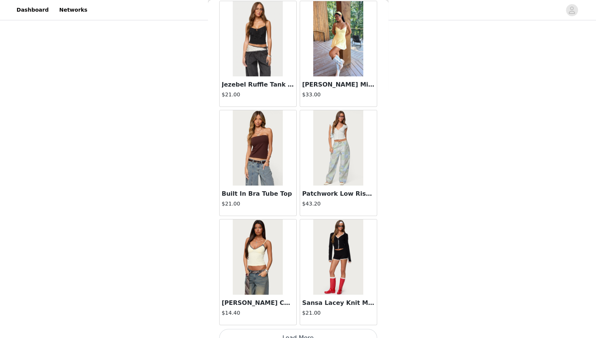
click at [312, 329] on button "Load More" at bounding box center [298, 338] width 158 height 18
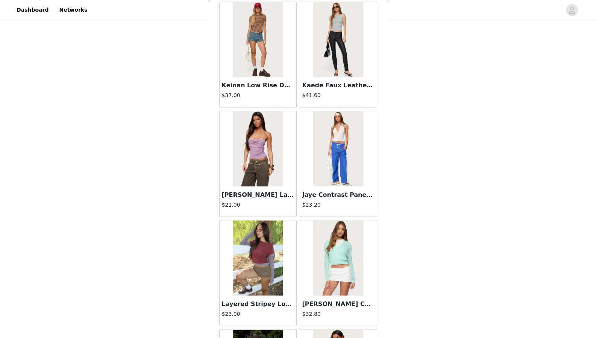
scroll to position [6254, 0]
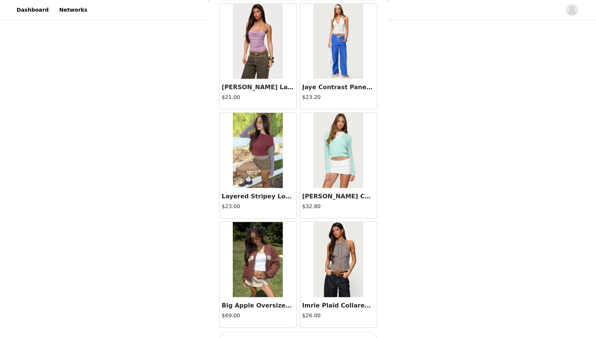
click at [312, 331] on button "Load More" at bounding box center [298, 340] width 158 height 18
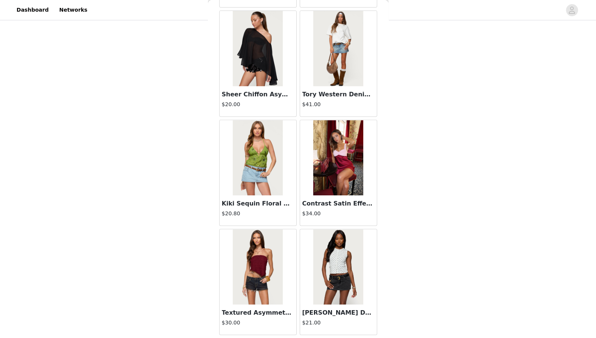
scroll to position [7343, 0]
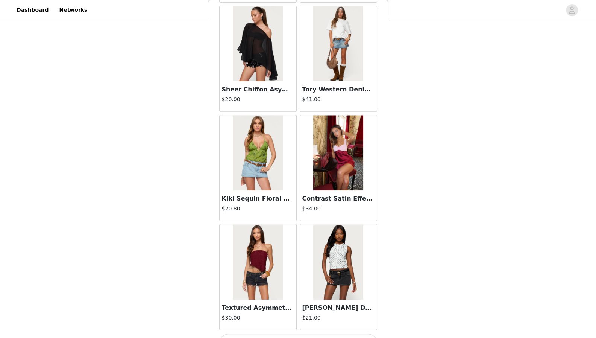
click at [312, 334] on button "Load More" at bounding box center [298, 343] width 158 height 18
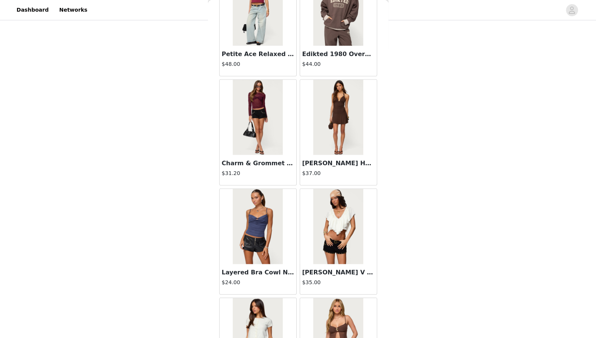
scroll to position [8431, 0]
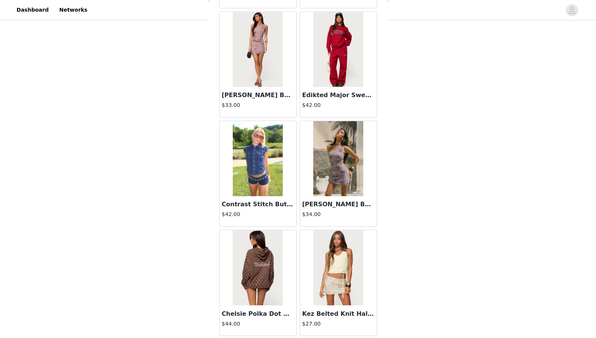
scroll to position [9520, 0]
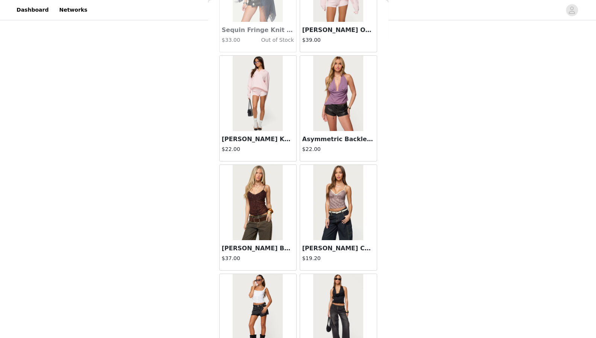
scroll to position [10609, 0]
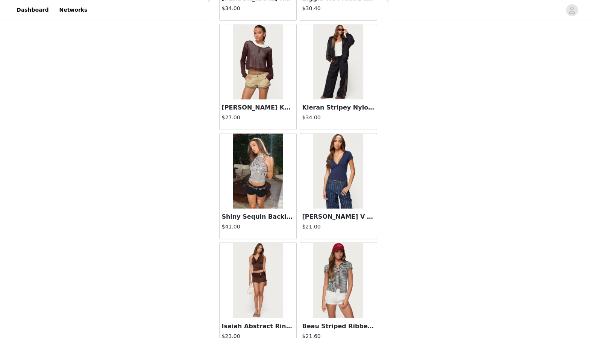
scroll to position [11378, 0]
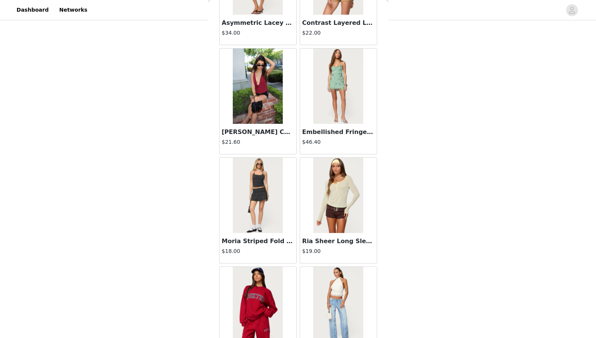
scroll to position [12478, 0]
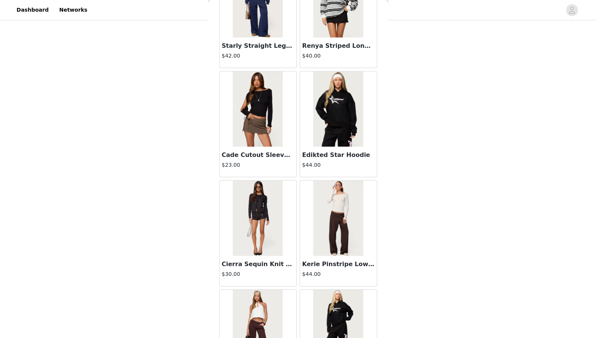
scroll to position [13875, 0]
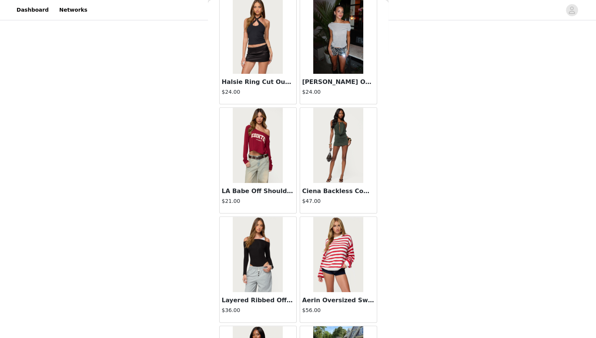
scroll to position [14666, 0]
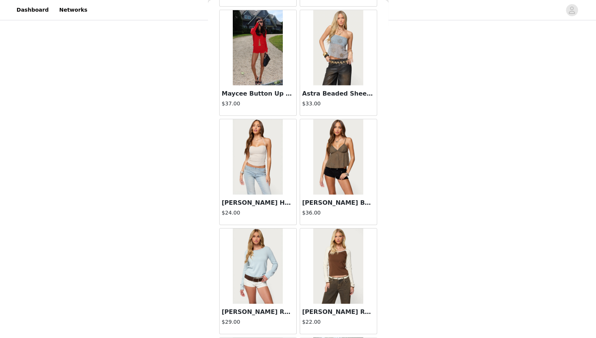
scroll to position [15741, 0]
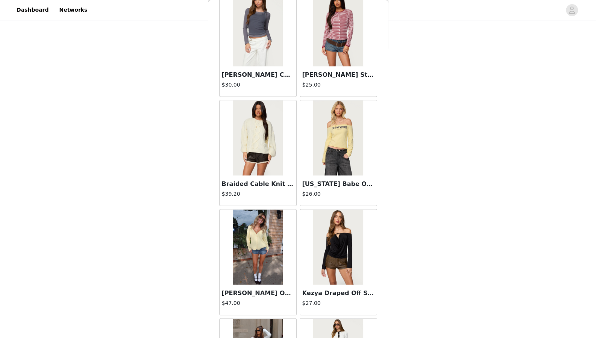
scroll to position [17141, 0]
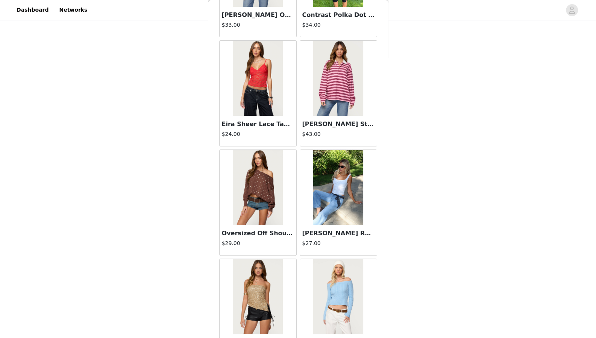
scroll to position [18002, 0]
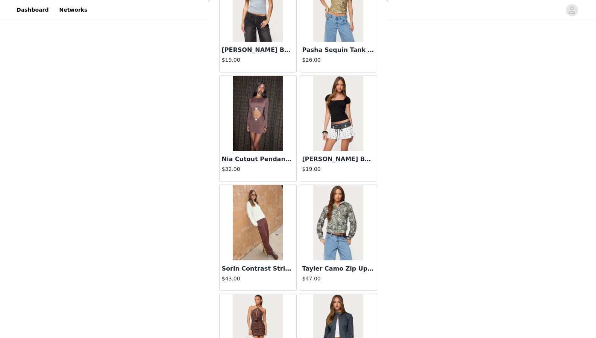
scroll to position [18512, 0]
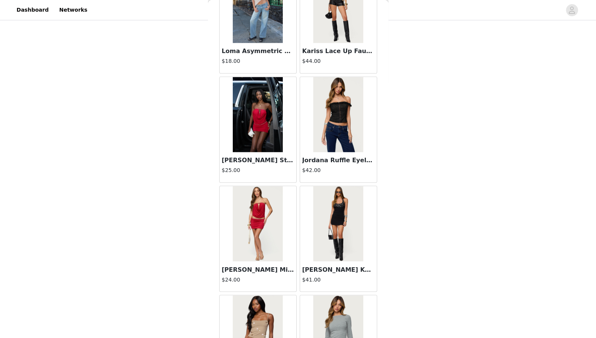
scroll to position [20407, 0]
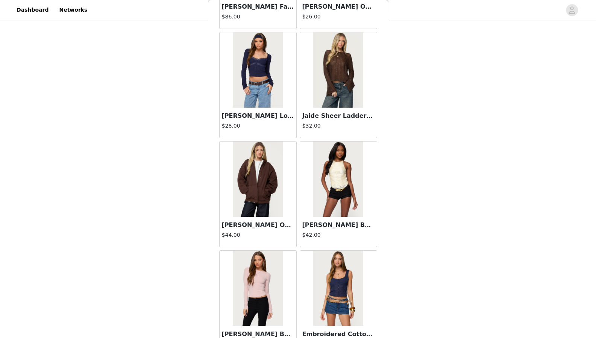
scroll to position [21495, 0]
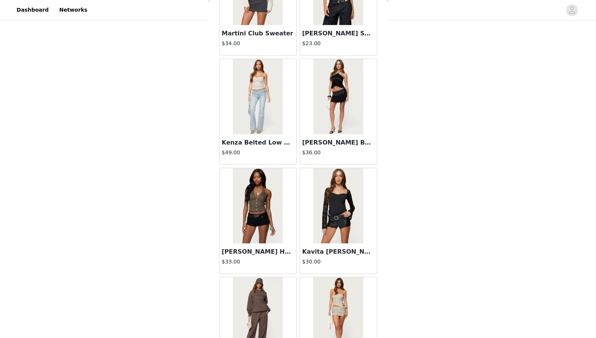
scroll to position [22584, 0]
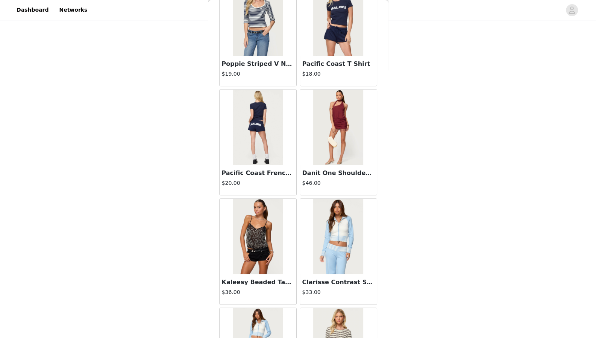
scroll to position [23673, 0]
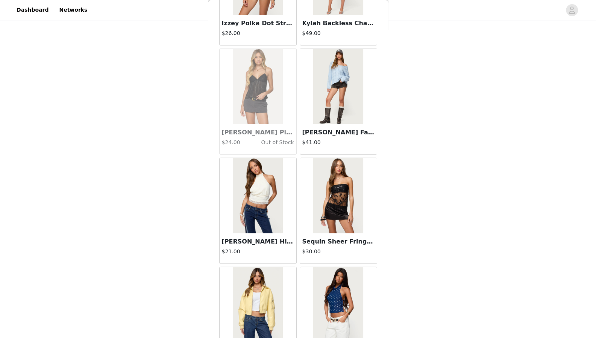
scroll to position [24472, 0]
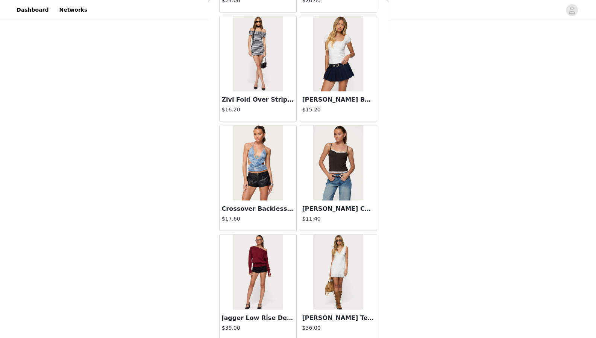
scroll to position [1113, 0]
click at [333, 182] on img at bounding box center [338, 162] width 50 height 75
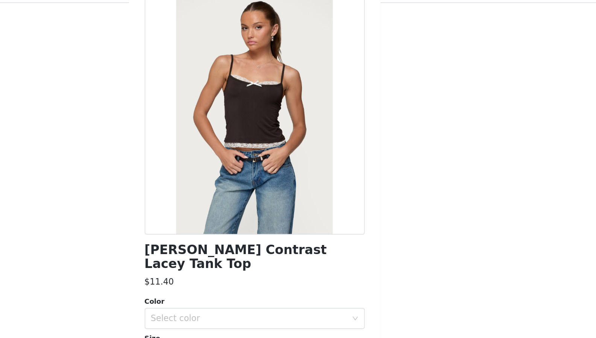
scroll to position [137, 0]
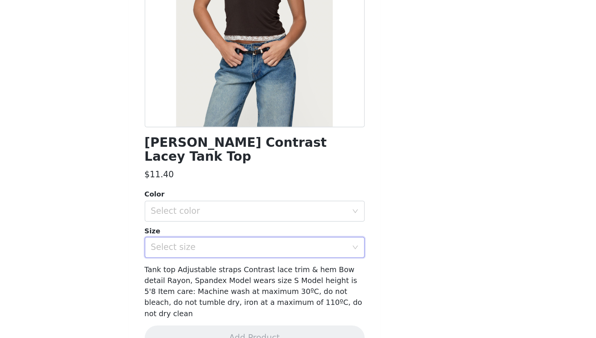
click at [272, 266] on div "Select size" at bounding box center [296, 273] width 144 height 14
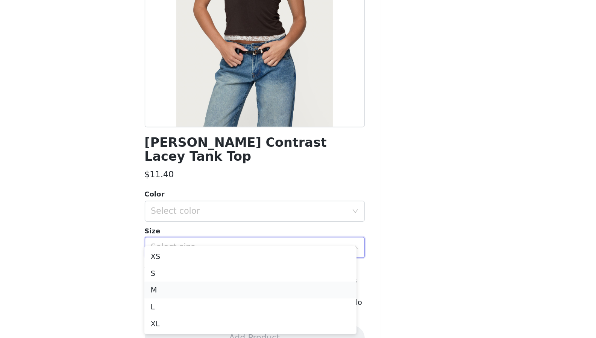
click at [262, 300] on li "M" at bounding box center [295, 303] width 152 height 12
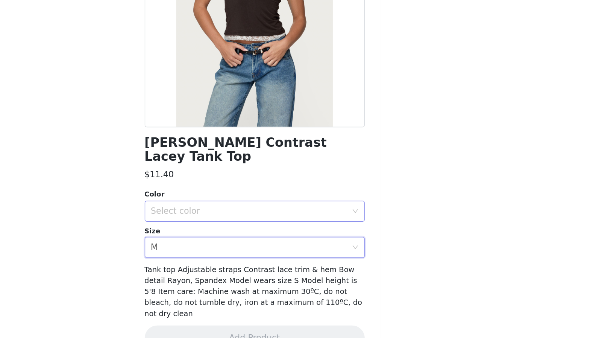
click at [281, 243] on div "Select color" at bounding box center [294, 247] width 141 height 8
click at [280, 251] on li "BROWN" at bounding box center [295, 253] width 152 height 12
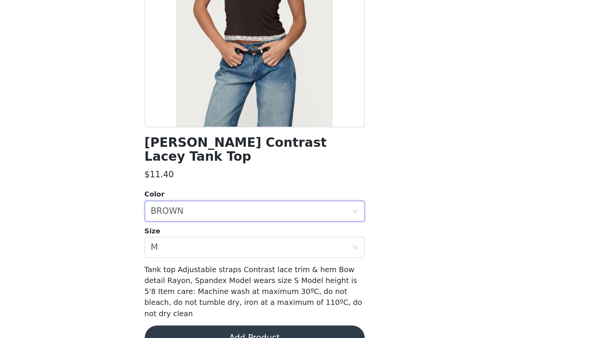
click at [290, 329] on button "Add Product" at bounding box center [298, 338] width 158 height 18
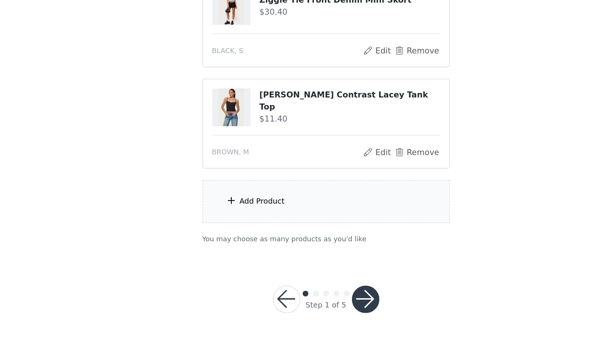
scroll to position [202, 0]
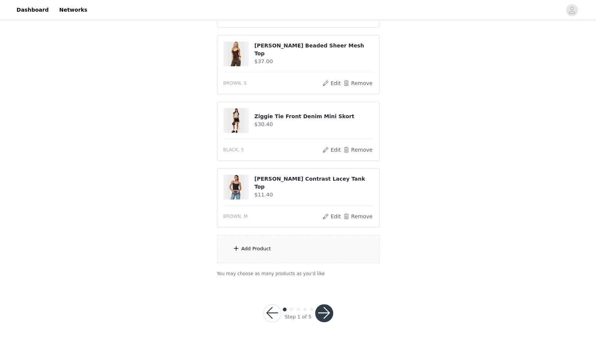
click at [325, 309] on button "button" at bounding box center [324, 313] width 18 height 18
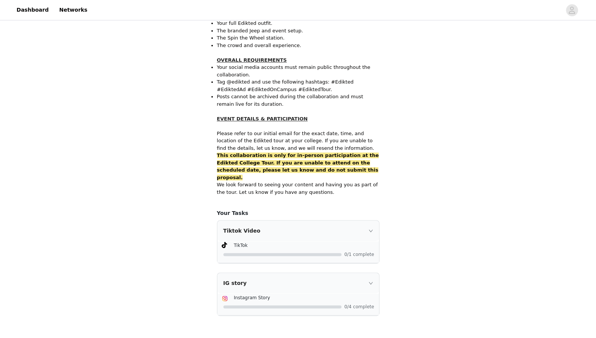
scroll to position [468, 0]
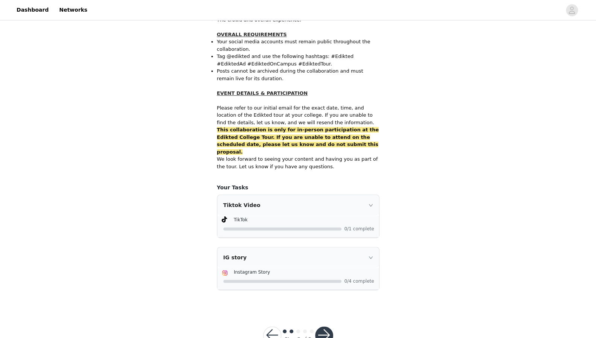
click at [325, 326] on button "button" at bounding box center [324, 335] width 18 height 18
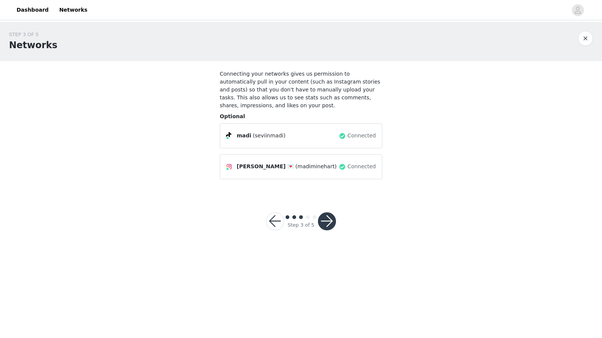
click at [327, 212] on button "button" at bounding box center [327, 221] width 18 height 18
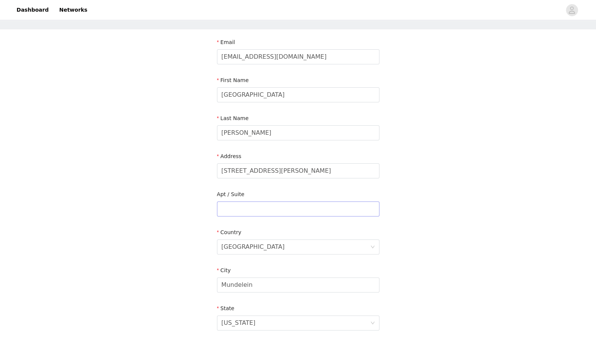
scroll to position [32, 0]
click at [293, 166] on input "[STREET_ADDRESS][PERSON_NAME]" at bounding box center [298, 170] width 163 height 15
paste input "[STREET_ADDRESS]"
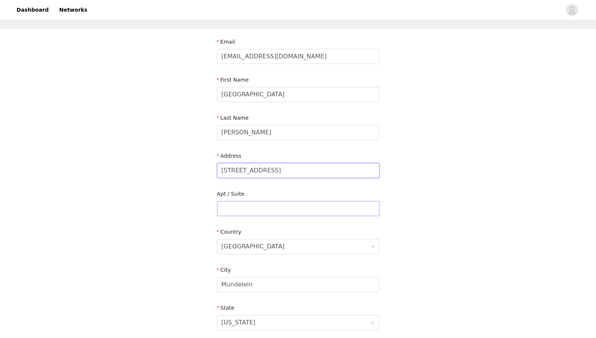
type input "[STREET_ADDRESS]"
click at [255, 211] on input "text" at bounding box center [298, 208] width 163 height 15
type input "216"
click at [251, 249] on div "[GEOGRAPHIC_DATA]" at bounding box center [253, 246] width 63 height 14
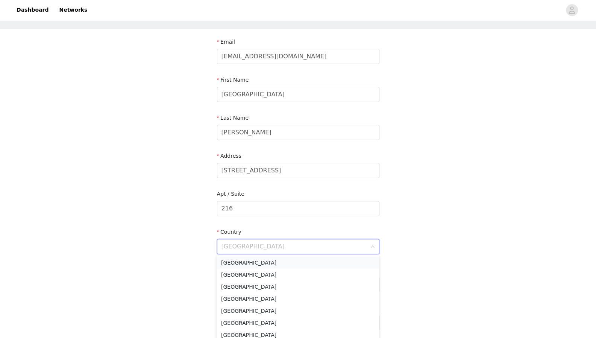
click at [250, 262] on li "[GEOGRAPHIC_DATA]" at bounding box center [298, 263] width 163 height 12
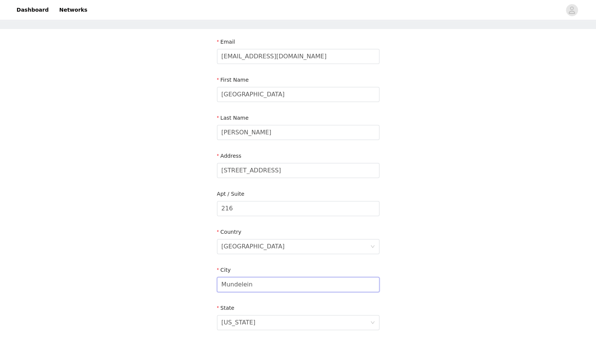
click at [250, 283] on input "Mundelein" at bounding box center [298, 284] width 163 height 15
type input "Champaign"
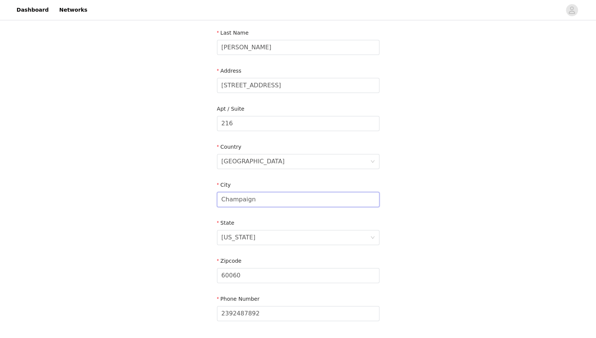
scroll to position [117, 0]
click at [256, 284] on div "Zipcode 60060" at bounding box center [298, 271] width 163 height 29
click at [250, 277] on input "60060" at bounding box center [298, 275] width 163 height 15
type input "61820"
drag, startPoint x: 323, startPoint y: 86, endPoint x: 261, endPoint y: 89, distance: 62.2
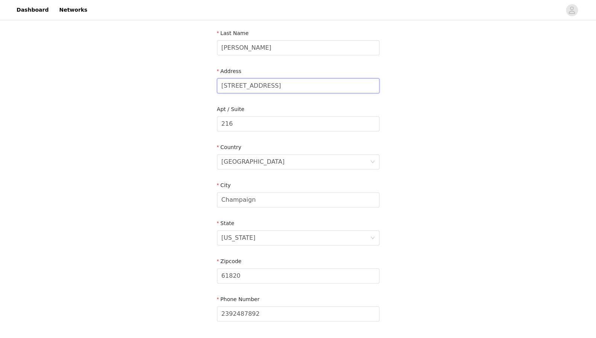
click at [261, 89] on input "[STREET_ADDRESS]" at bounding box center [298, 85] width 163 height 15
type input "[STREET_ADDRESS]"
click at [275, 111] on div "Apt / Suite" at bounding box center [298, 110] width 163 height 11
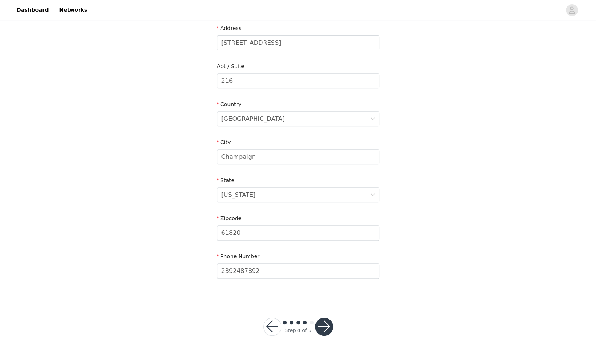
scroll to position [175, 0]
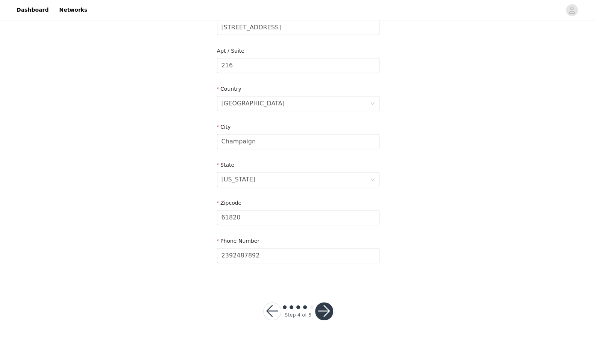
click at [186, 192] on div "STEP 4 OF 5 Shipping Information Email [EMAIL_ADDRESS][DOMAIN_NAME] First Name …" at bounding box center [298, 65] width 596 height 437
click at [324, 306] on button "button" at bounding box center [324, 311] width 18 height 18
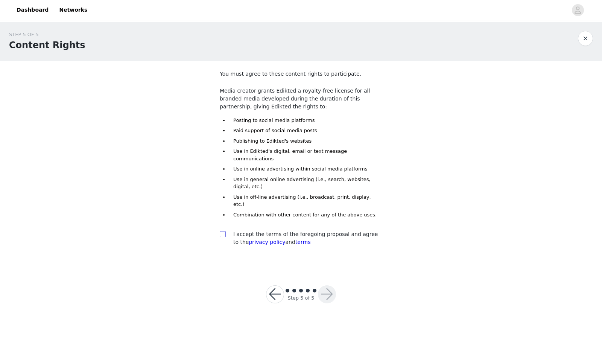
click at [225, 231] on input "checkbox" at bounding box center [222, 233] width 5 height 5
checkbox input "true"
click at [327, 285] on button "button" at bounding box center [327, 294] width 18 height 18
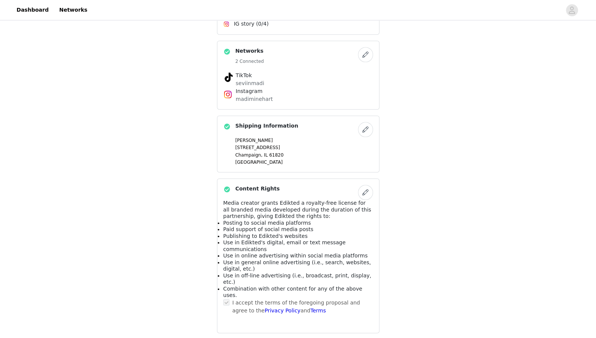
scroll to position [430, 0]
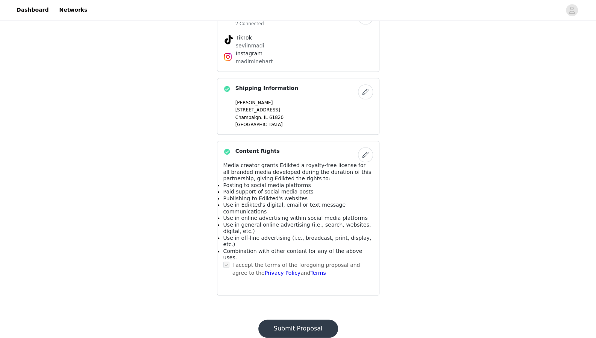
click at [312, 319] on button "Submit Proposal" at bounding box center [298, 328] width 80 height 18
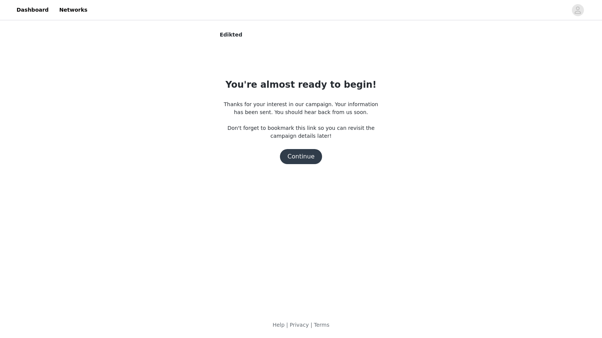
click at [304, 155] on button "Continue" at bounding box center [301, 156] width 42 height 15
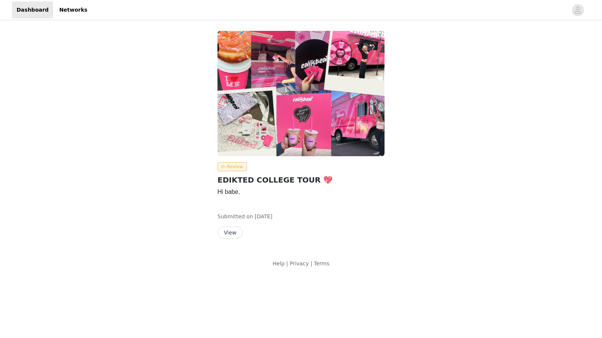
click at [234, 231] on button "View" at bounding box center [229, 233] width 25 height 12
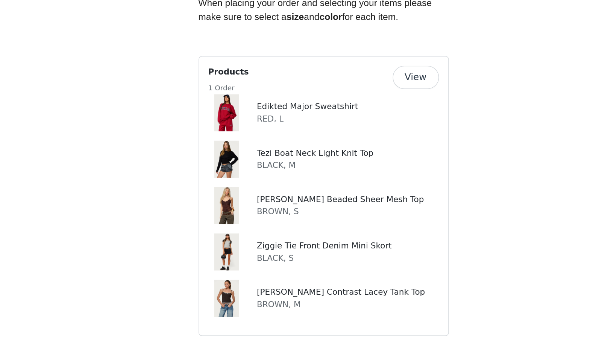
scroll to position [339, 0]
